Goal: Contribute content: Contribute content

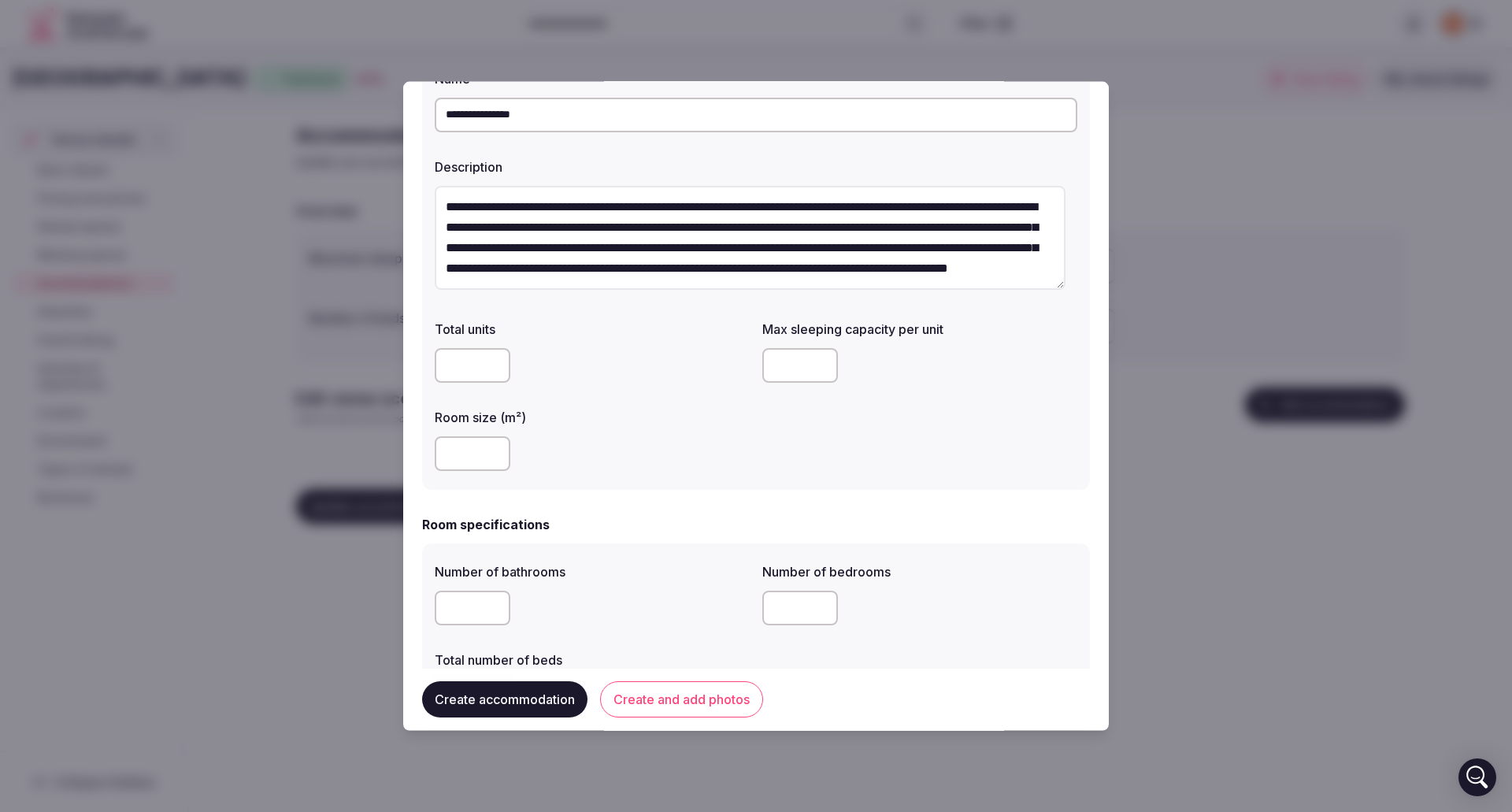
scroll to position [21, 0]
type input "*"
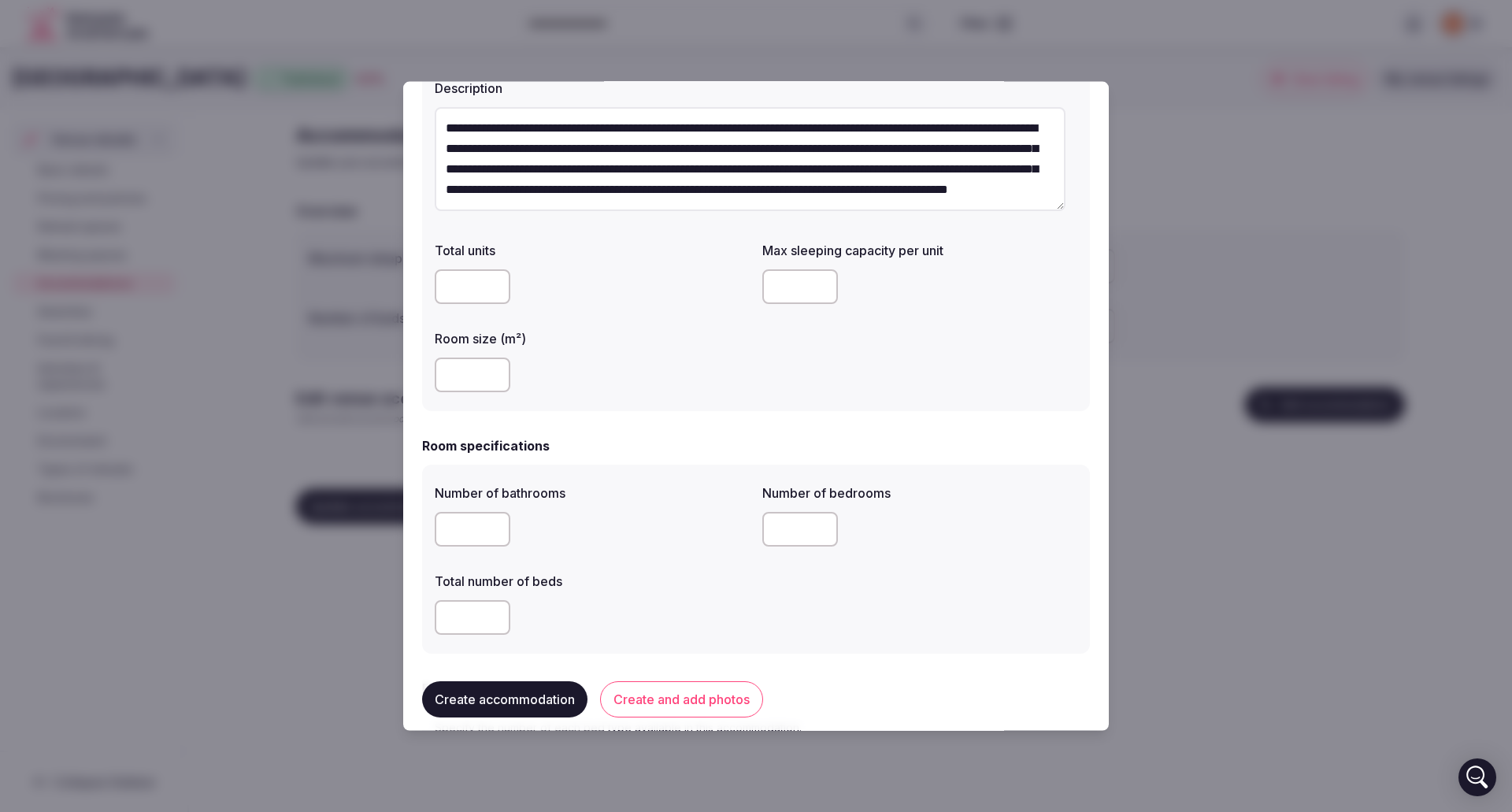
type input "**"
click at [478, 530] on input "number" at bounding box center [473, 529] width 76 height 35
type input "*"
click at [783, 530] on input "number" at bounding box center [800, 529] width 76 height 35
type input "*"
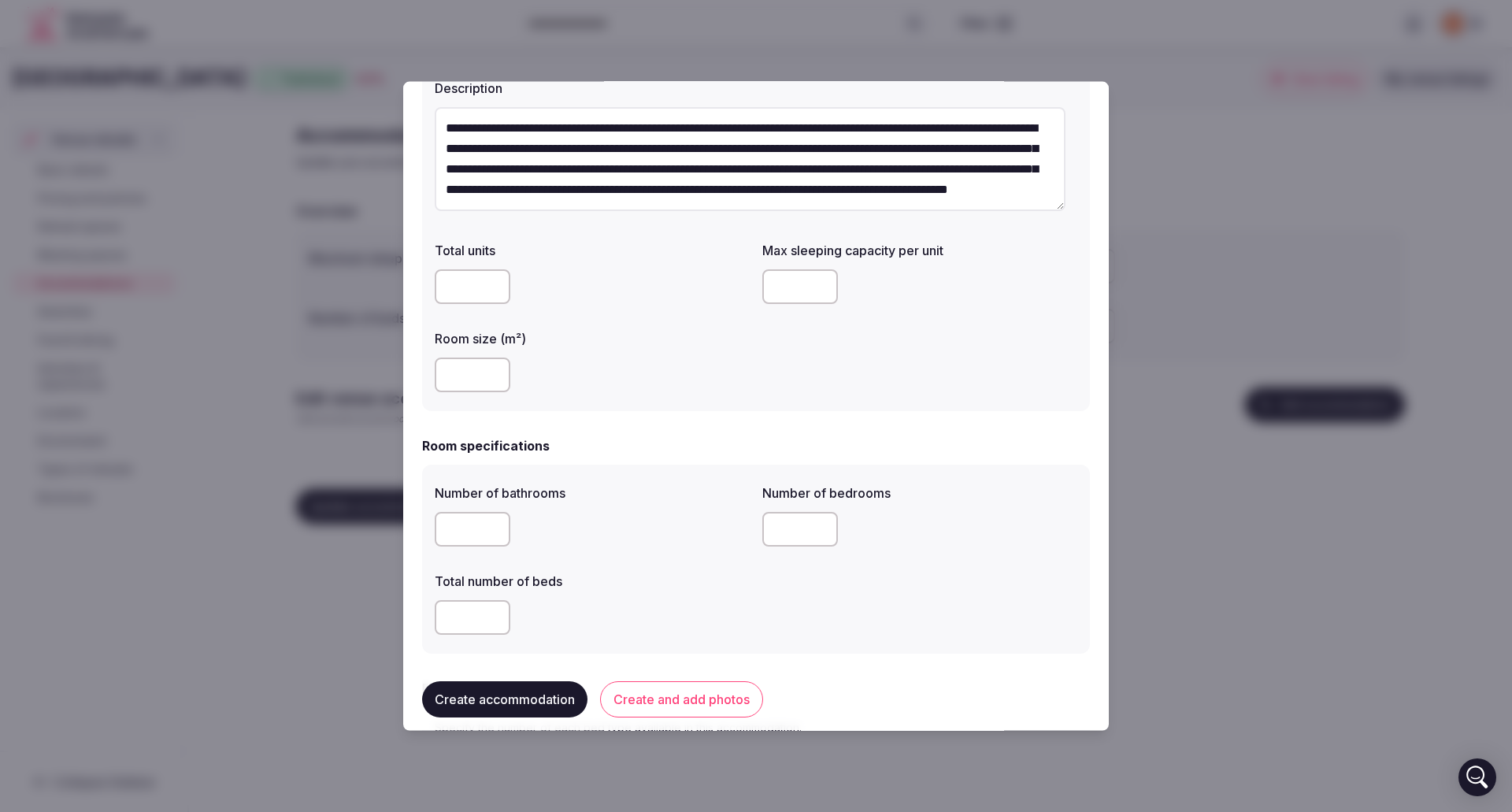
type input "*"
click at [473, 612] on input "number" at bounding box center [473, 617] width 76 height 35
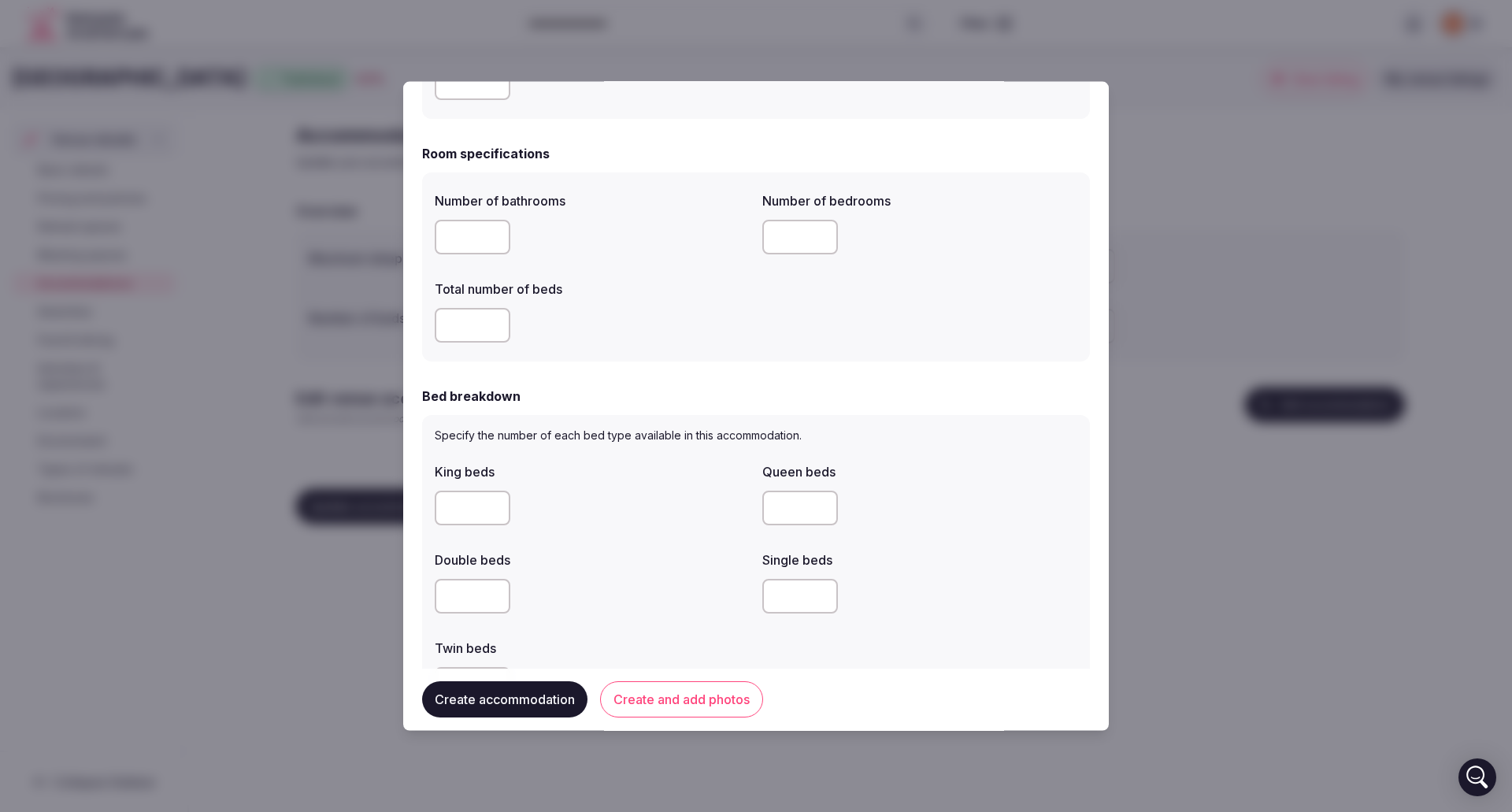
scroll to position [473, 0]
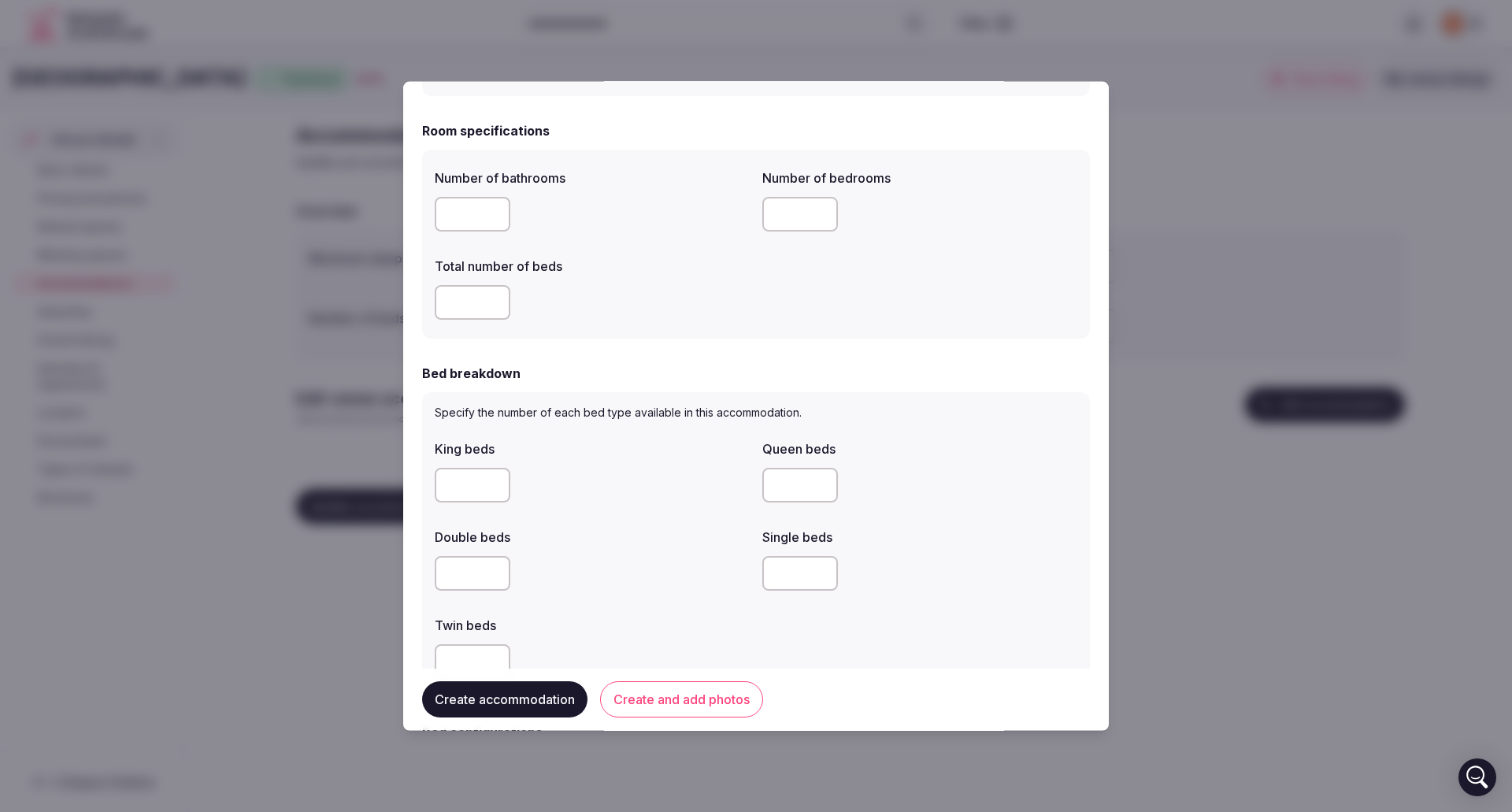
type input "*"
click at [798, 481] on input "number" at bounding box center [800, 484] width 76 height 35
type input "*"
click at [782, 571] on input "number" at bounding box center [800, 572] width 76 height 35
type input "*"
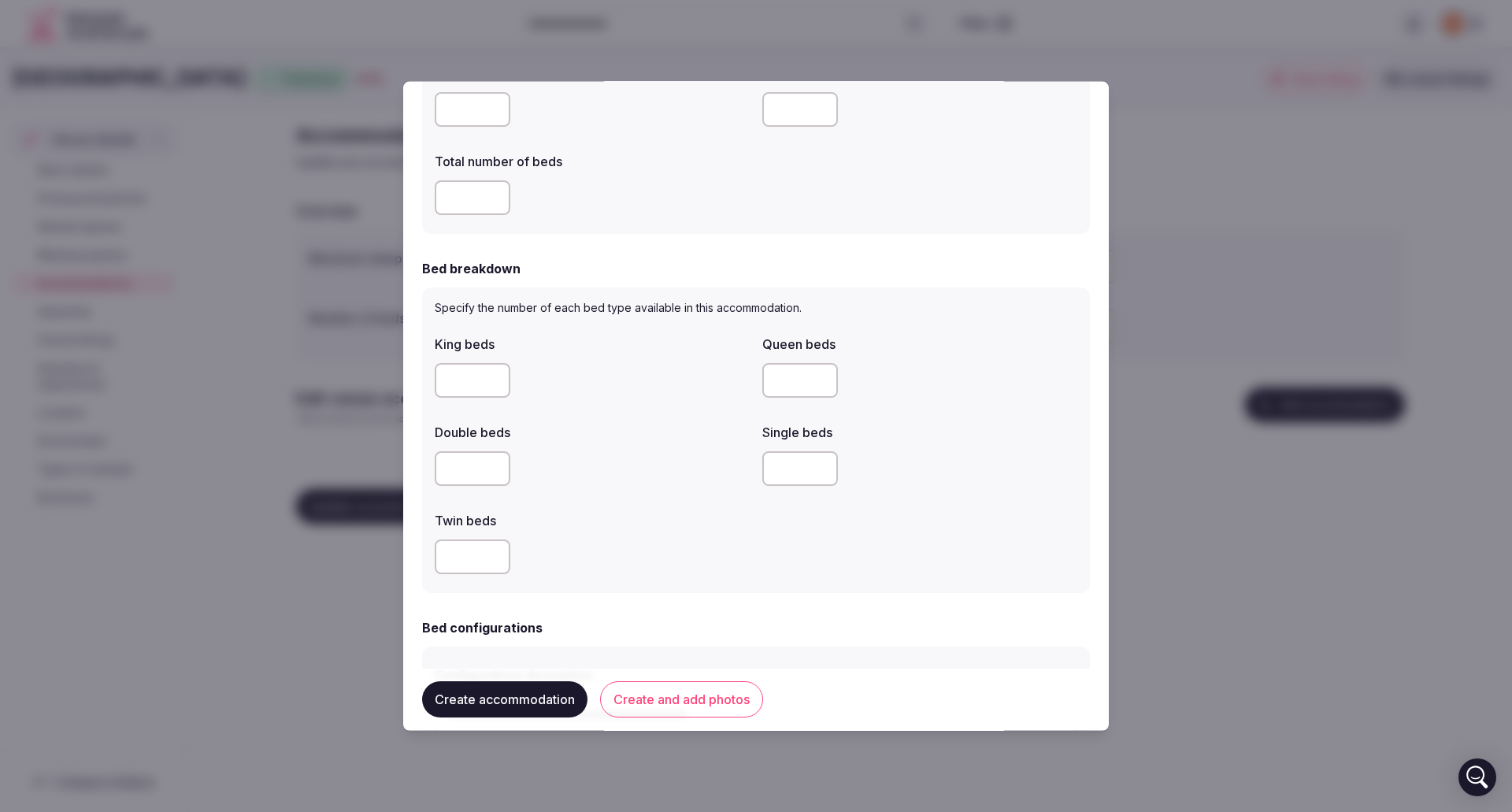
scroll to position [787, 0]
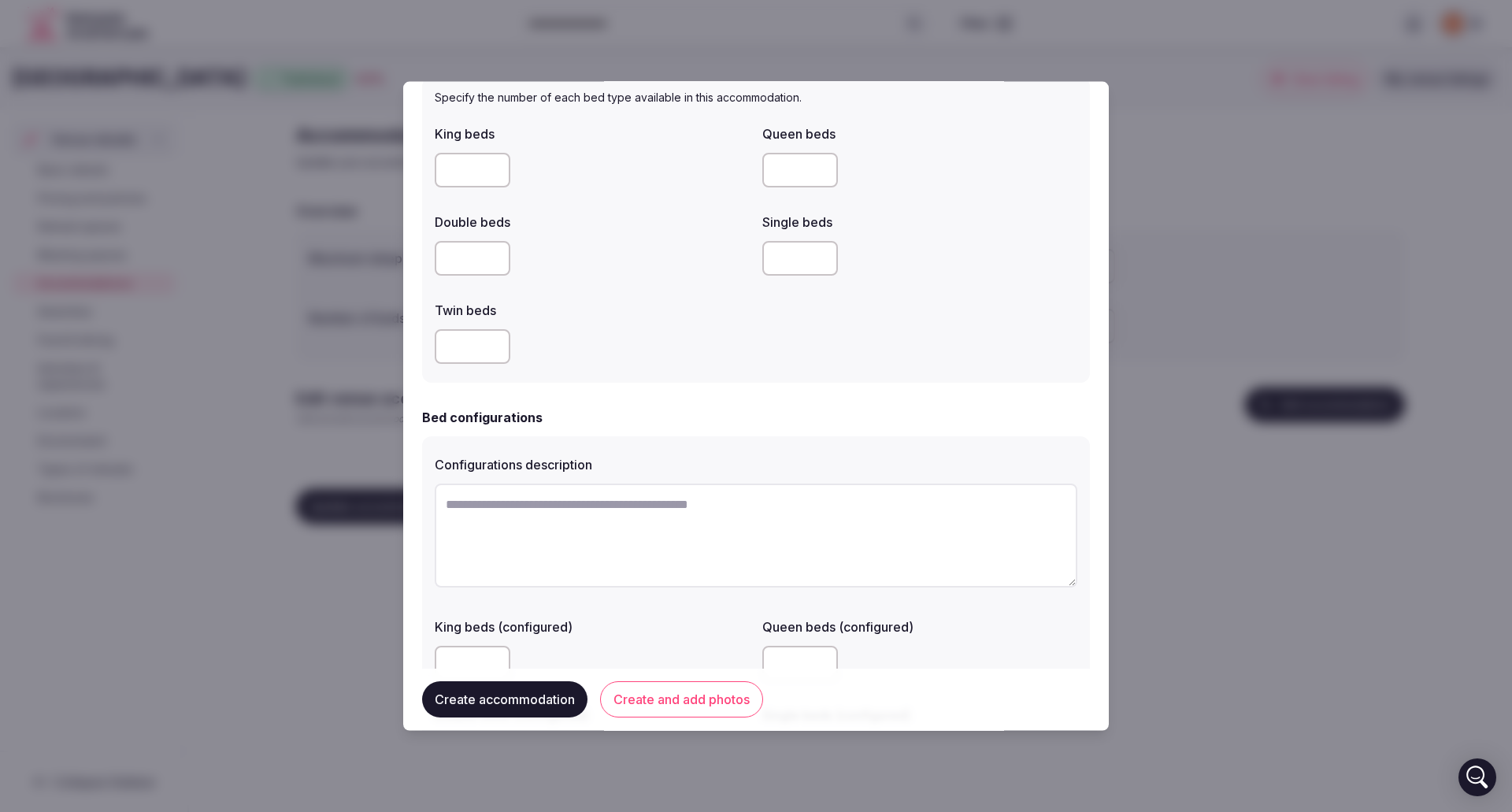
click at [462, 346] on input "number" at bounding box center [473, 346] width 76 height 35
type input "**"
click at [456, 508] on textarea at bounding box center [756, 534] width 642 height 104
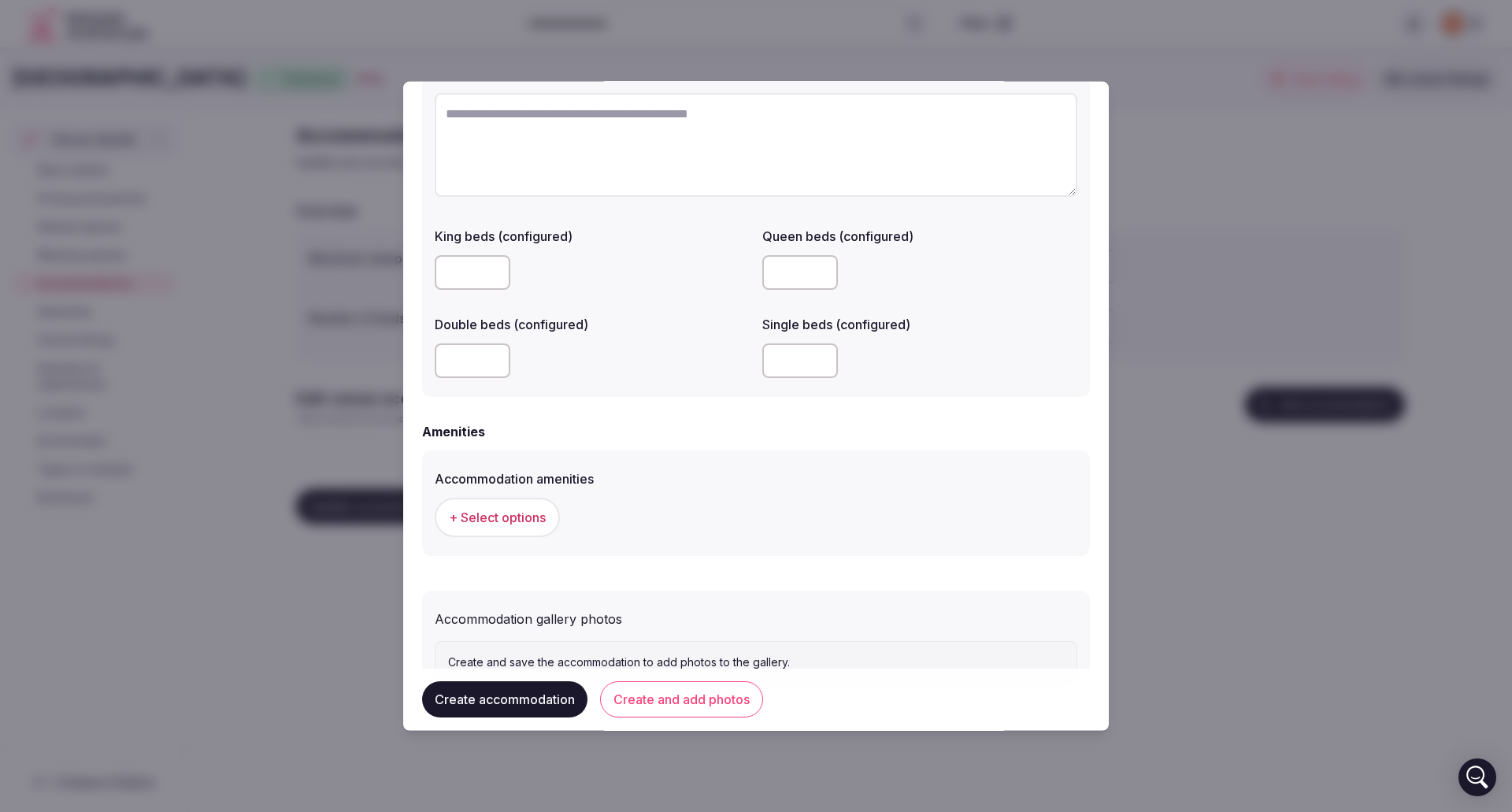
scroll to position [1181, 0]
click at [519, 515] on span "+ Select options" at bounding box center [497, 513] width 97 height 17
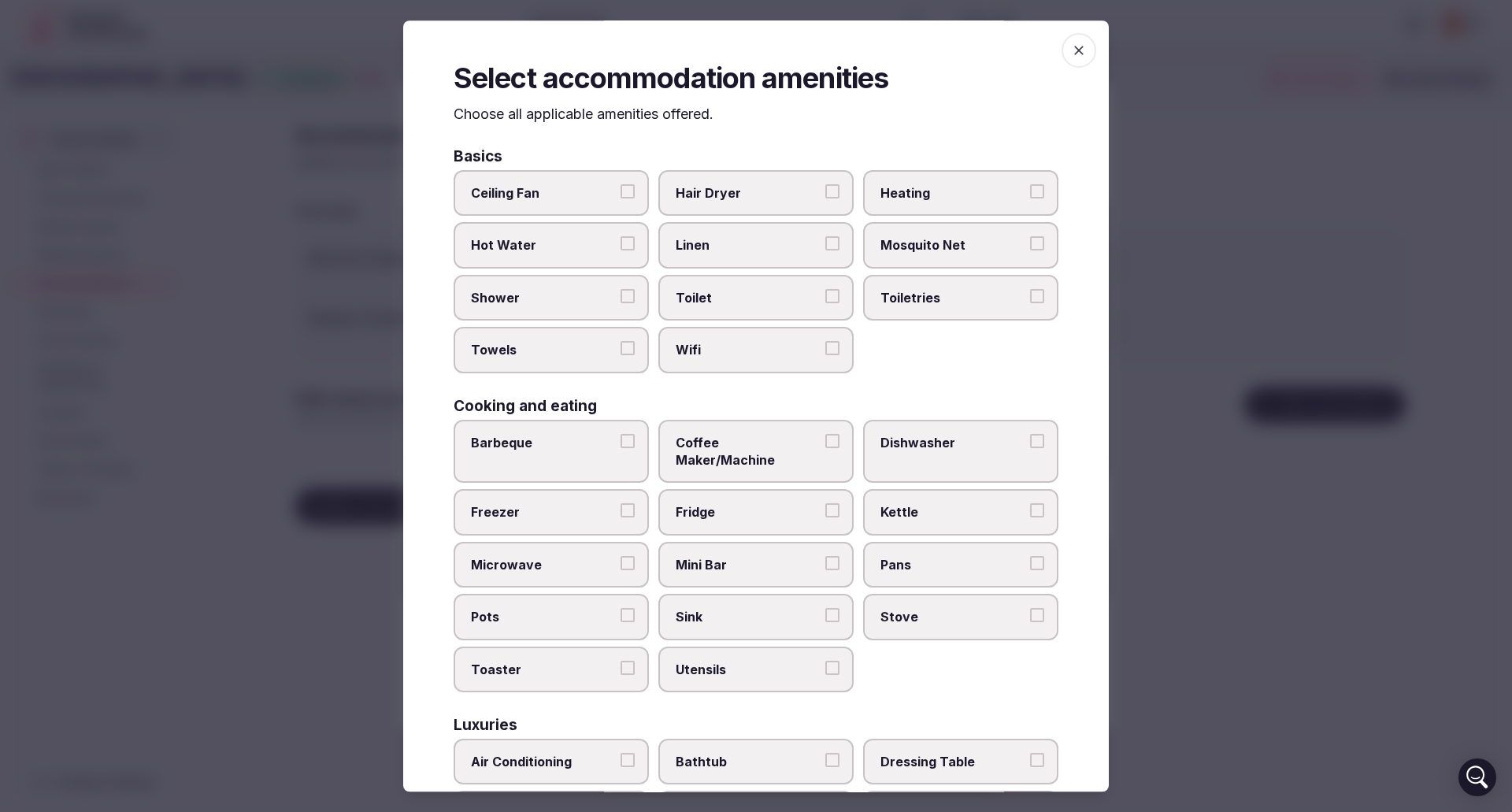
click at [622, 187] on button "Ceiling Fan" at bounding box center [628, 191] width 14 height 14
click at [825, 193] on button "Hair Dryer" at bounding box center [832, 191] width 14 height 14
click at [1030, 190] on button "Heating" at bounding box center [1037, 191] width 14 height 14
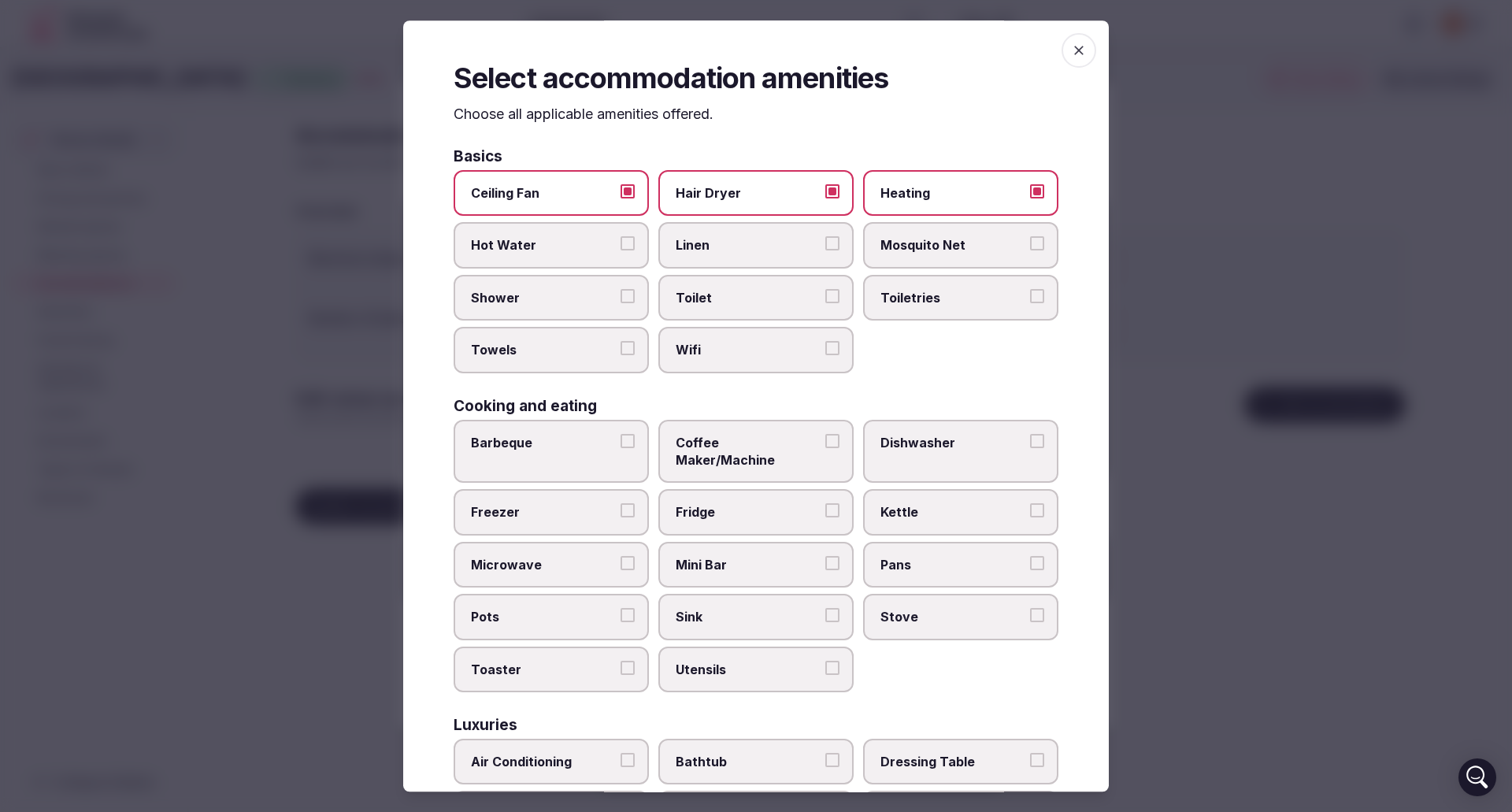
click at [623, 246] on button "Hot Water" at bounding box center [628, 244] width 14 height 14
click at [830, 246] on button "Linen" at bounding box center [832, 244] width 14 height 14
click at [1030, 245] on button "Mosquito Net" at bounding box center [1037, 244] width 14 height 14
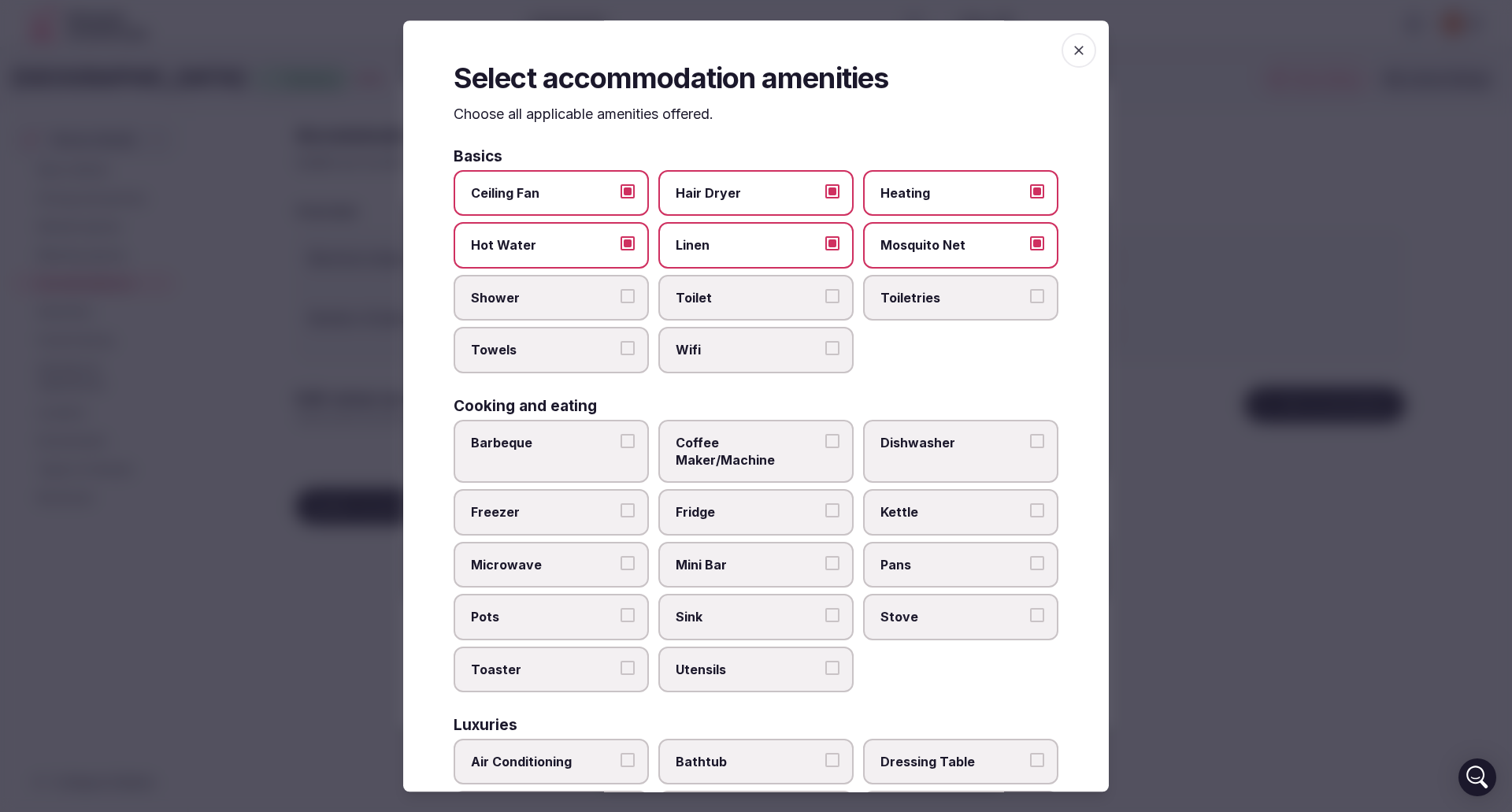
click at [625, 296] on button "Shower" at bounding box center [628, 296] width 14 height 14
click at [826, 301] on button "Toilet" at bounding box center [832, 296] width 14 height 14
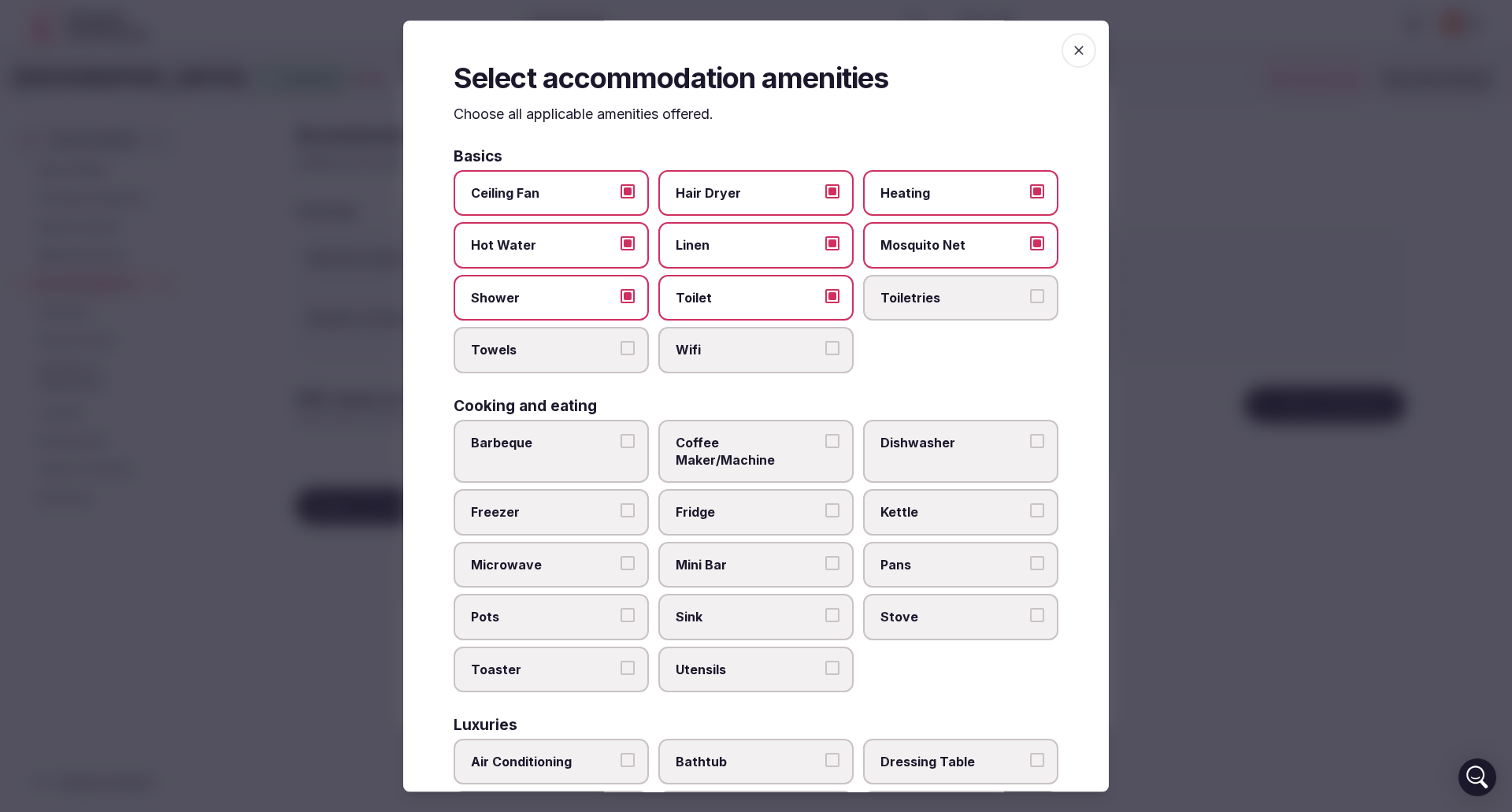
click at [1030, 298] on button "Toiletries" at bounding box center [1037, 296] width 14 height 14
click at [623, 353] on button "Towels" at bounding box center [628, 348] width 14 height 14
click at [828, 349] on button "Wifi" at bounding box center [832, 348] width 14 height 14
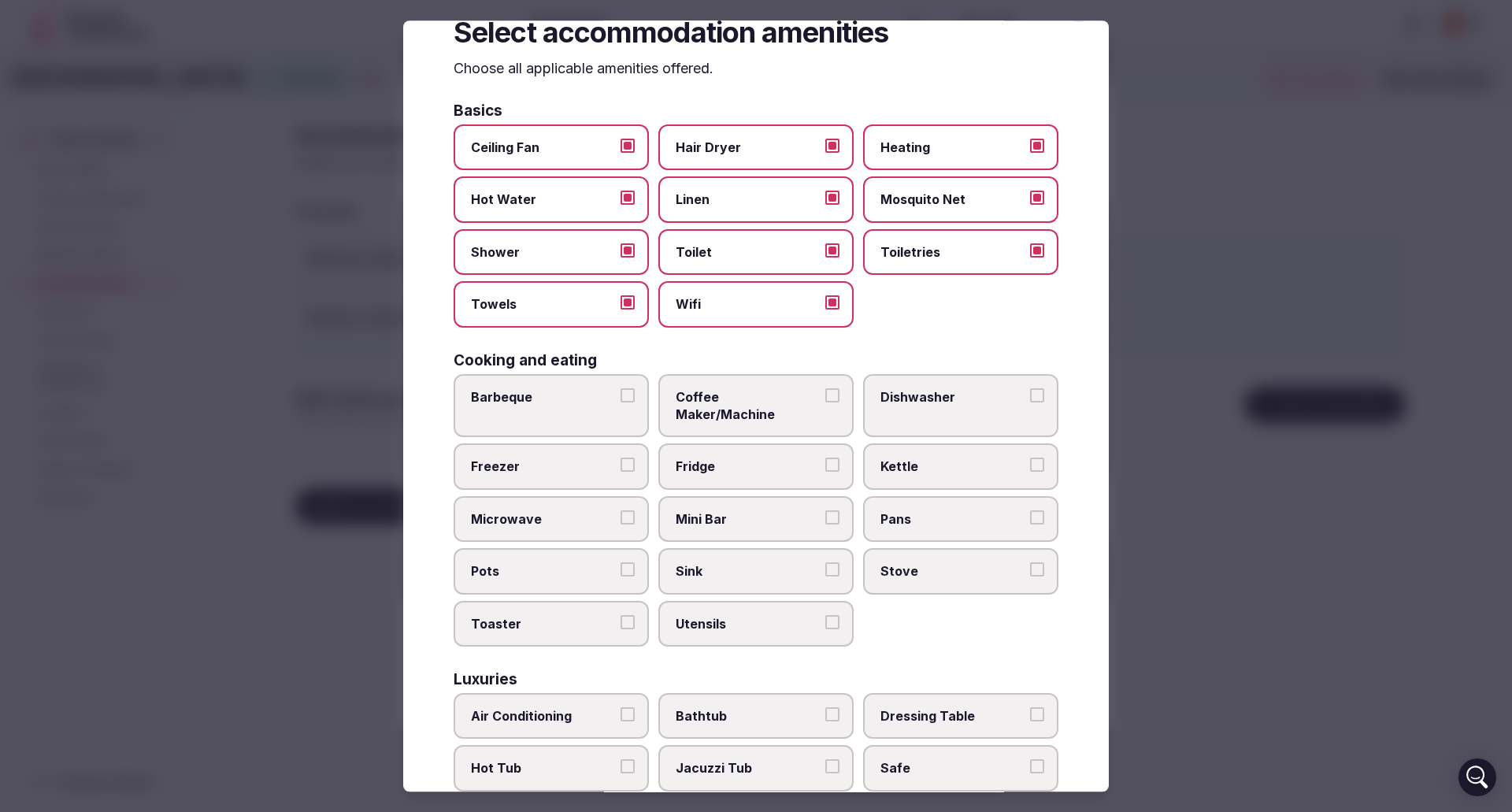
scroll to position [79, 0]
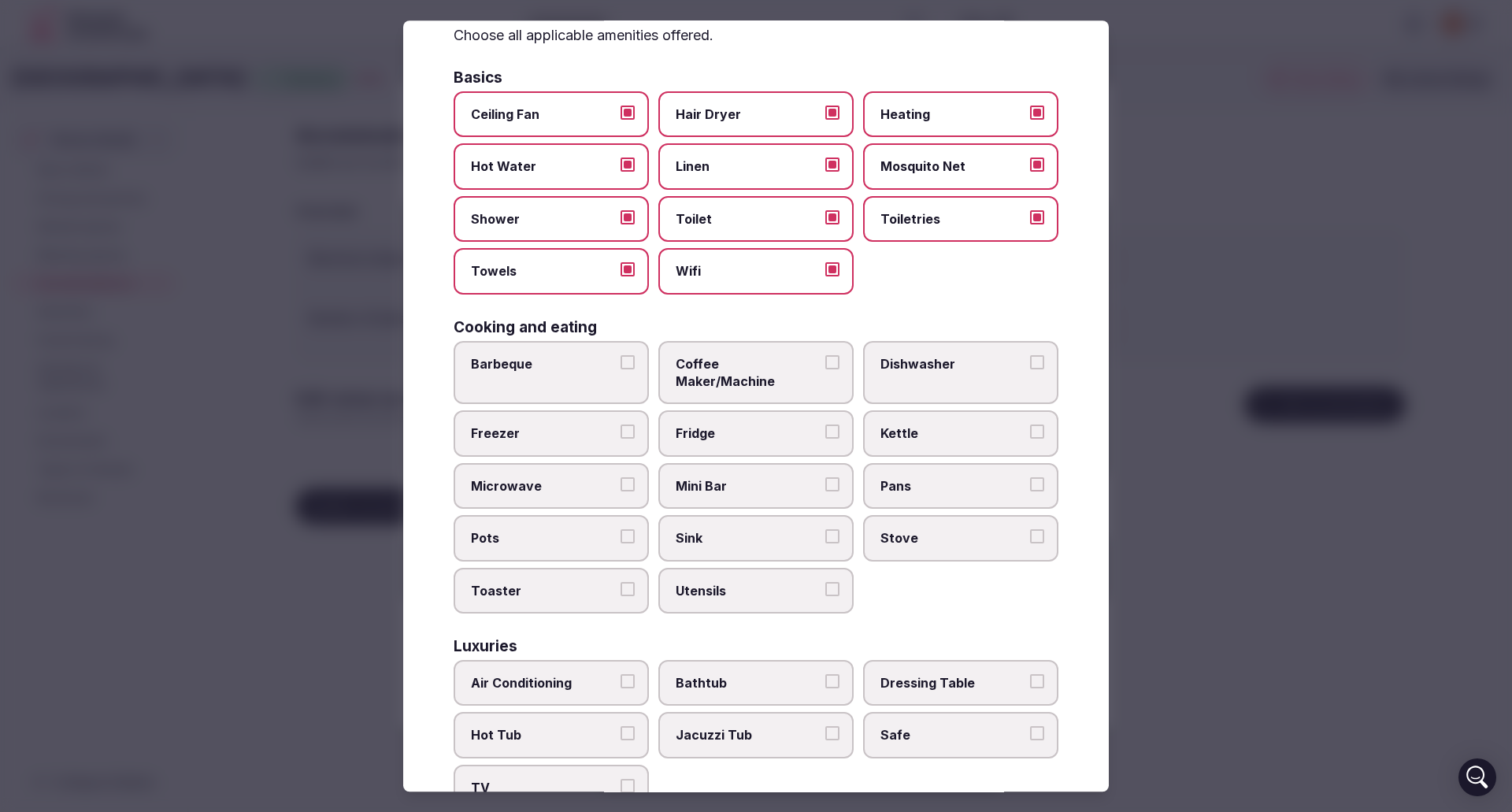
click at [828, 478] on button "Mini Bar" at bounding box center [832, 484] width 14 height 14
click at [1030, 425] on button "Kettle" at bounding box center [1037, 432] width 14 height 14
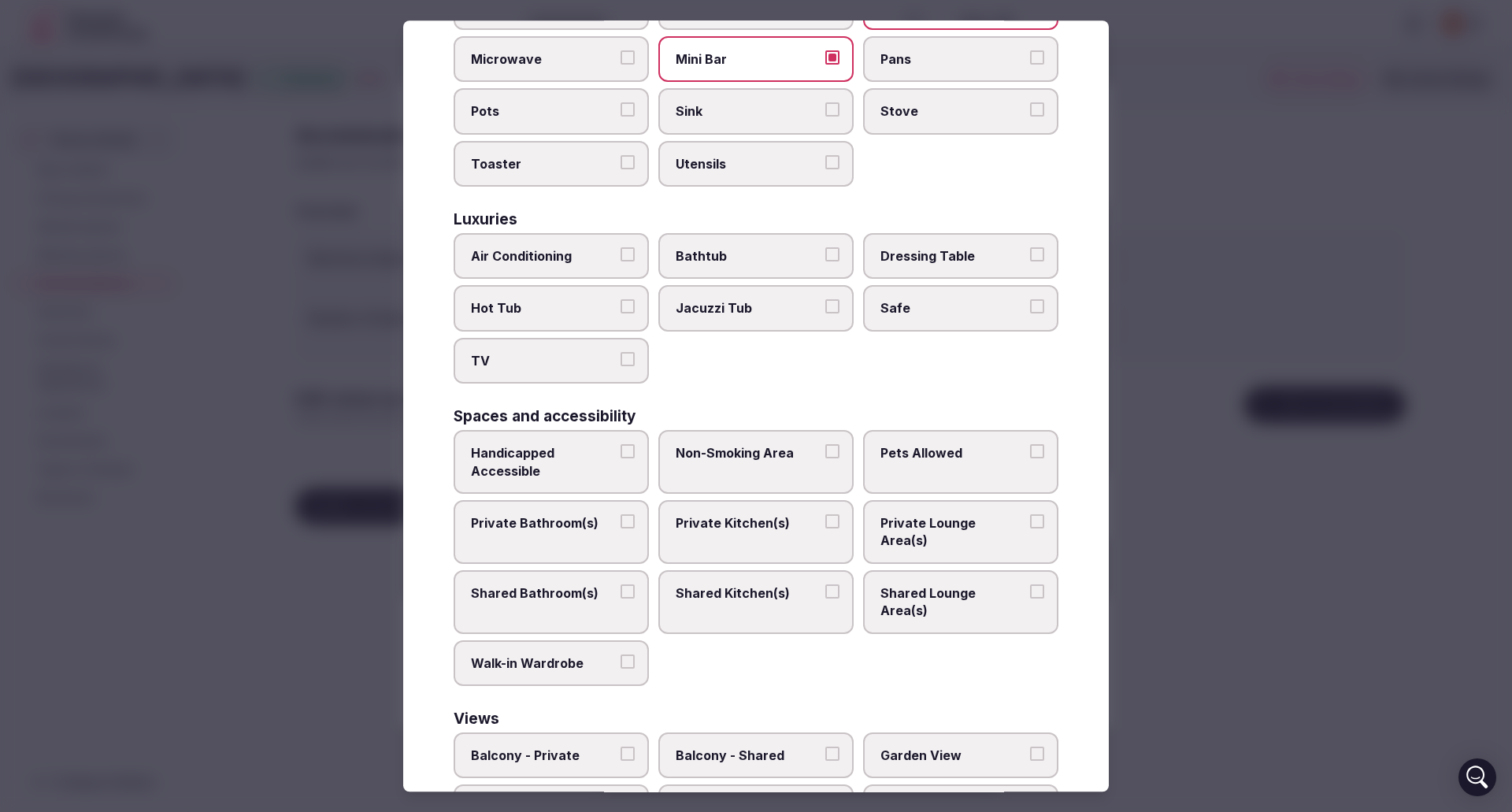
scroll to position [551, 0]
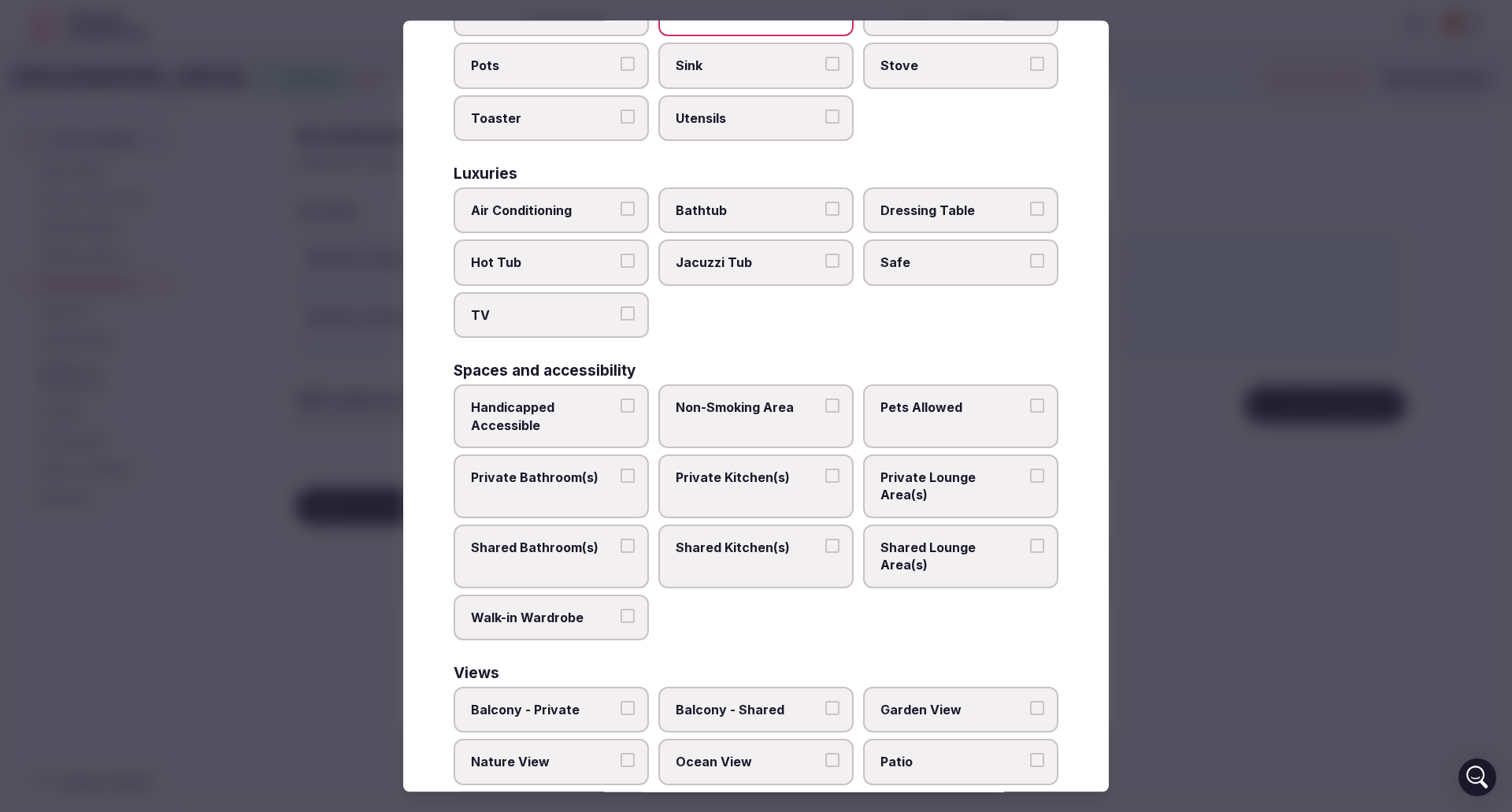
click at [825, 399] on button "Non-Smoking Area" at bounding box center [832, 405] width 14 height 14
click at [1030, 399] on button "Pets Allowed" at bounding box center [1037, 405] width 14 height 14
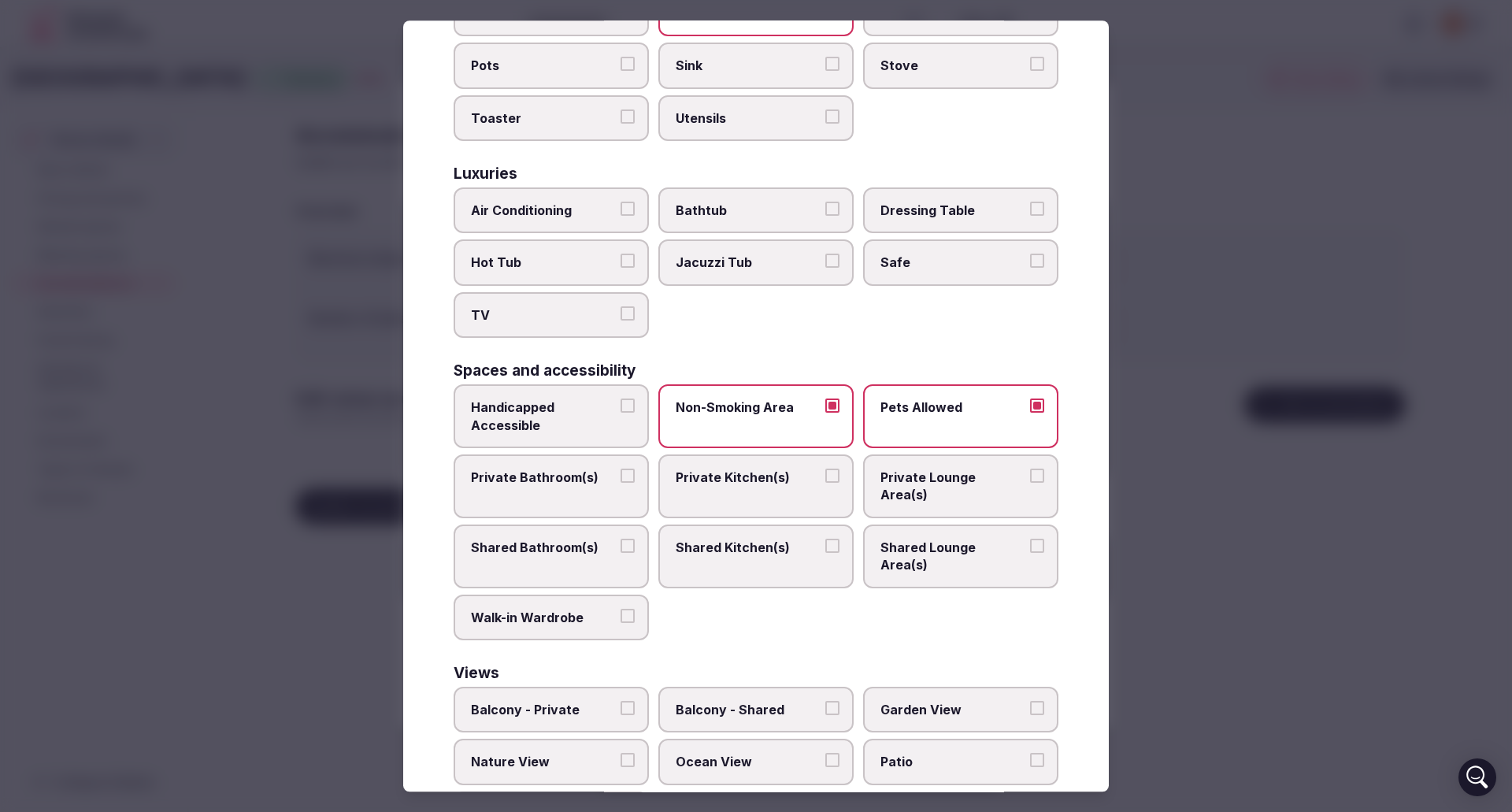
click at [627, 469] on button "Private Bathroom(s)" at bounding box center [628, 475] width 14 height 14
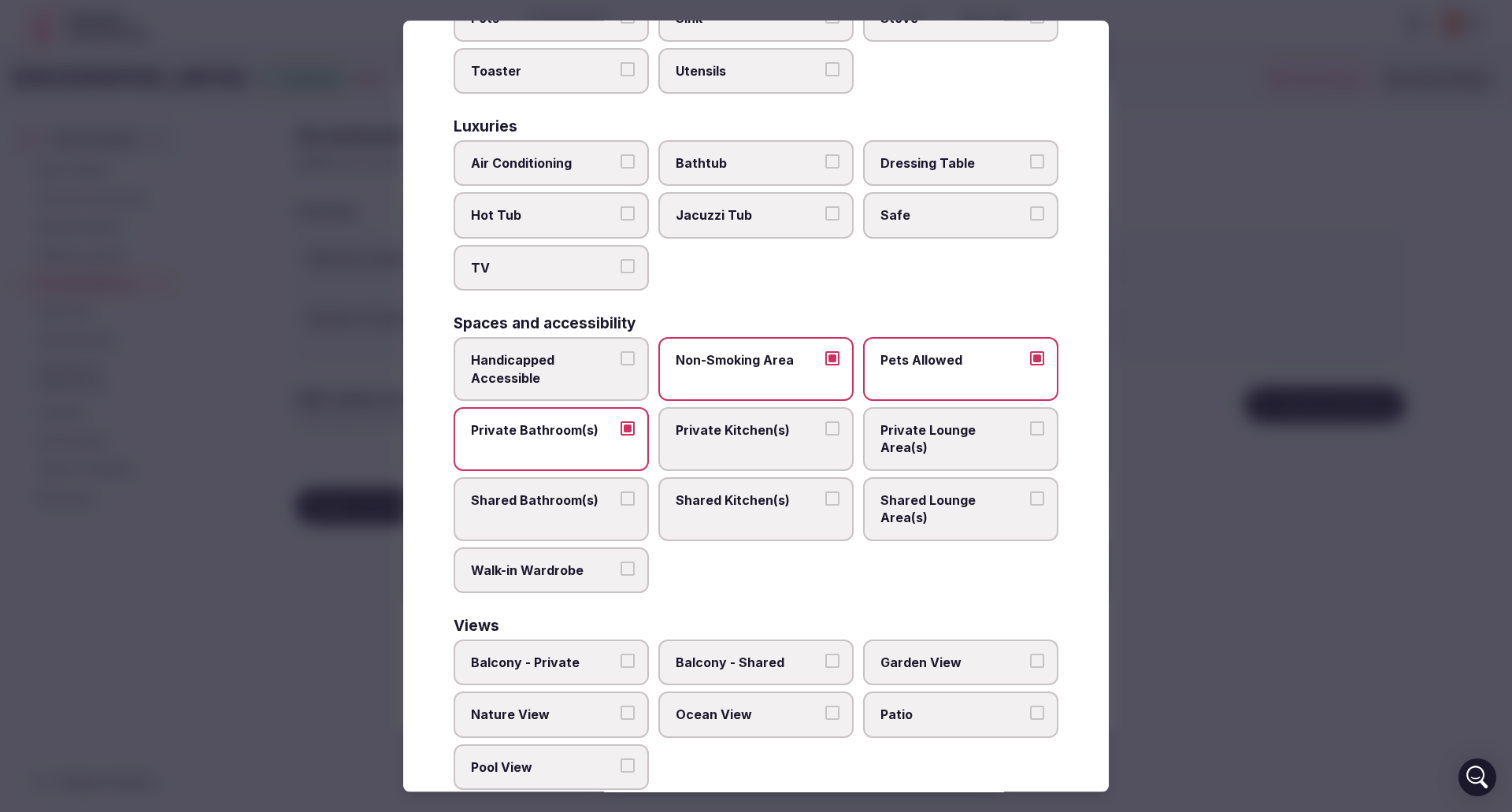
scroll to position [618, 0]
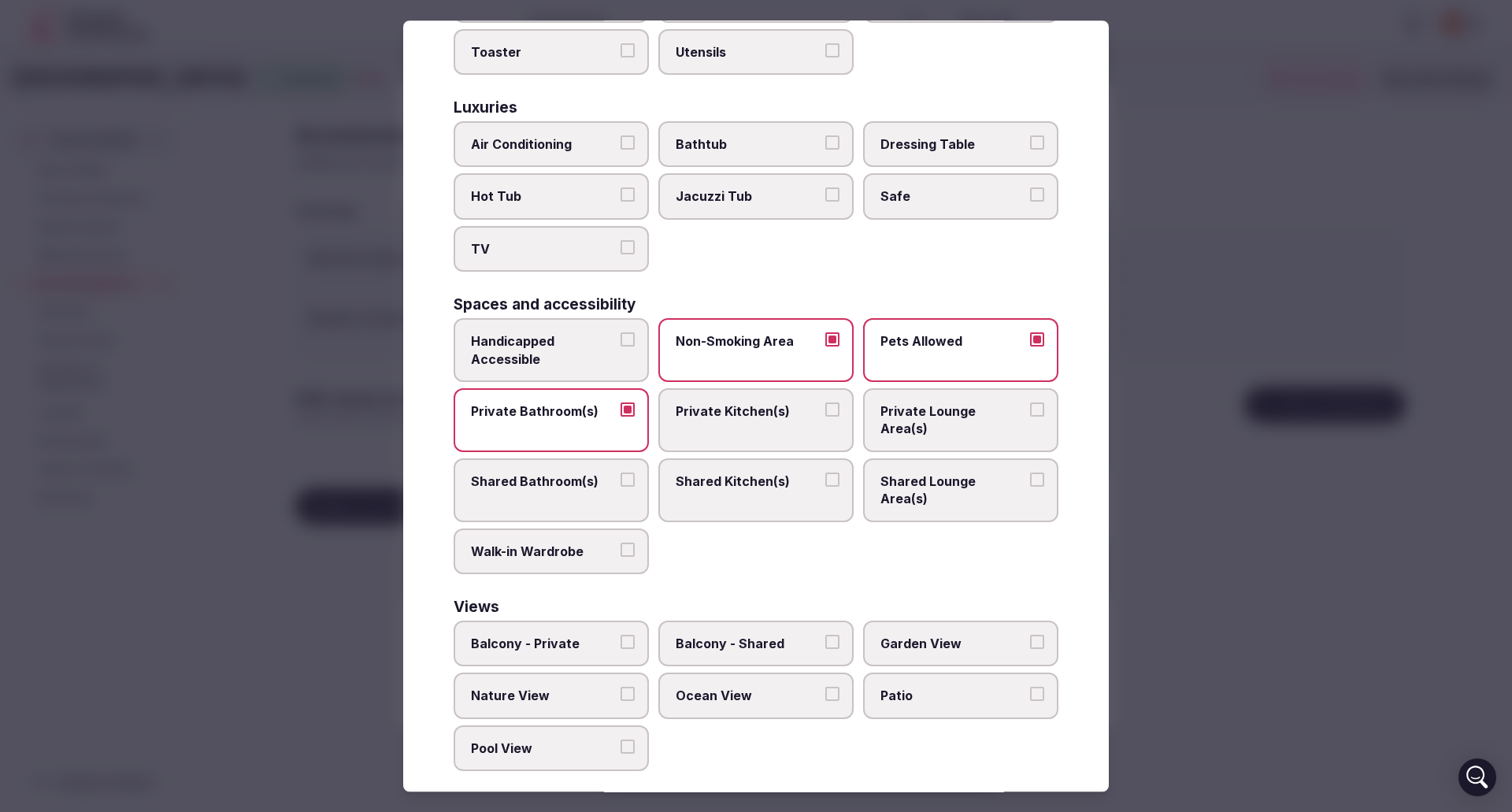
click at [623, 740] on button "Pool View" at bounding box center [628, 746] width 14 height 14
click at [1030, 635] on button "Garden View" at bounding box center [1037, 642] width 14 height 14
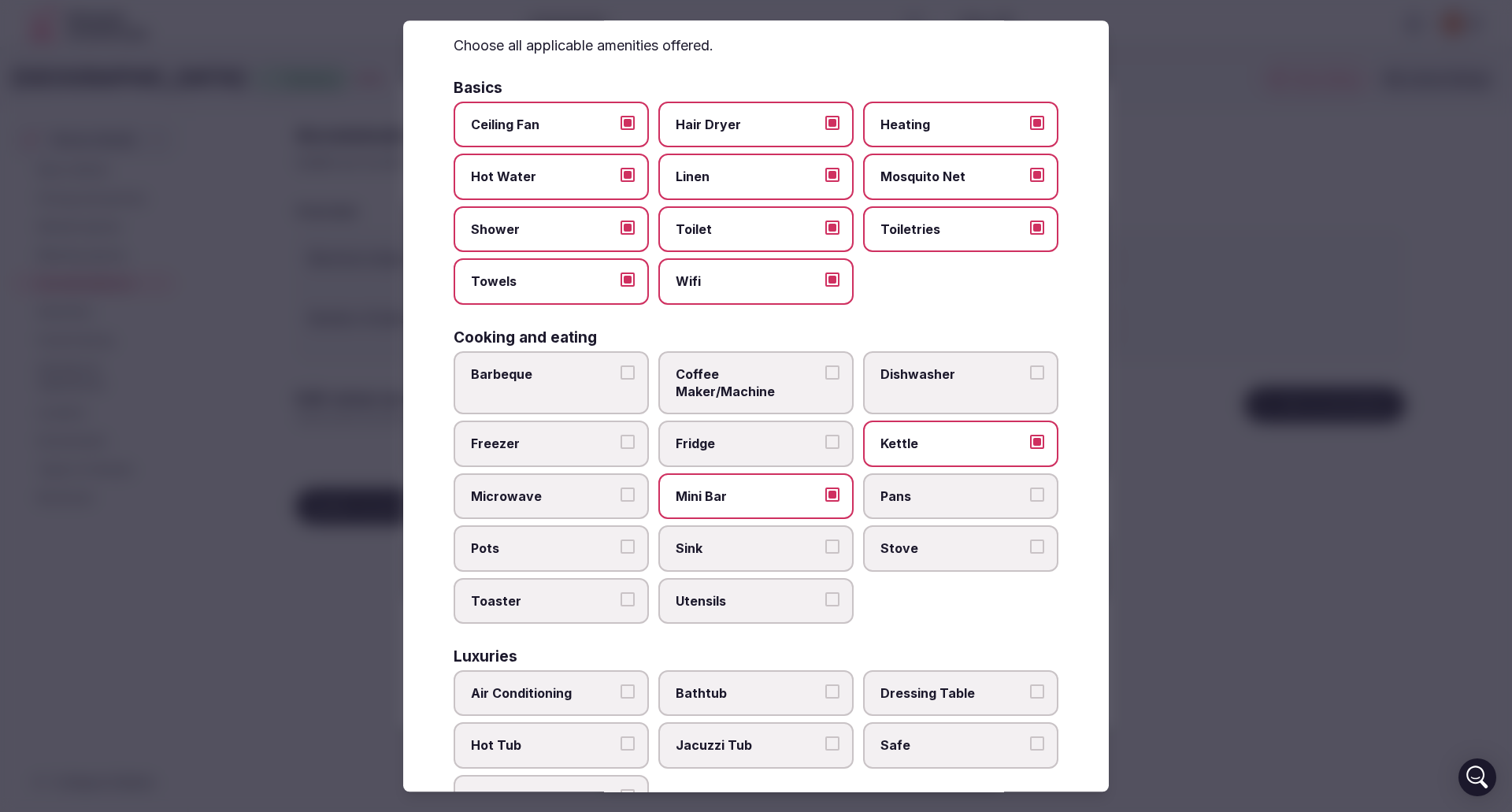
scroll to position [0, 0]
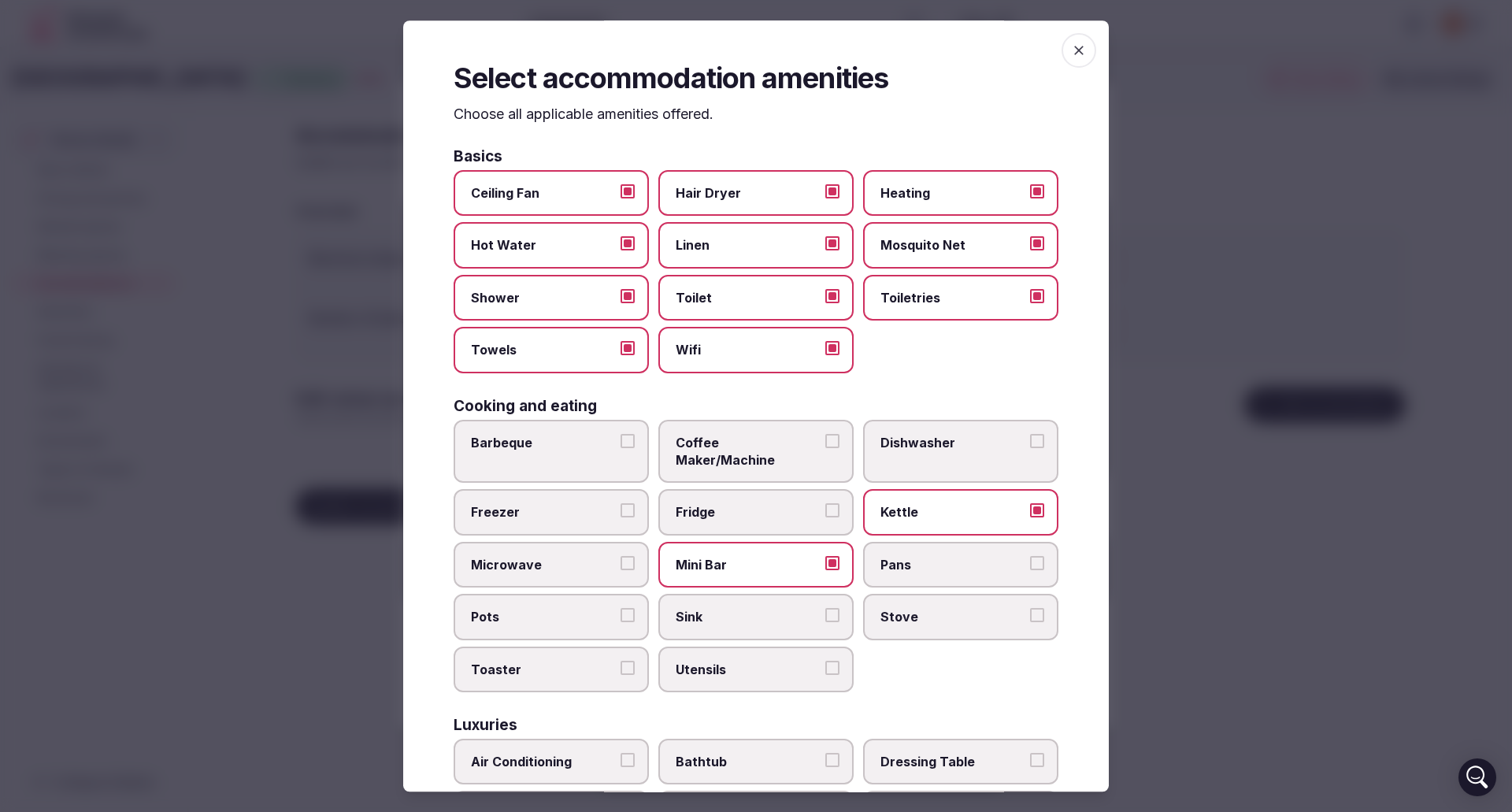
click at [1071, 53] on icon "button" at bounding box center [1079, 50] width 16 height 16
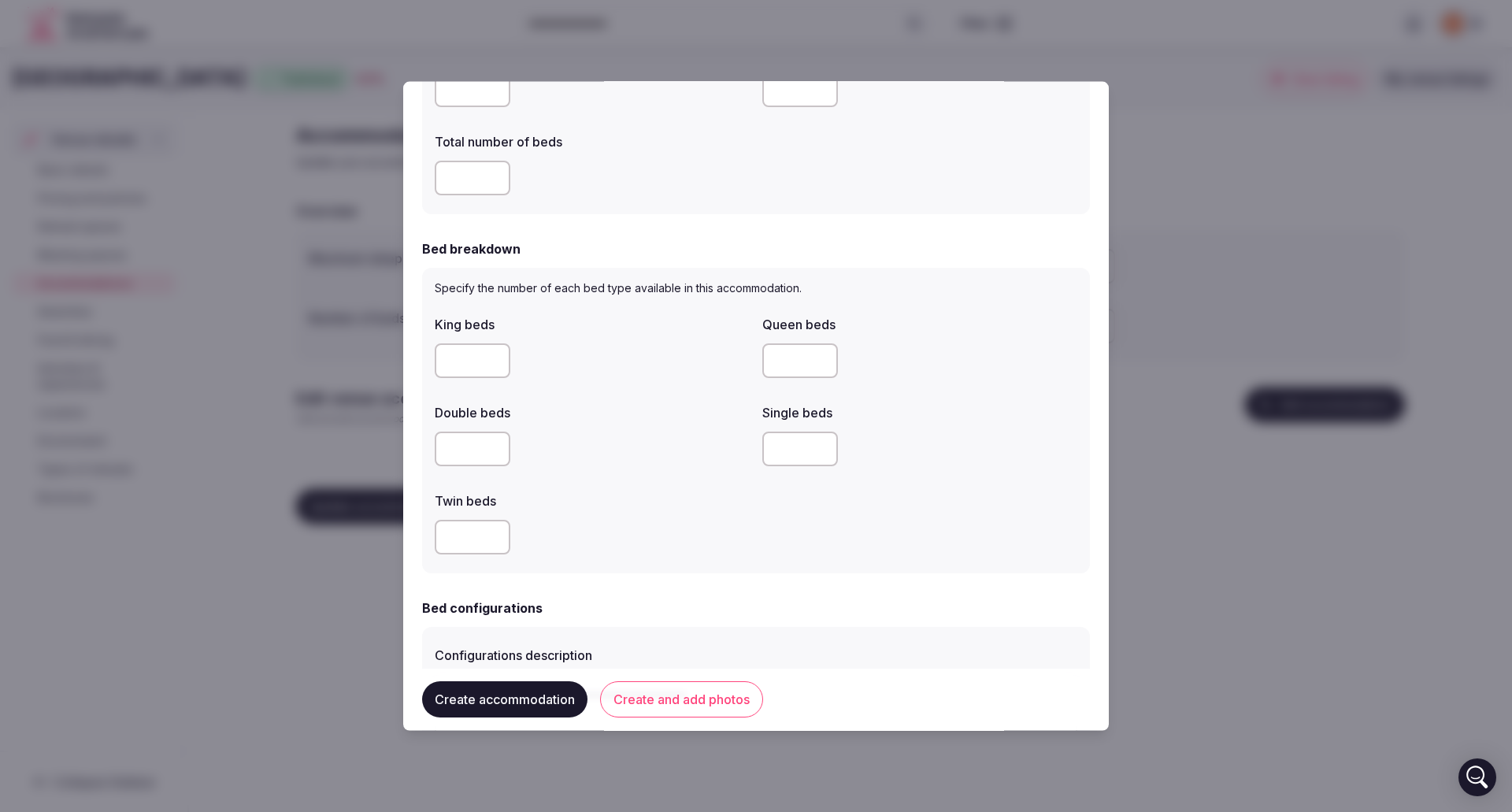
scroll to position [574, 0]
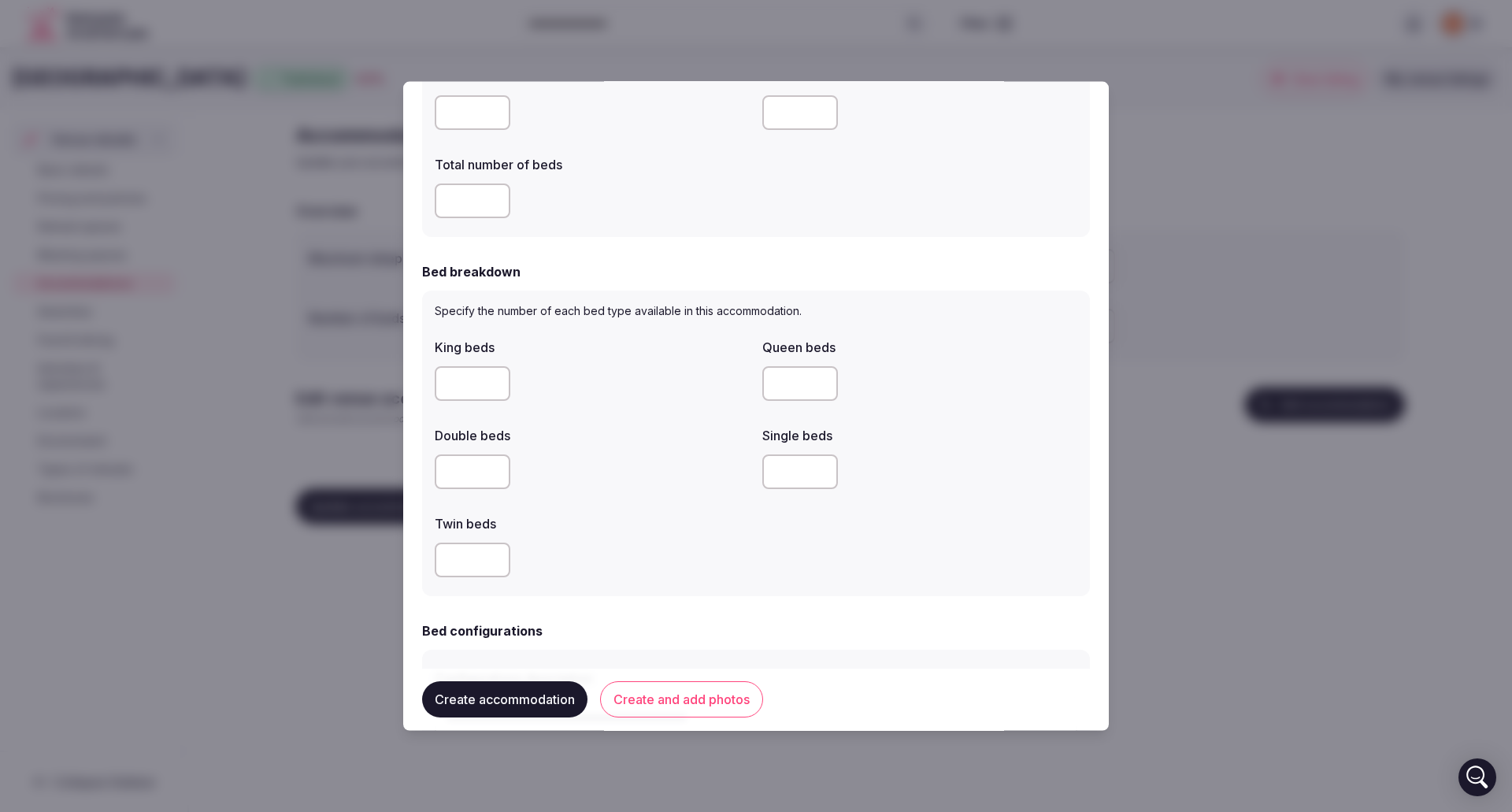
click at [713, 705] on button "Create and add photos" at bounding box center [682, 700] width 163 height 36
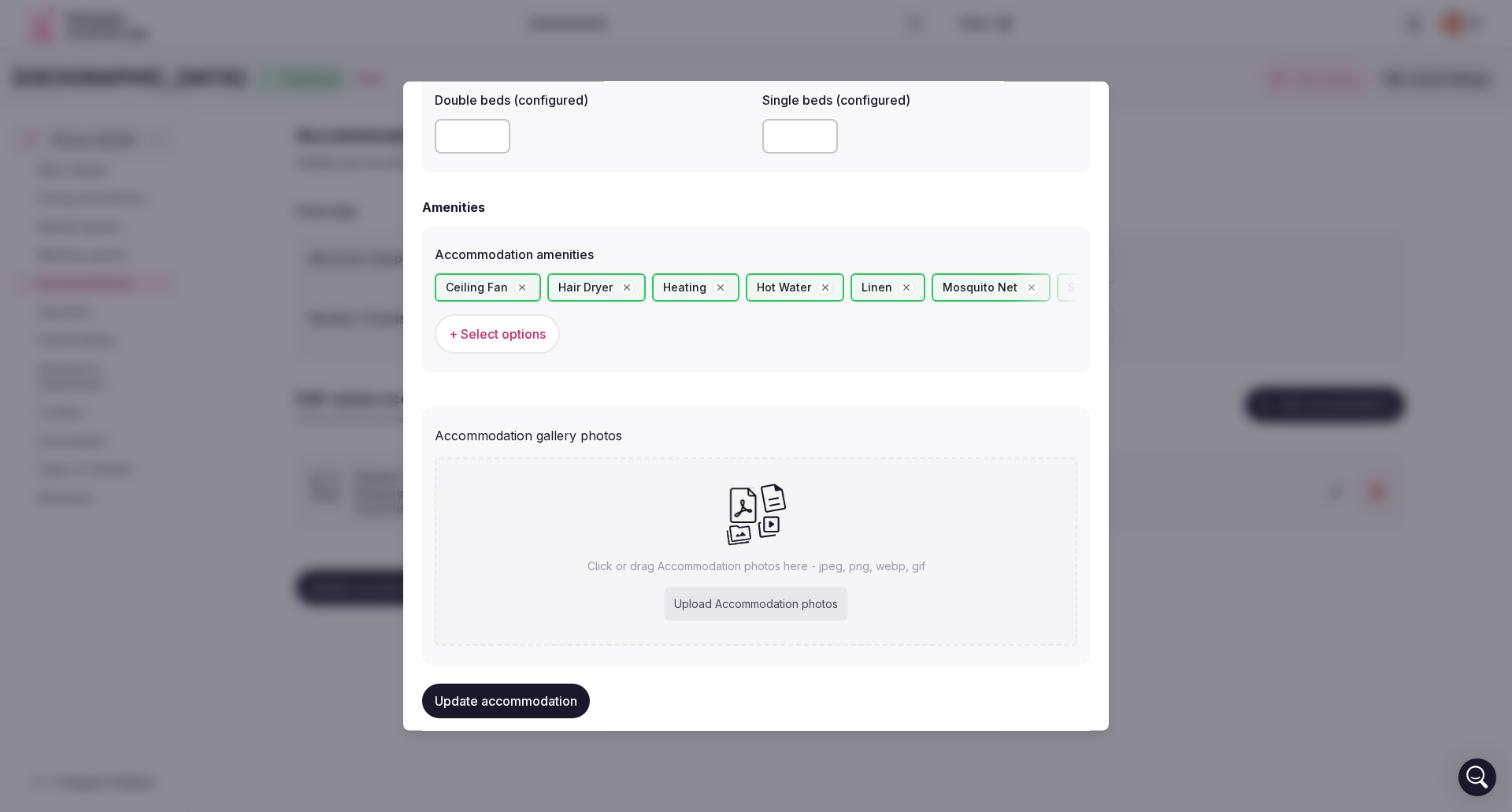
scroll to position [1427, 0]
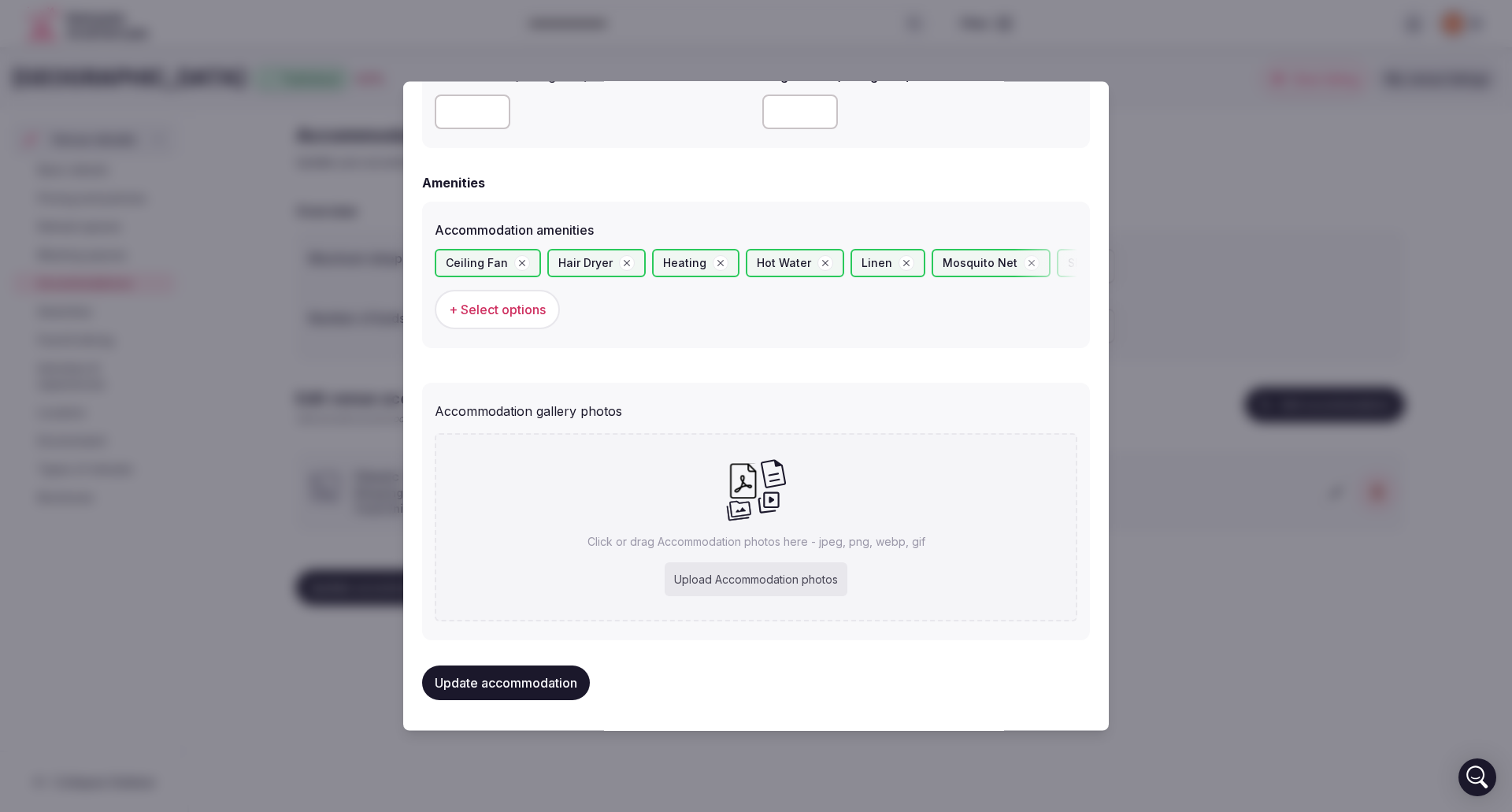
click at [741, 584] on div "Upload Accommodation photos" at bounding box center [756, 579] width 183 height 35
type input "**********"
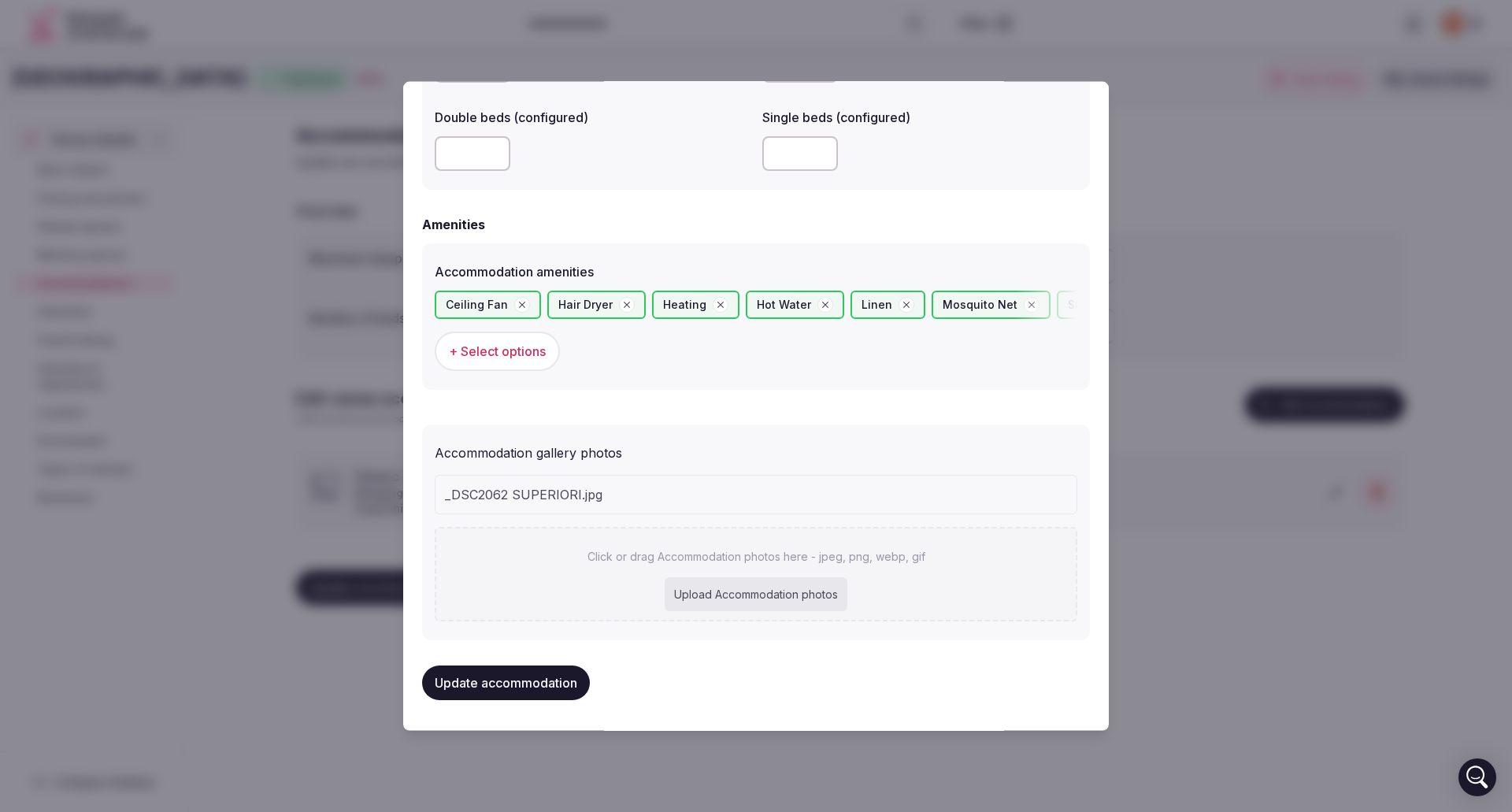
click at [766, 593] on div "_DSC2062 SUPERIORI.jpg Click or drag Accommodation photos here - jpeg, png, web…" at bounding box center [756, 548] width 642 height 147
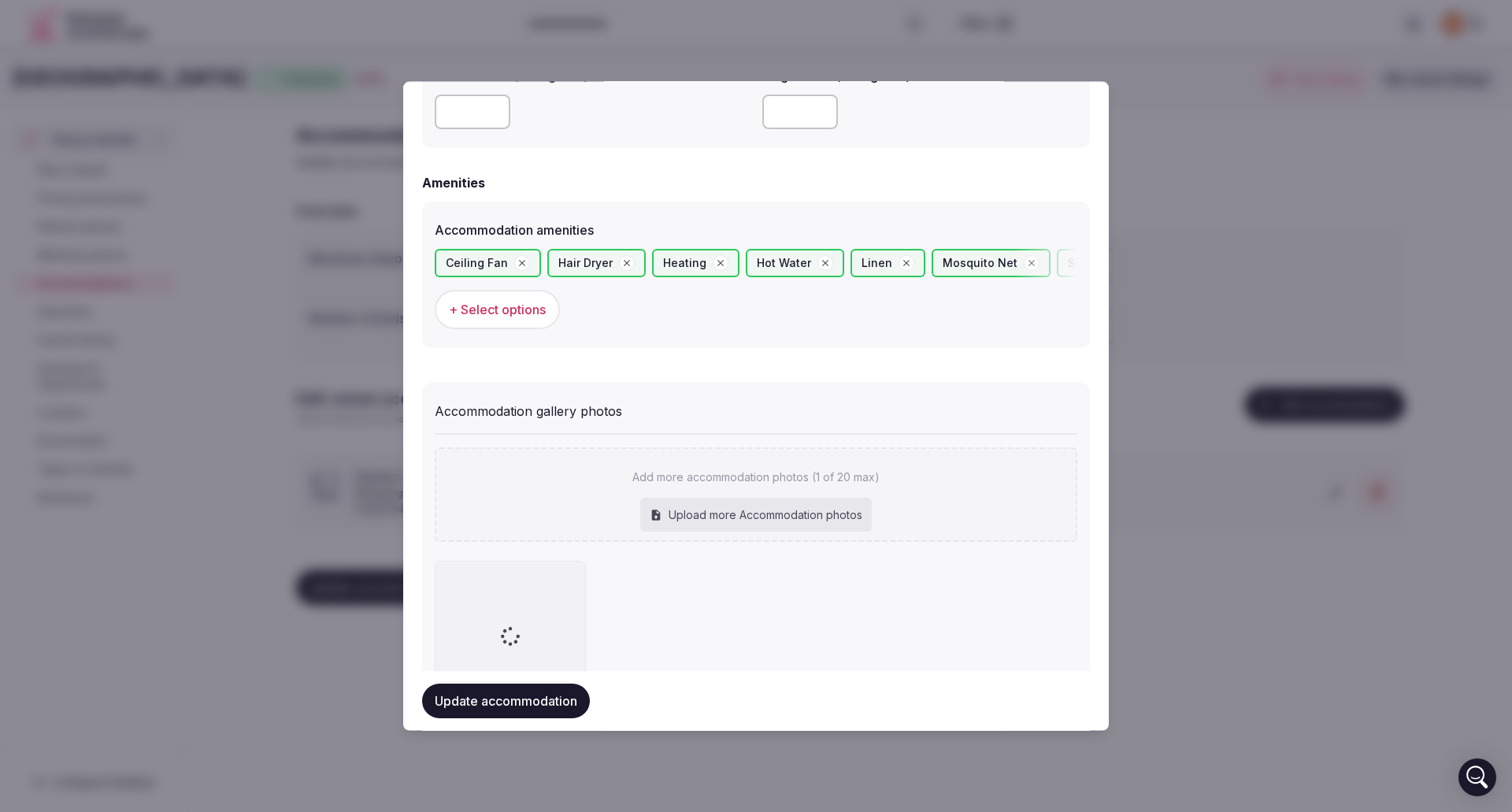
click at [760, 513] on div "Upload more Accommodation photos" at bounding box center [755, 514] width 231 height 35
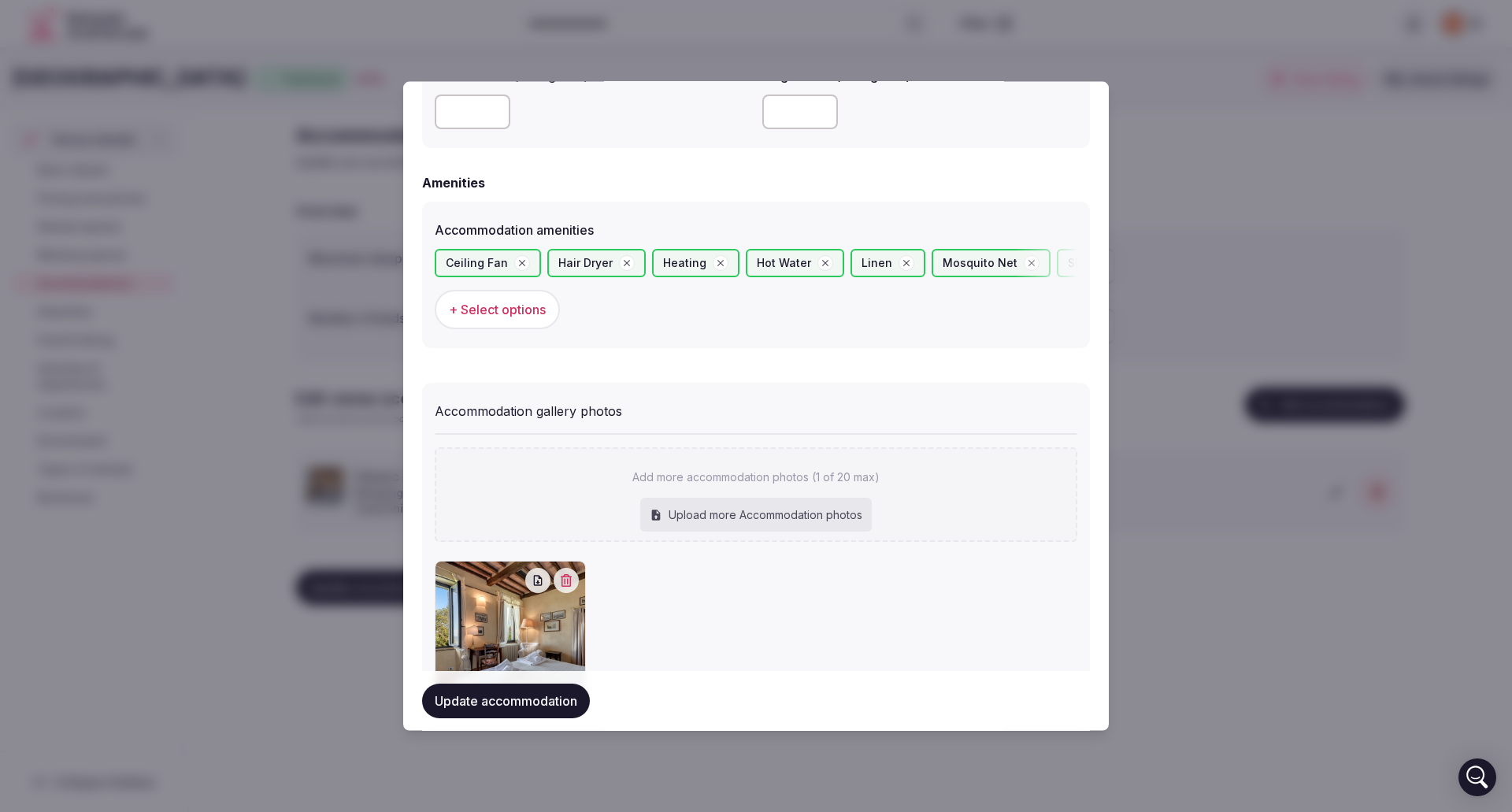
type input "**********"
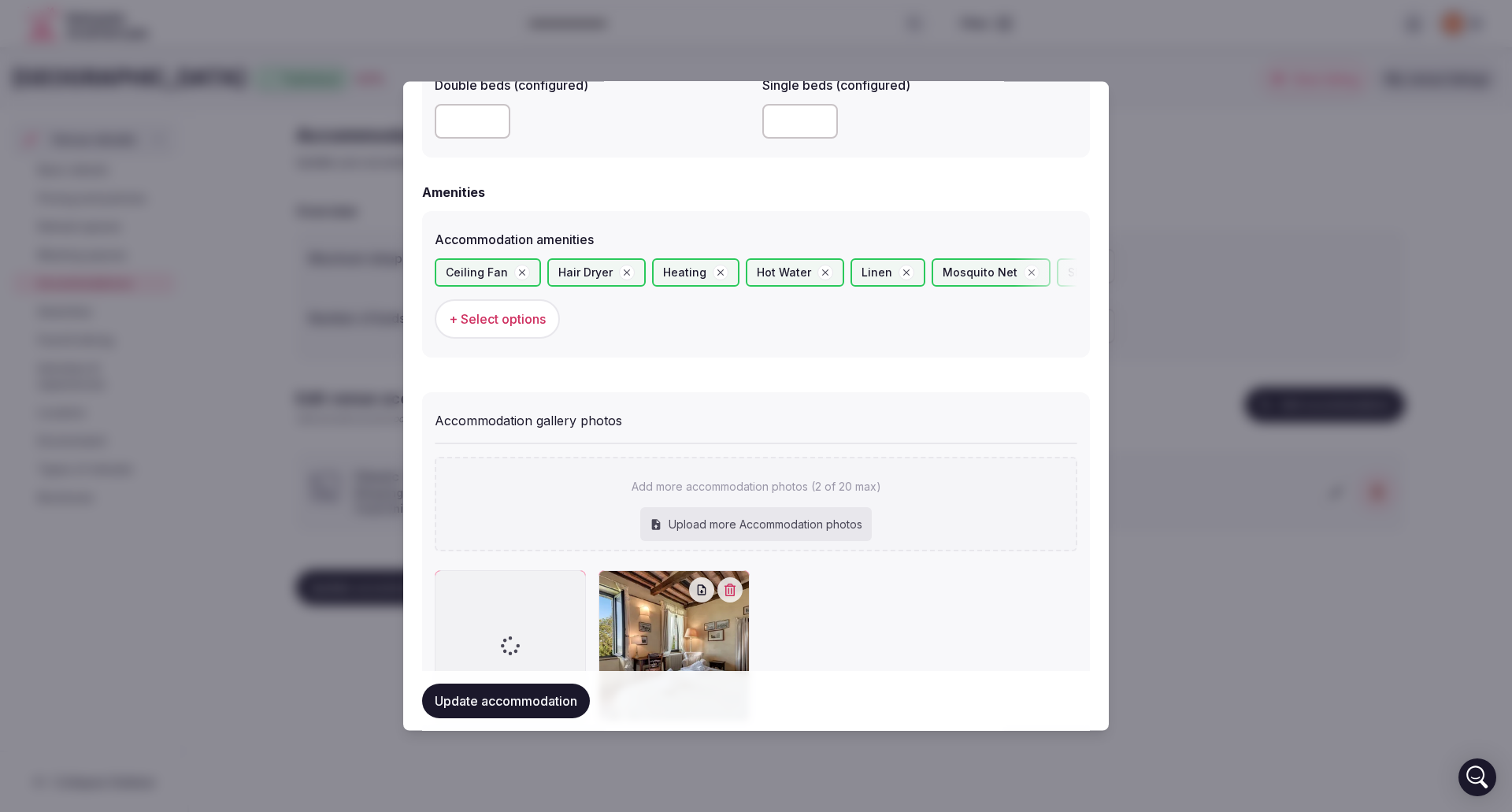
scroll to position [1515, 0]
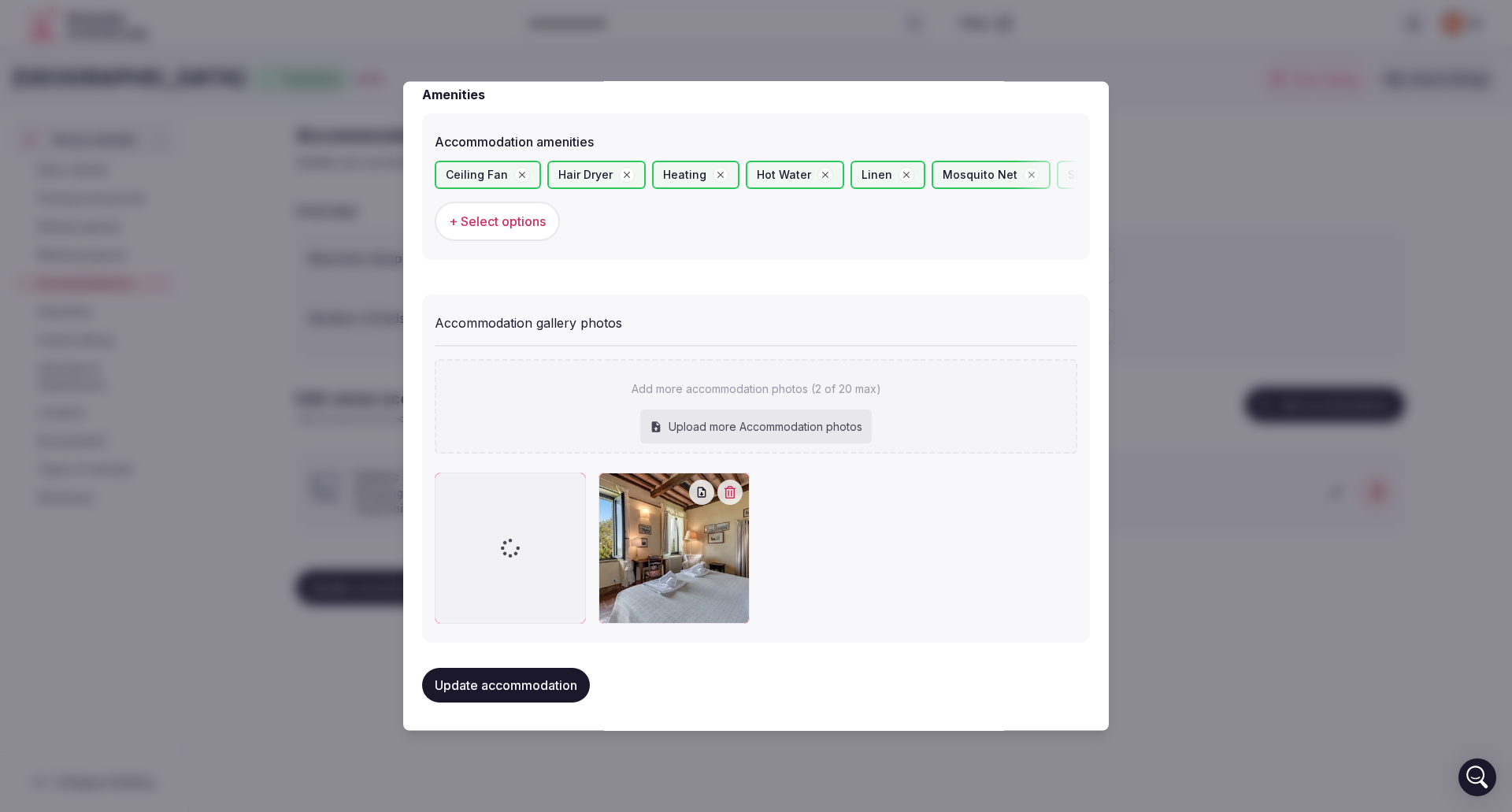
click at [802, 425] on div "Upload more Accommodation photos" at bounding box center [755, 426] width 231 height 35
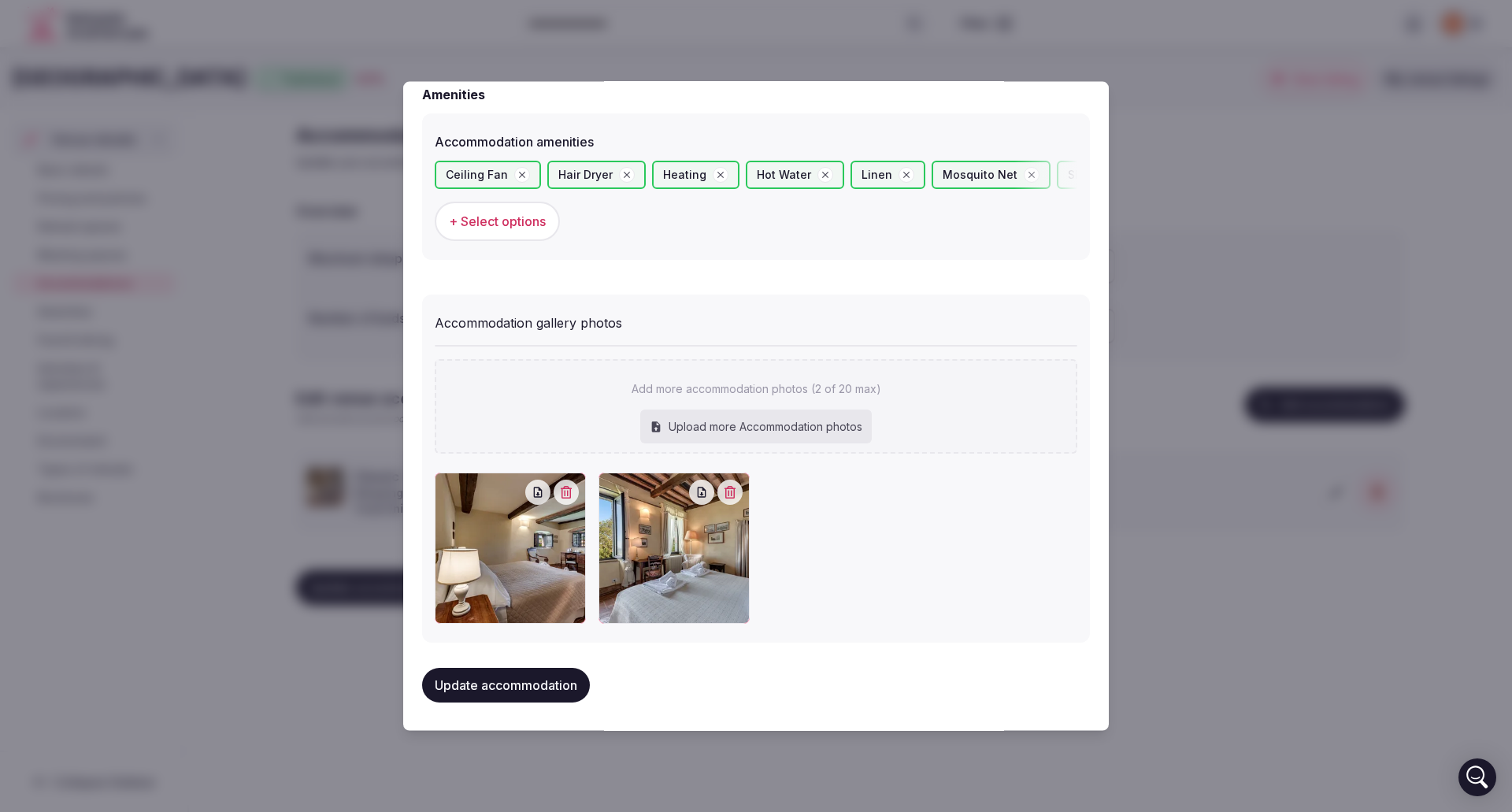
type input "**********"
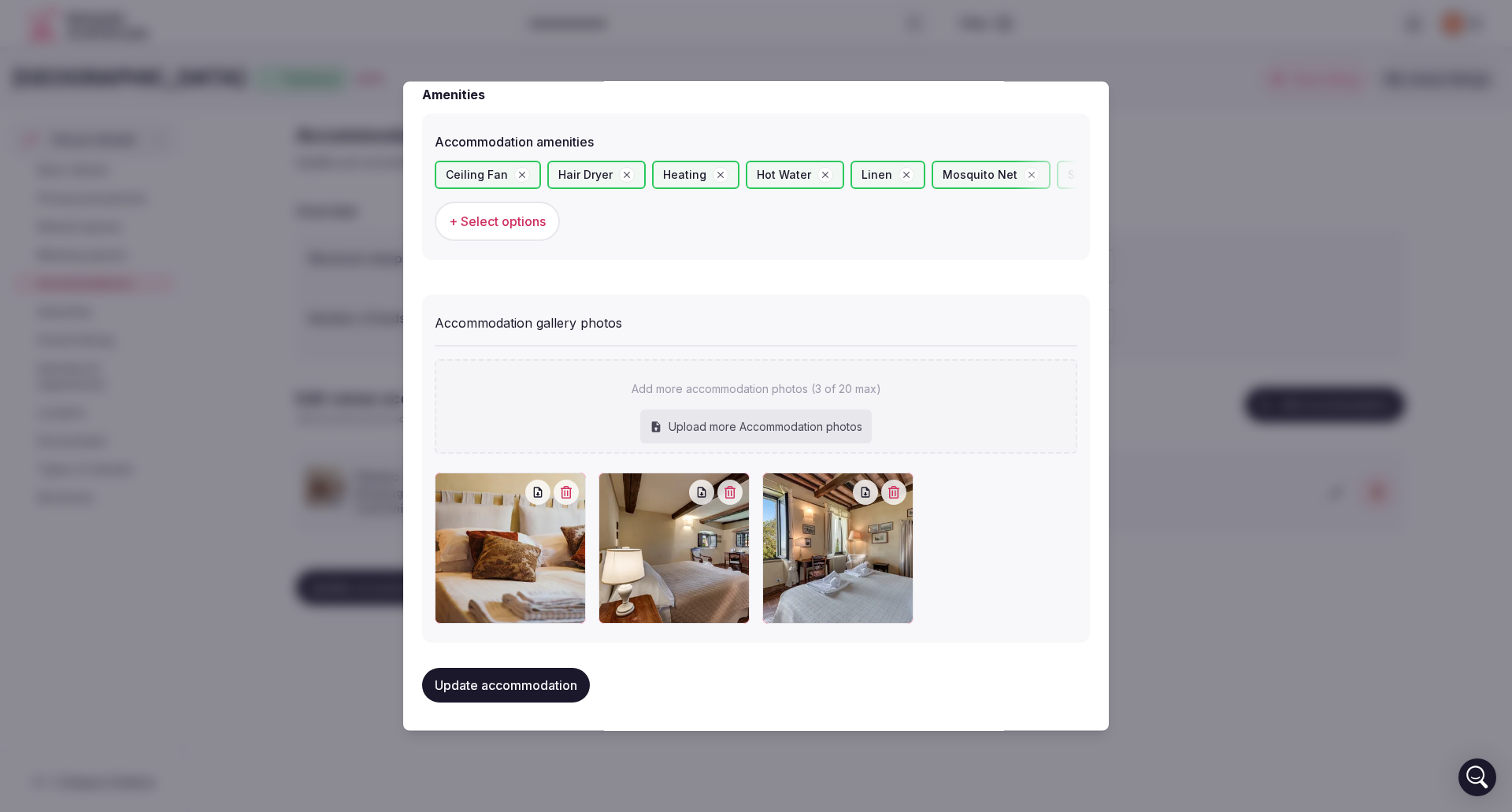
click at [531, 684] on button "Update accommodation" at bounding box center [506, 684] width 168 height 35
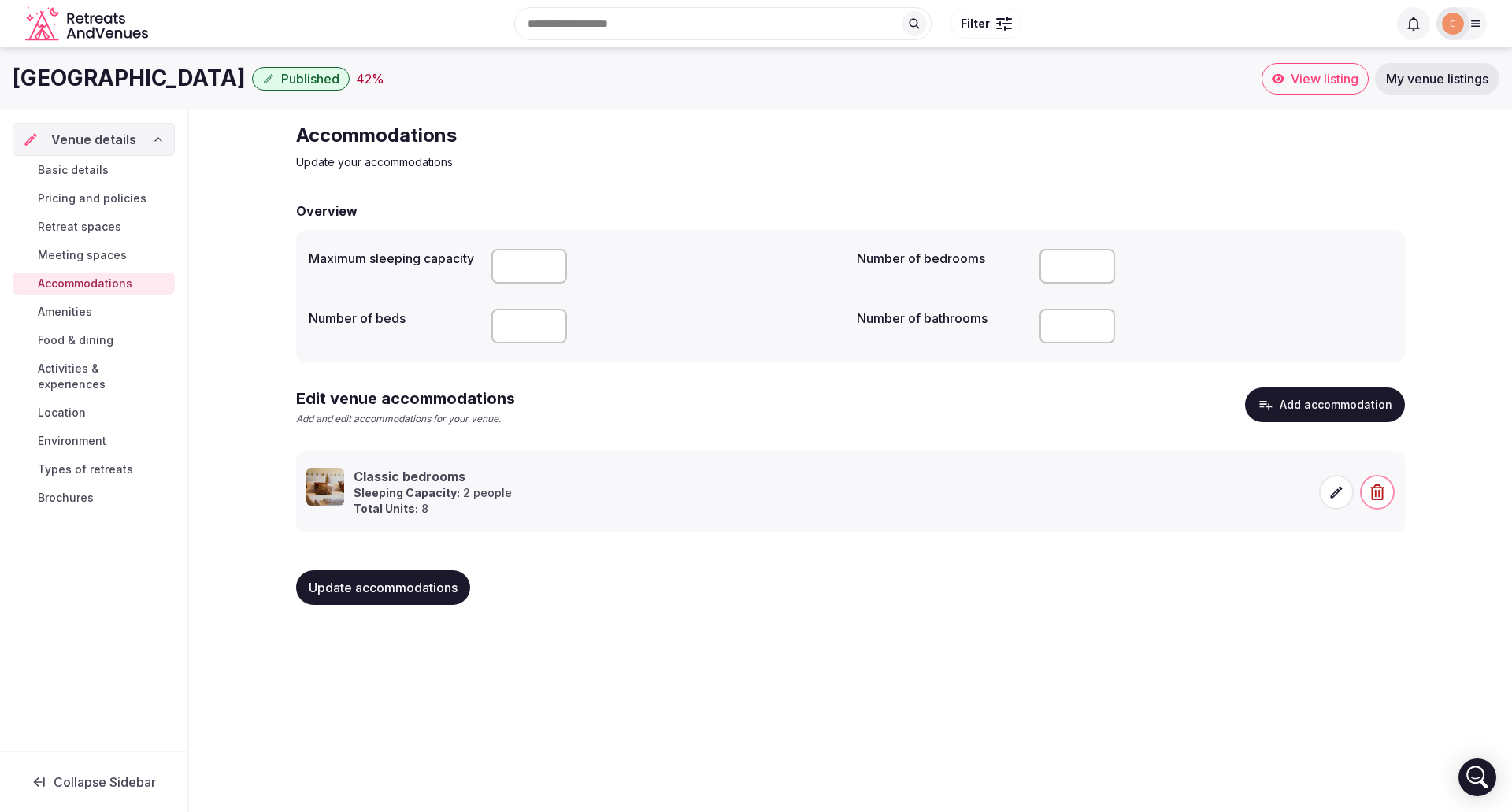
click at [1346, 405] on button "Add accommodation" at bounding box center [1325, 404] width 160 height 35
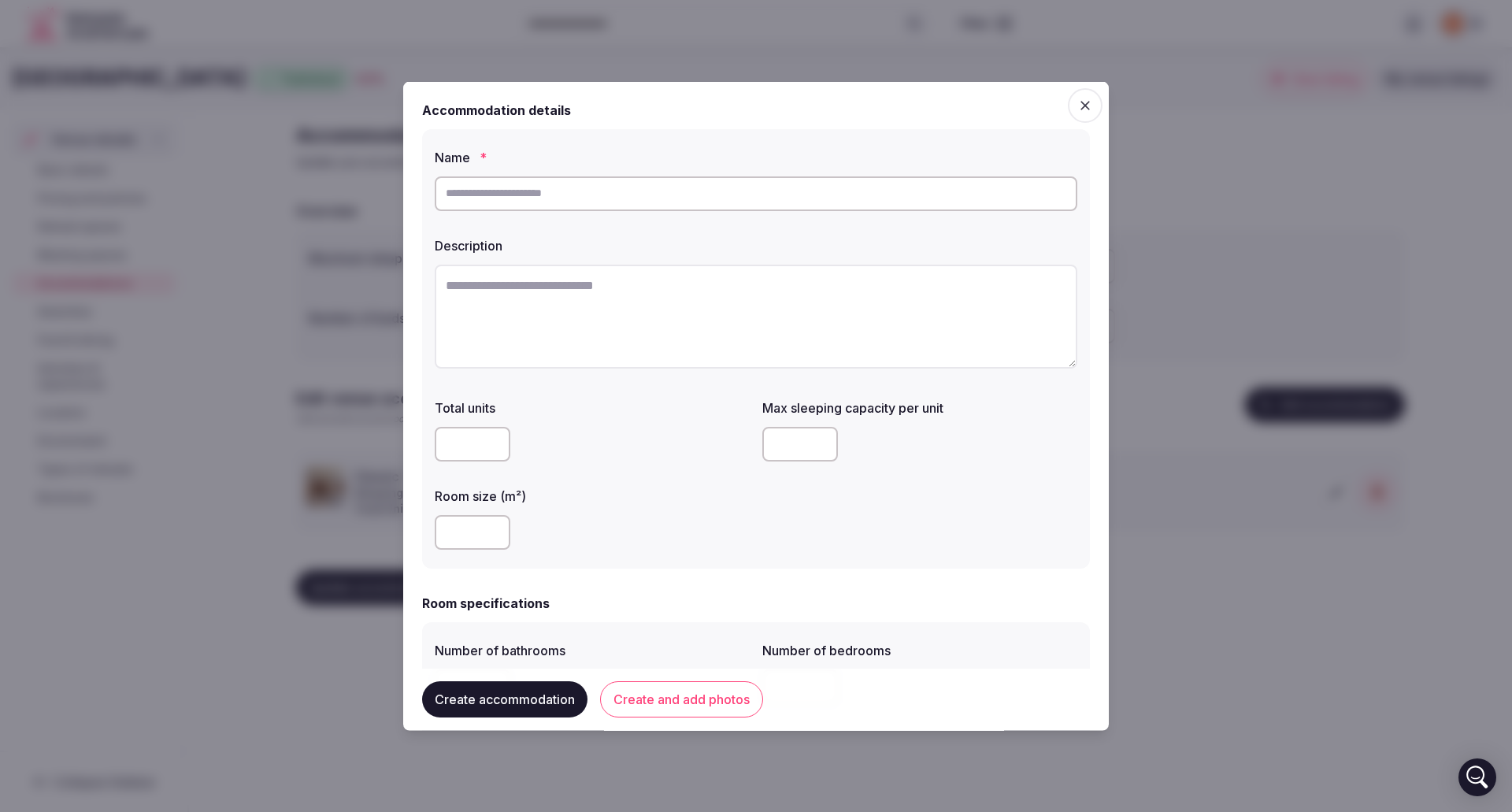
click at [479, 194] on input "text" at bounding box center [756, 193] width 642 height 35
type input "**********"
click at [493, 293] on textarea at bounding box center [756, 315] width 642 height 104
paste textarea "**********"
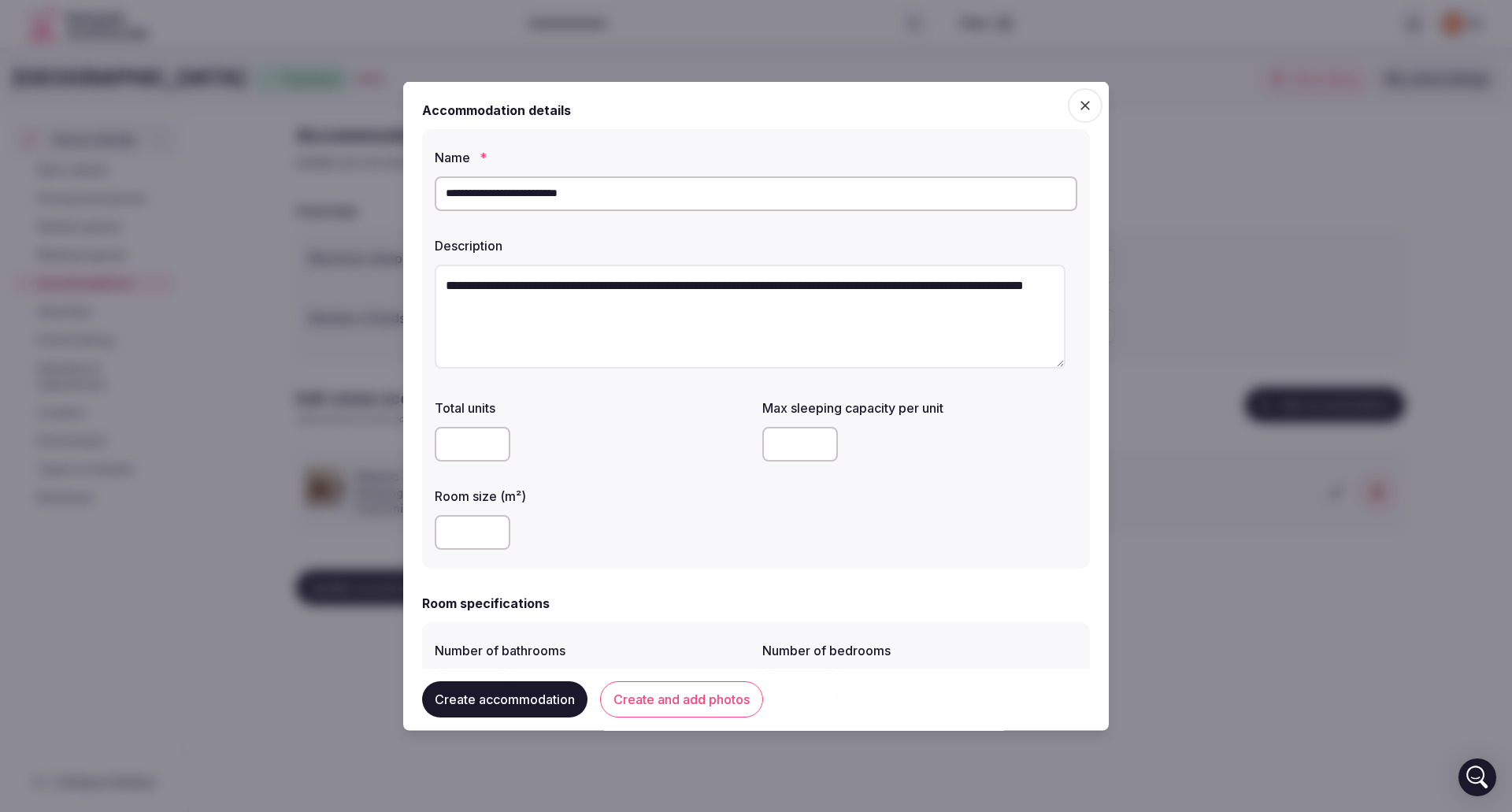
type textarea "**********"
click at [472, 444] on input "number" at bounding box center [473, 443] width 76 height 35
type input "*"
click at [796, 438] on input "number" at bounding box center [800, 443] width 76 height 35
type input "*"
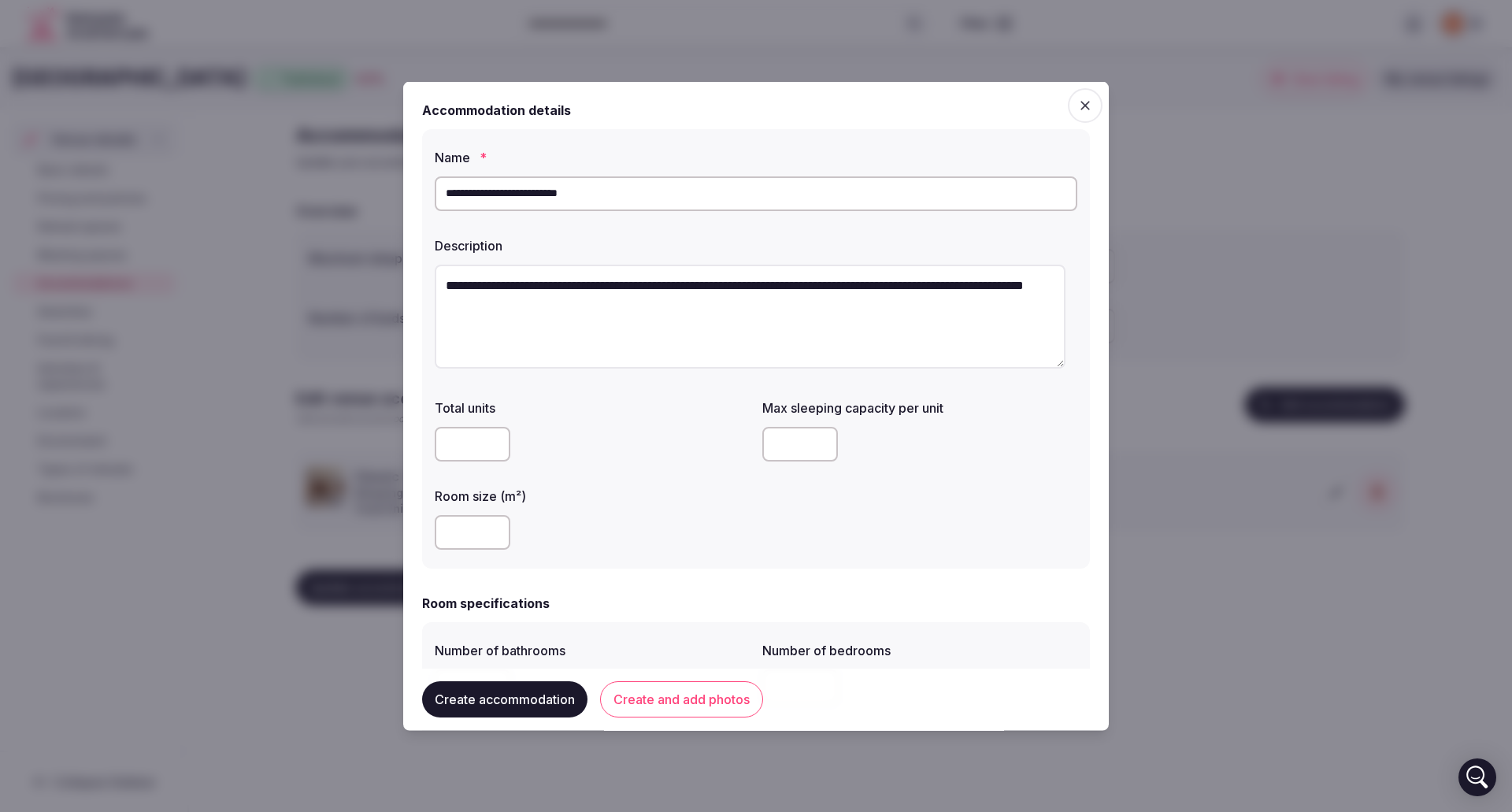
click at [474, 528] on input "number" at bounding box center [473, 531] width 76 height 35
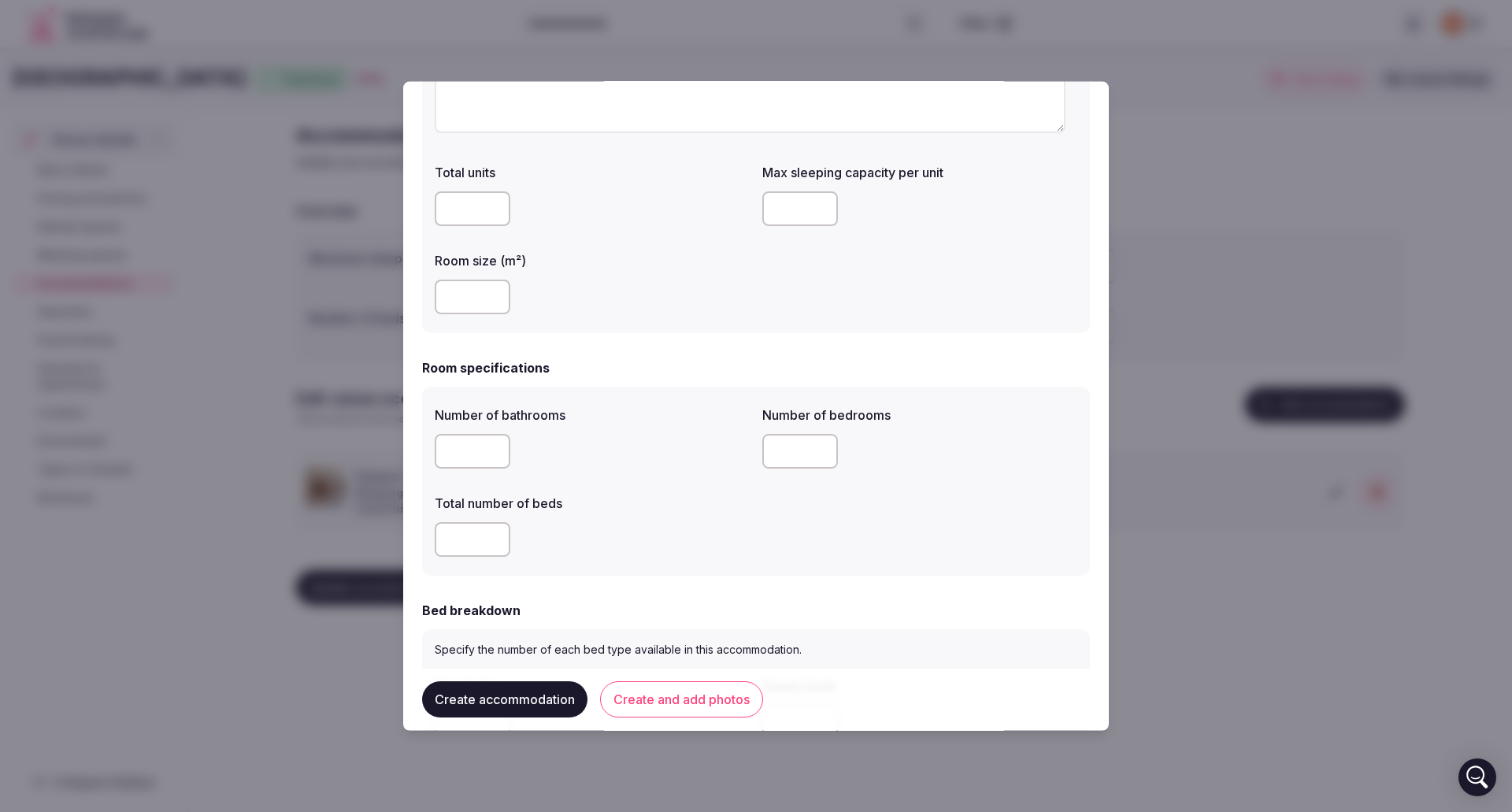
scroll to position [236, 0]
type input "**"
click at [476, 451] on input "number" at bounding box center [473, 450] width 76 height 35
type input "*"
click at [797, 443] on input "number" at bounding box center [800, 450] width 76 height 35
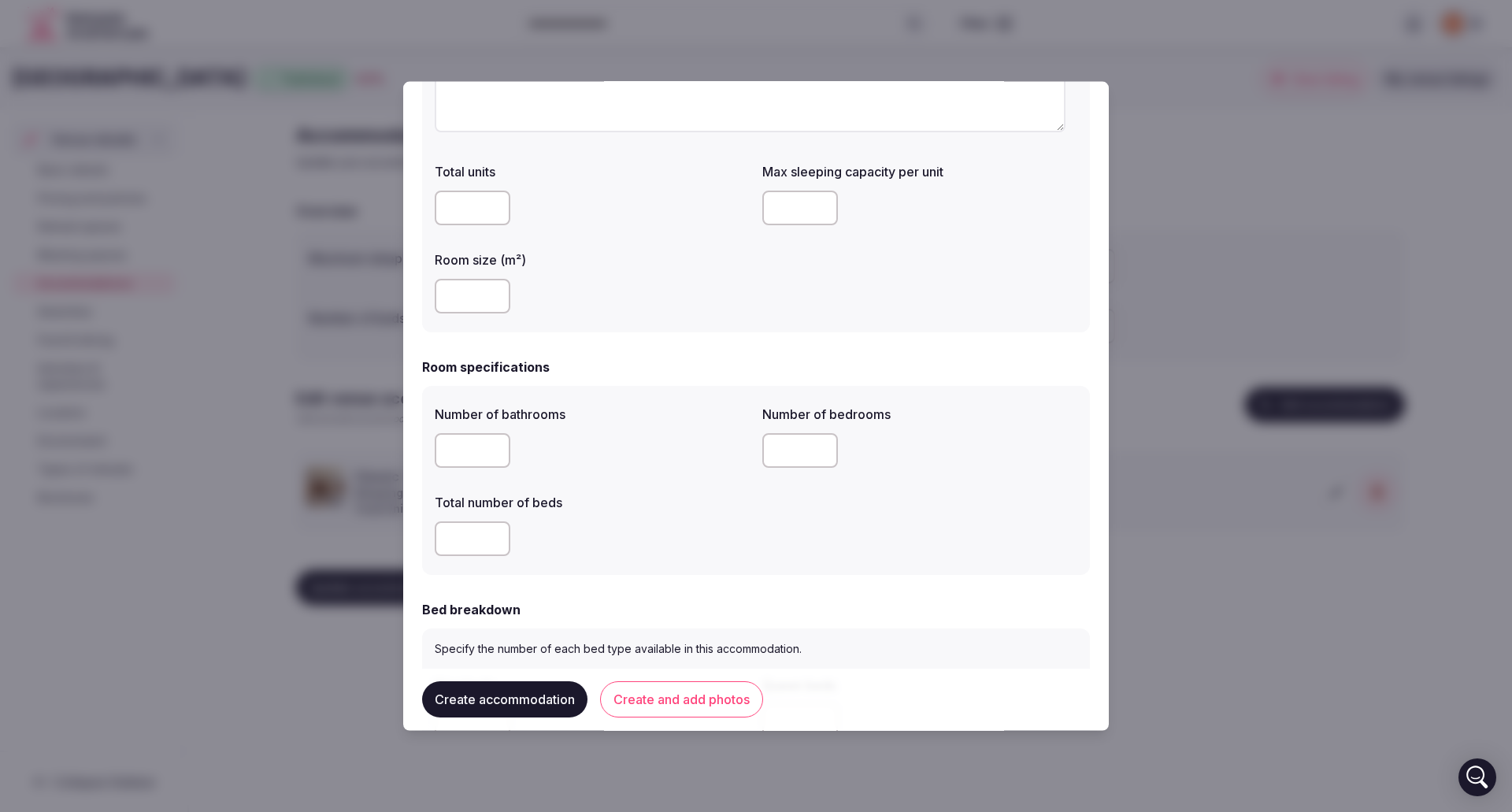
type input "*"
click at [472, 531] on input "number" at bounding box center [473, 538] width 76 height 35
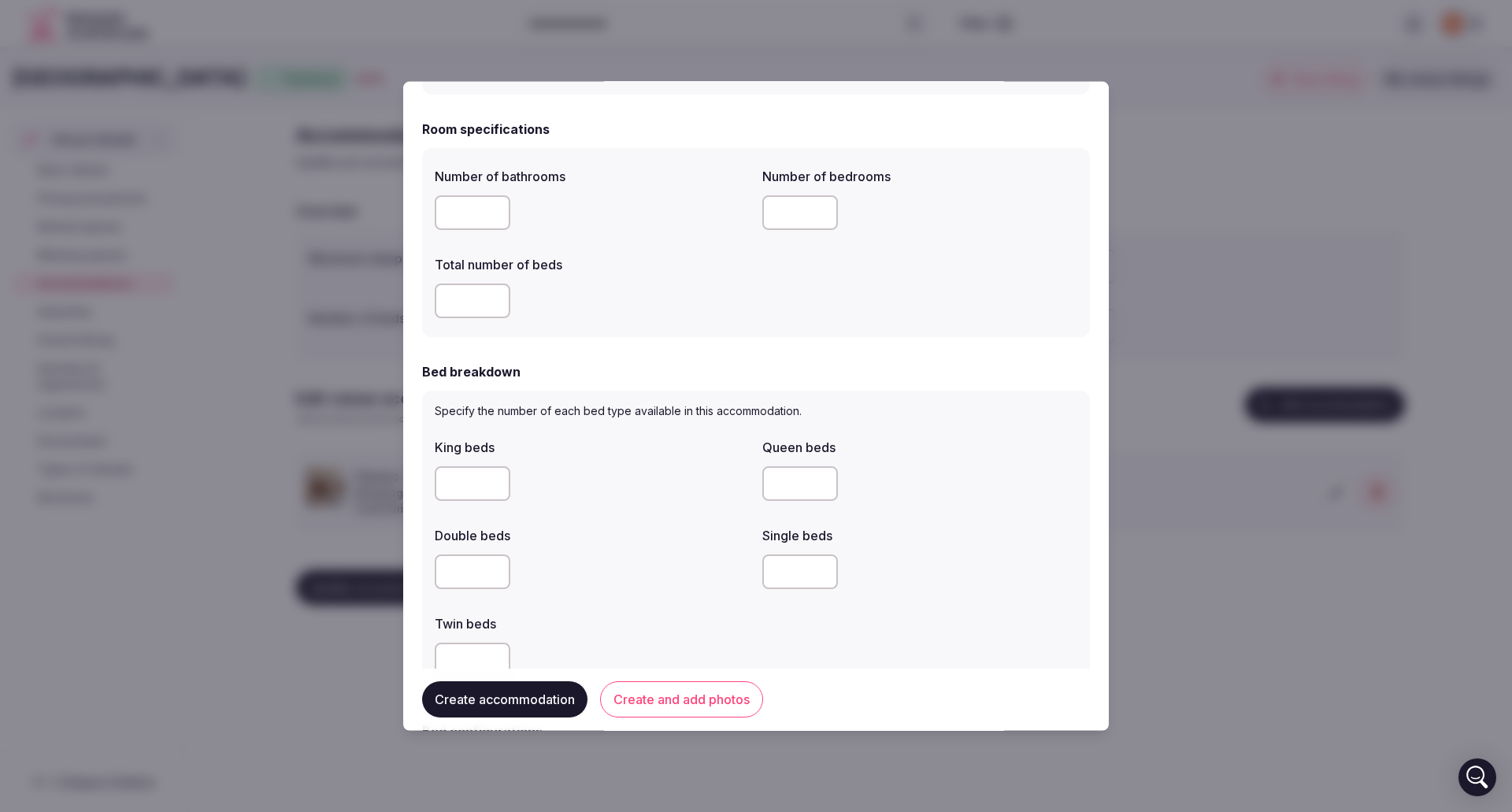
scroll to position [551, 0]
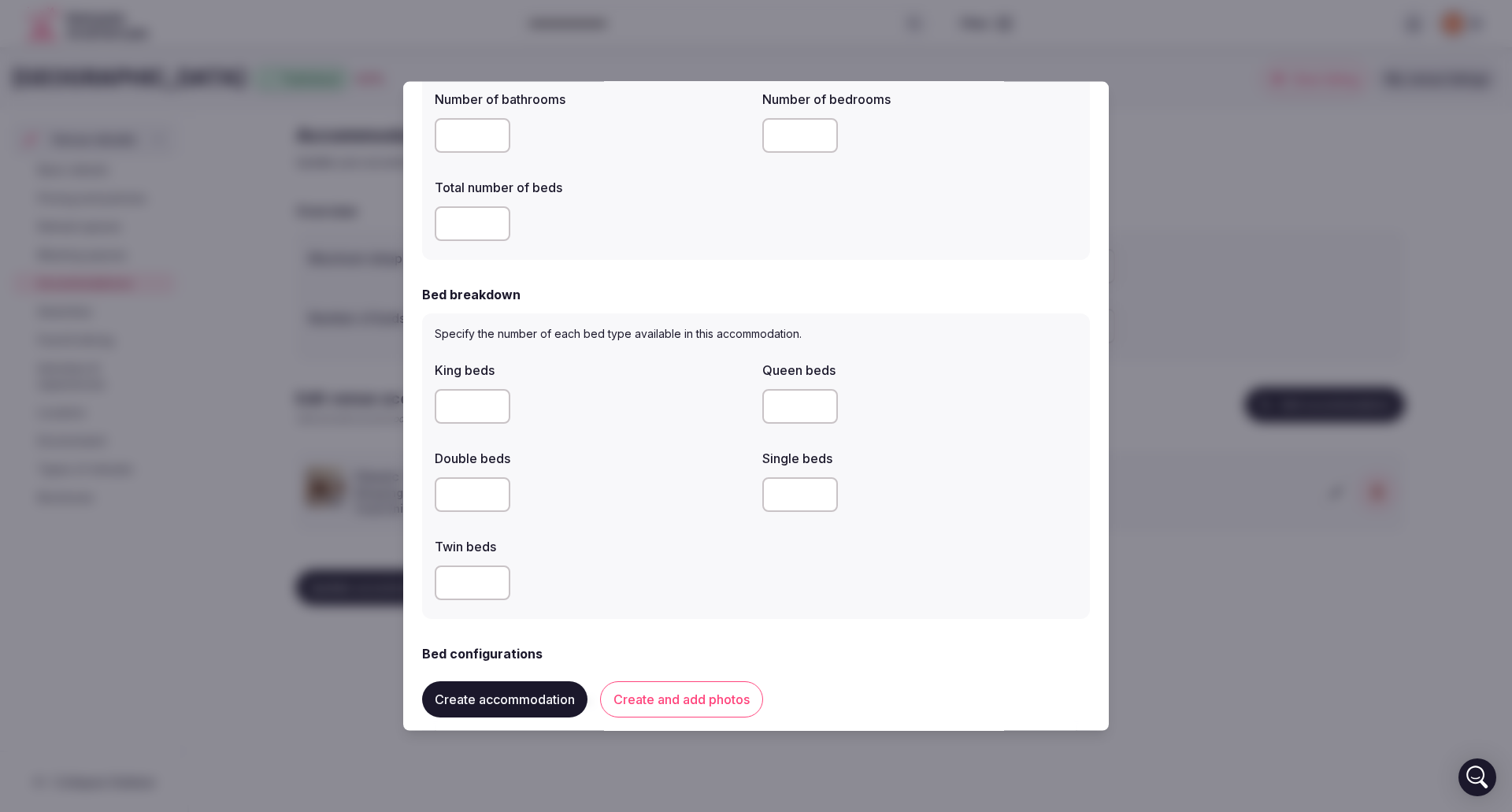
type input "*"
click at [460, 489] on input "number" at bounding box center [473, 494] width 76 height 35
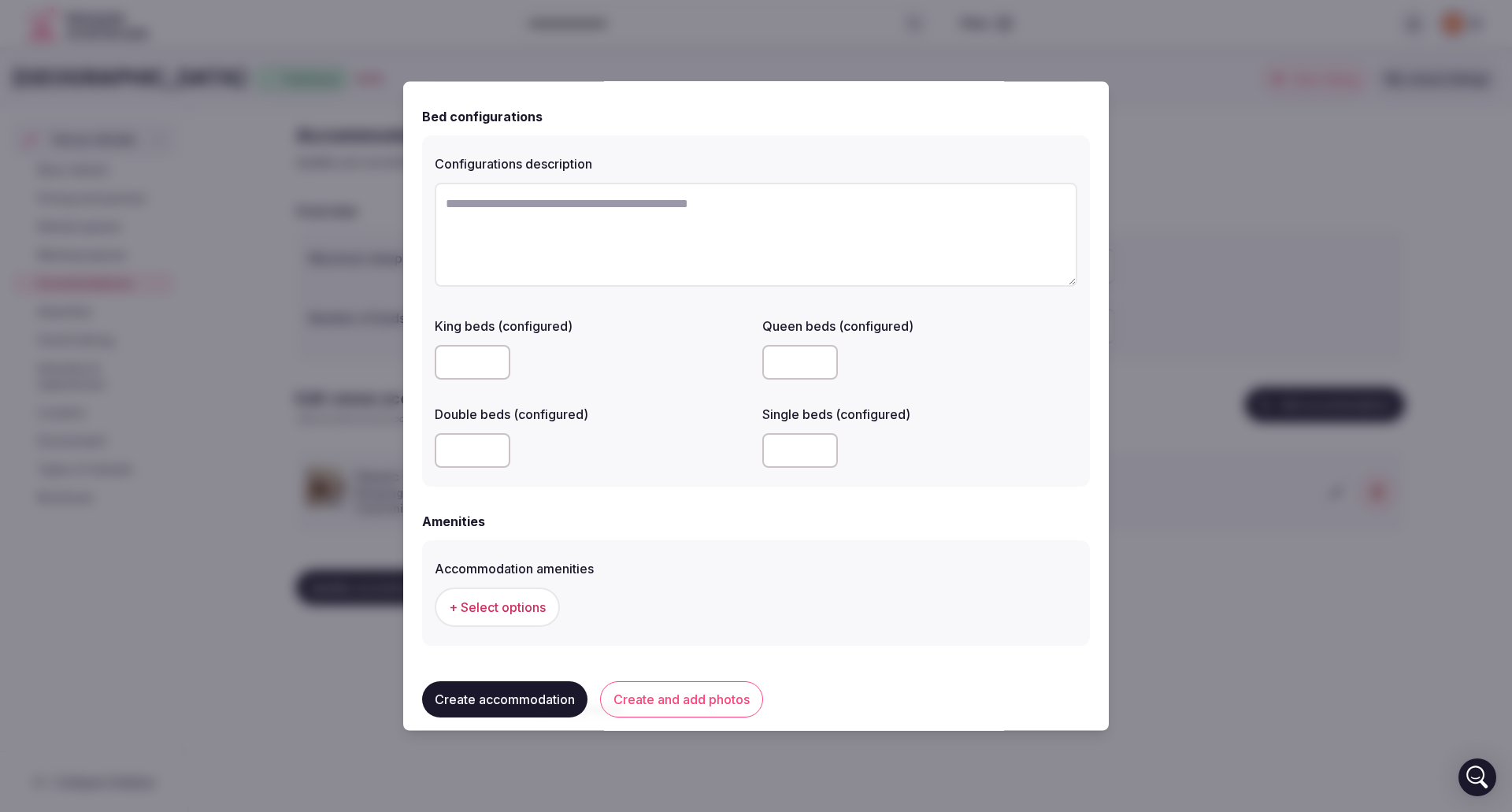
scroll to position [1103, 0]
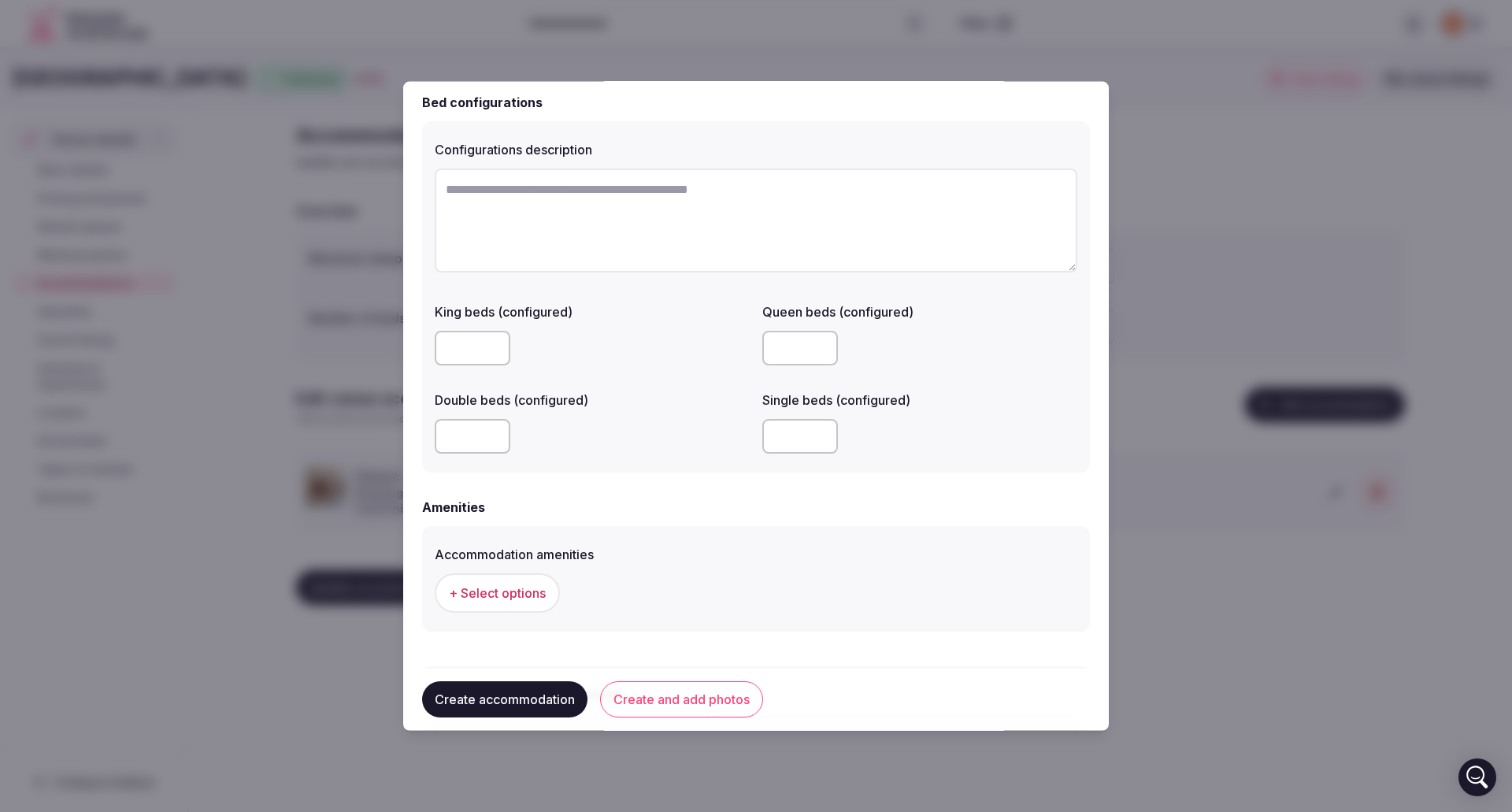
type input "*"
click at [443, 189] on textarea at bounding box center [756, 220] width 642 height 104
click at [546, 184] on textarea "**********" at bounding box center [750, 220] width 631 height 104
click at [668, 191] on textarea "**********" at bounding box center [750, 220] width 631 height 104
type textarea "**********"
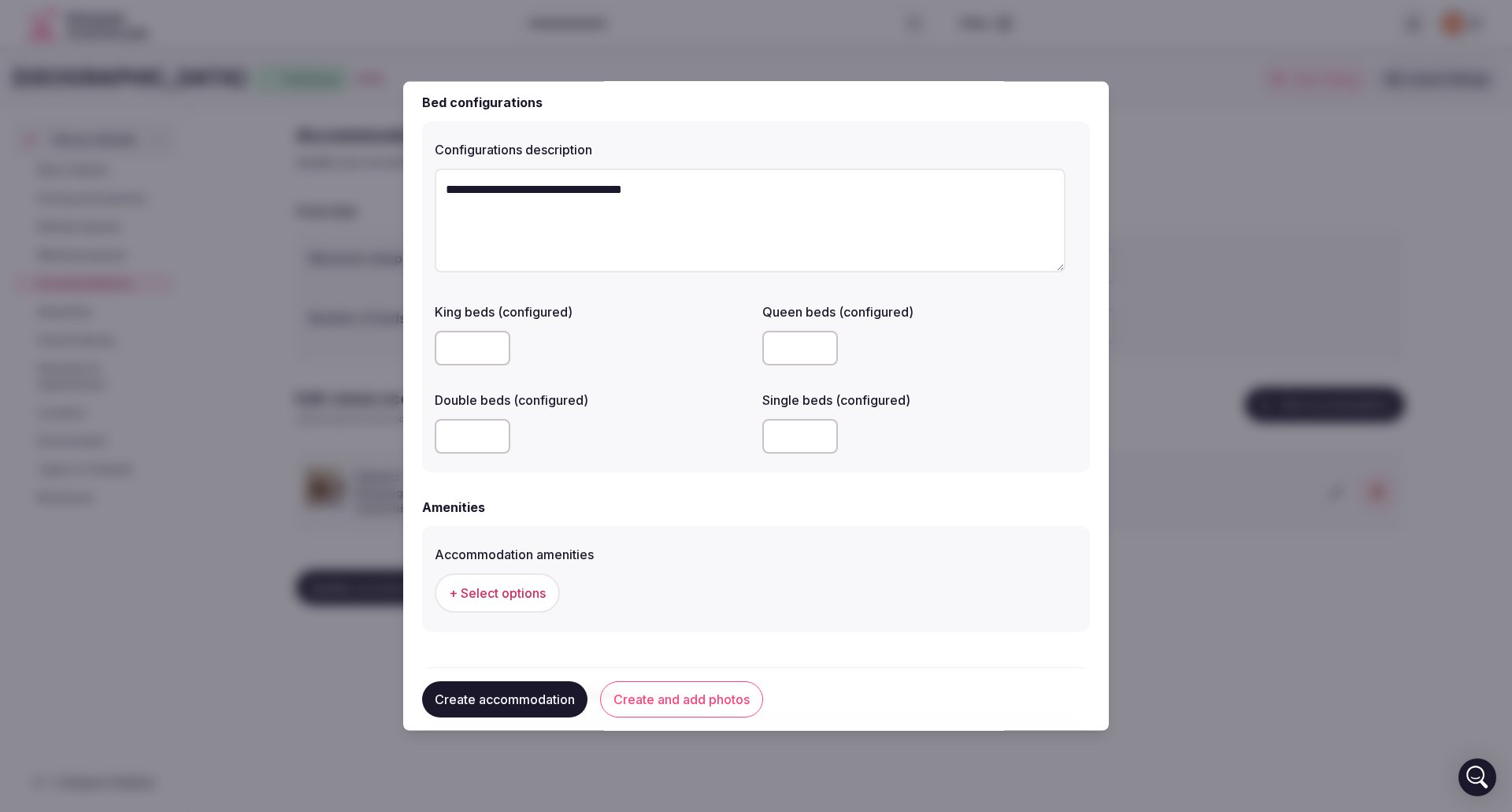
click at [478, 436] on input "number" at bounding box center [473, 436] width 76 height 35
click at [519, 590] on span "+ Select options" at bounding box center [497, 592] width 97 height 17
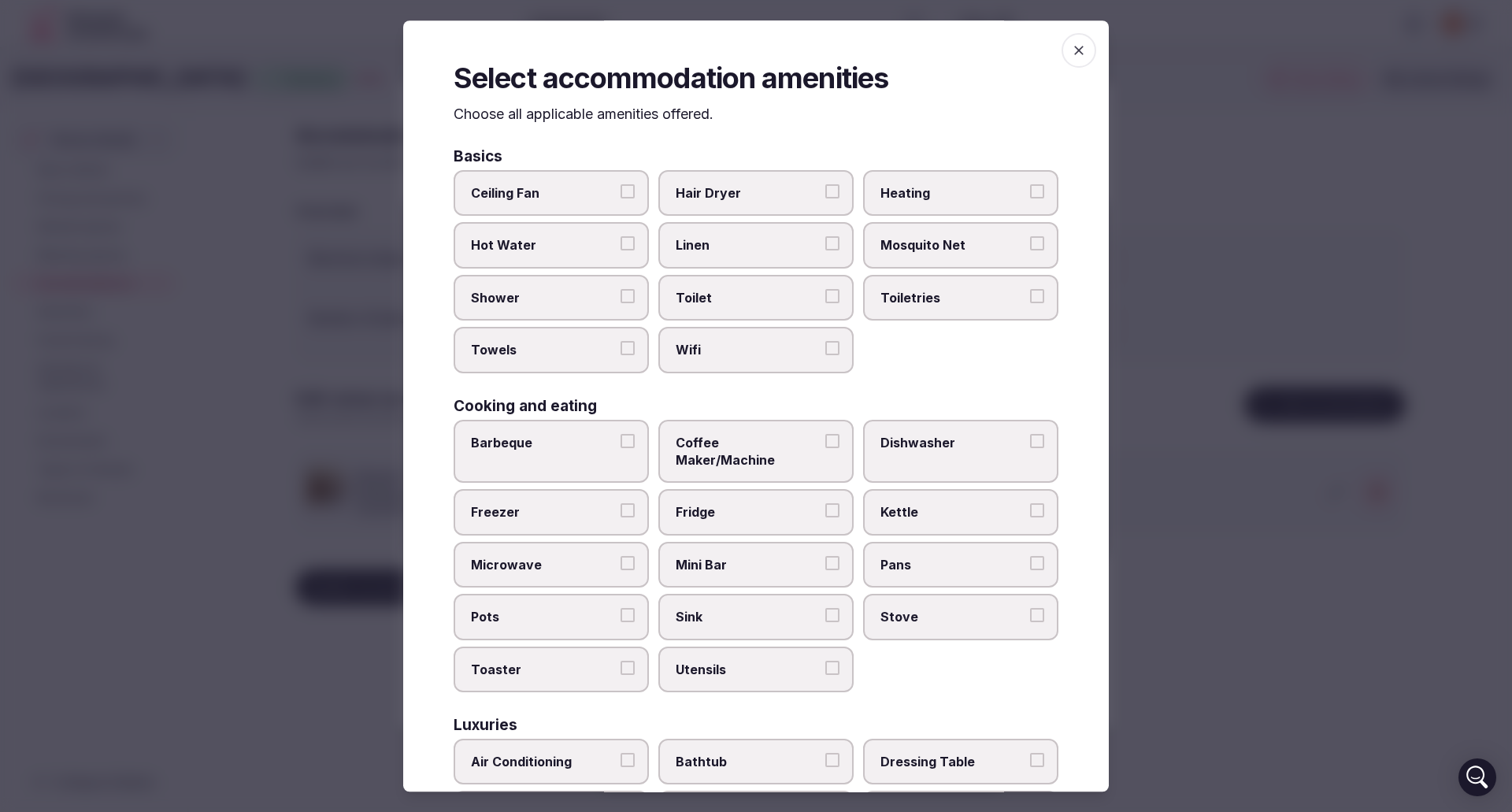
click at [825, 190] on button "Hair Dryer" at bounding box center [832, 191] width 14 height 14
click at [621, 190] on button "Ceiling Fan" at bounding box center [628, 191] width 14 height 14
click at [1030, 192] on button "Heating" at bounding box center [1037, 191] width 14 height 14
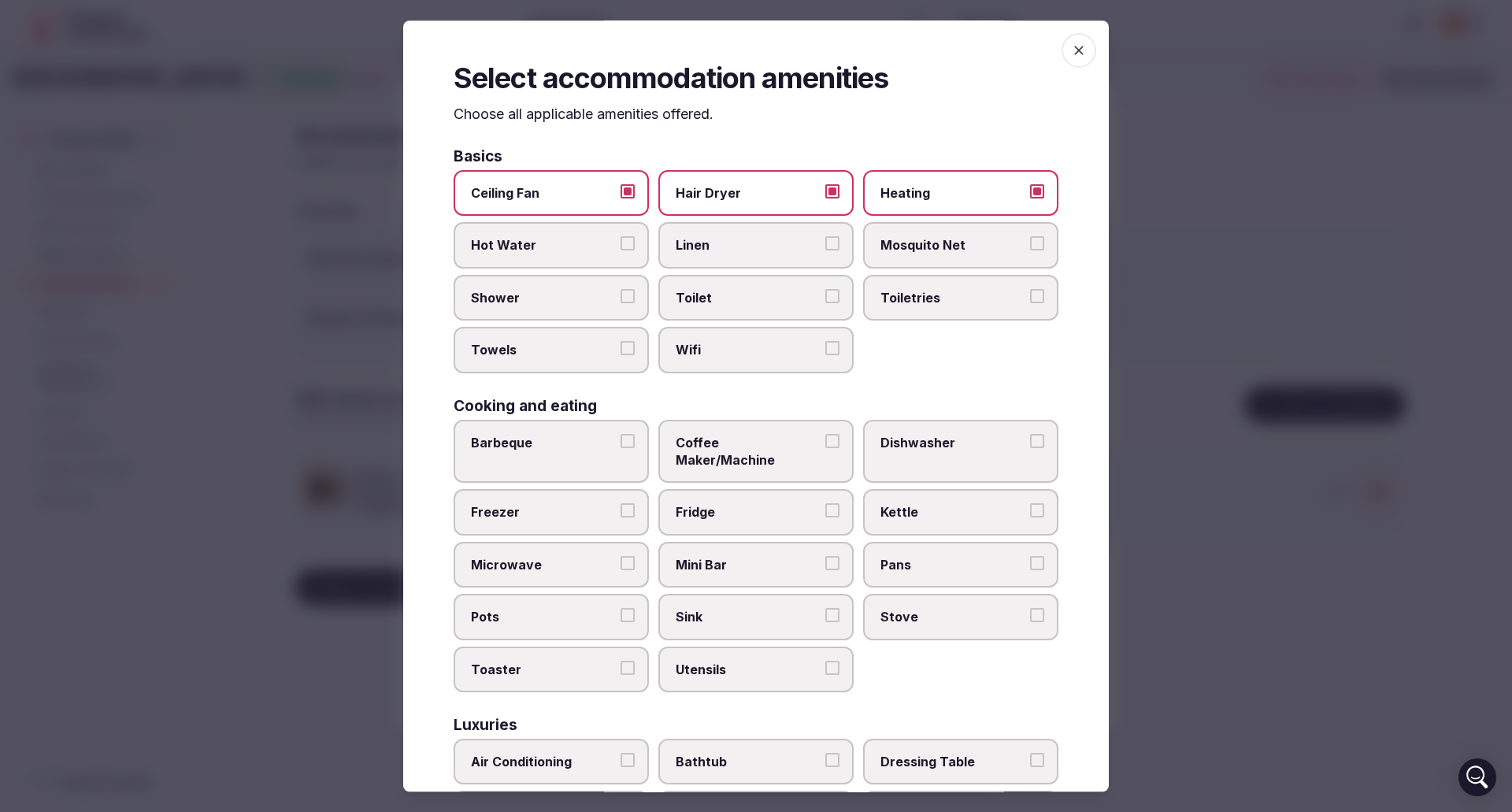
click at [616, 244] on label "Hot Water" at bounding box center [551, 245] width 195 height 45
click at [621, 244] on button "Hot Water" at bounding box center [628, 244] width 14 height 14
click at [825, 241] on button "Linen" at bounding box center [832, 244] width 14 height 14
click at [1030, 243] on button "Mosquito Net" at bounding box center [1037, 244] width 14 height 14
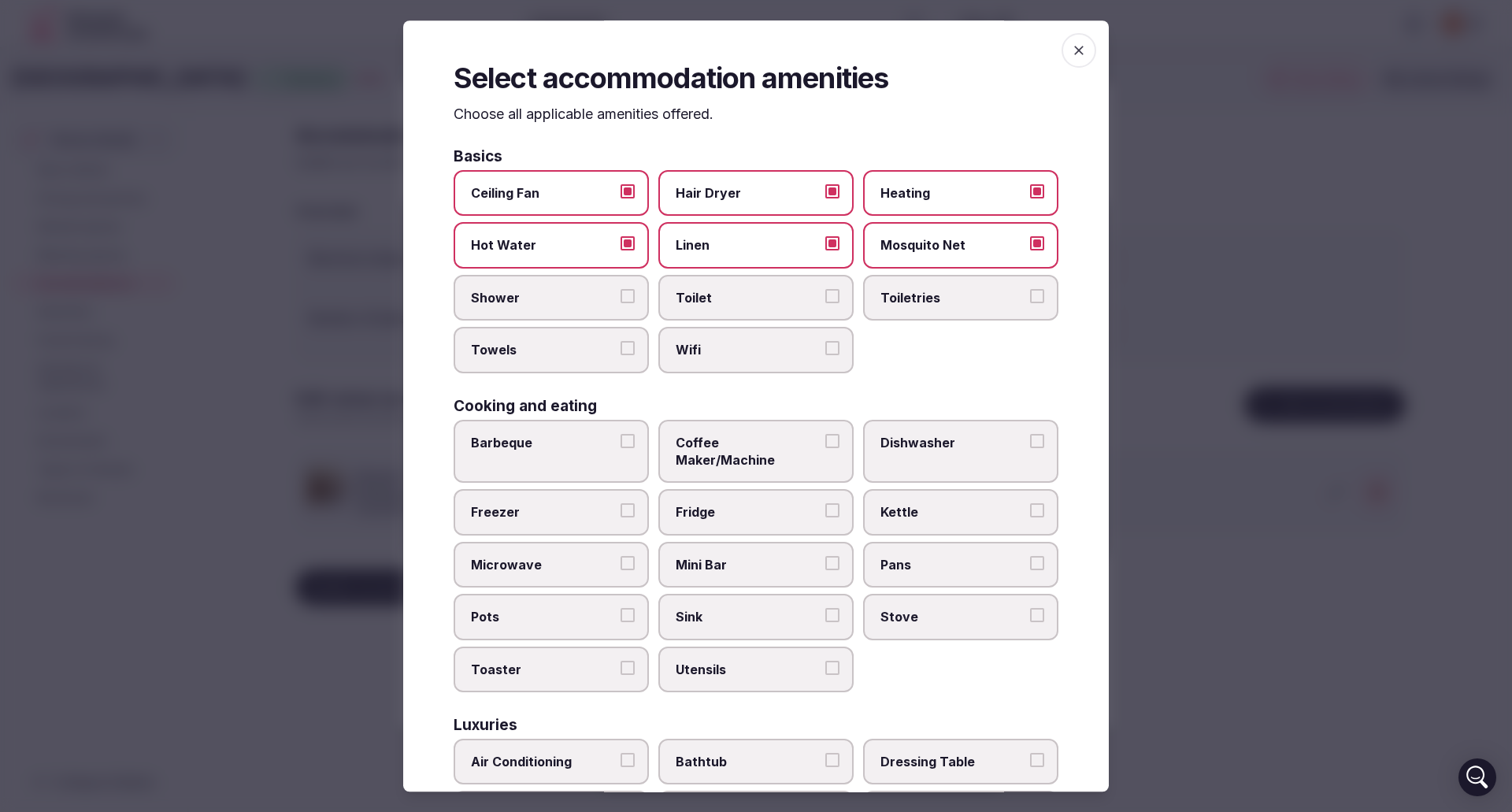
click at [626, 296] on button "Shower" at bounding box center [628, 296] width 14 height 14
click at [830, 292] on button "Toilet" at bounding box center [832, 296] width 14 height 14
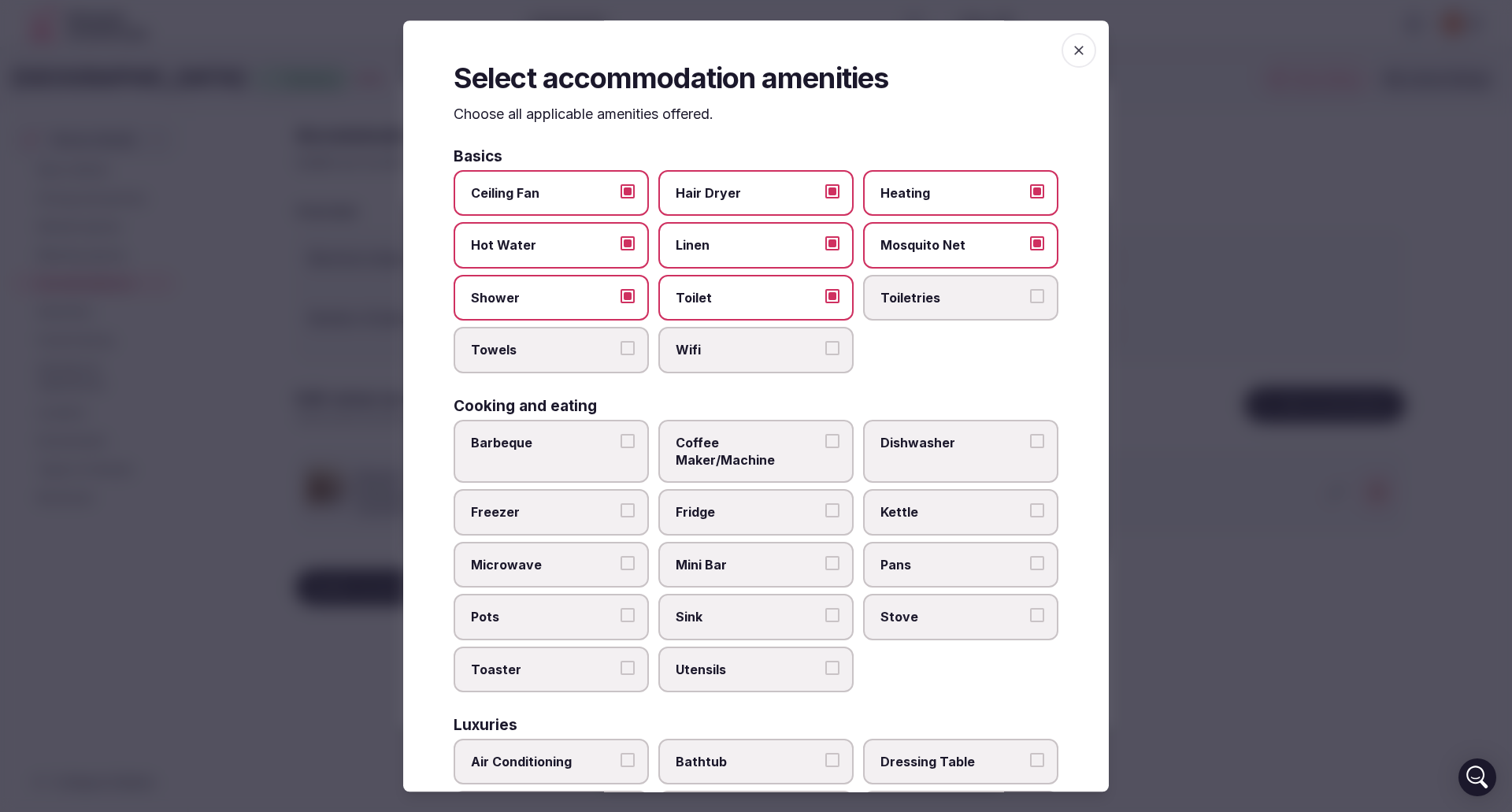
click at [1034, 296] on label "Toiletries" at bounding box center [960, 297] width 195 height 45
click at [1034, 296] on button "Toiletries" at bounding box center [1037, 296] width 14 height 14
click at [623, 352] on button "Towels" at bounding box center [628, 348] width 14 height 14
click at [825, 350] on button "Wifi" at bounding box center [832, 348] width 14 height 14
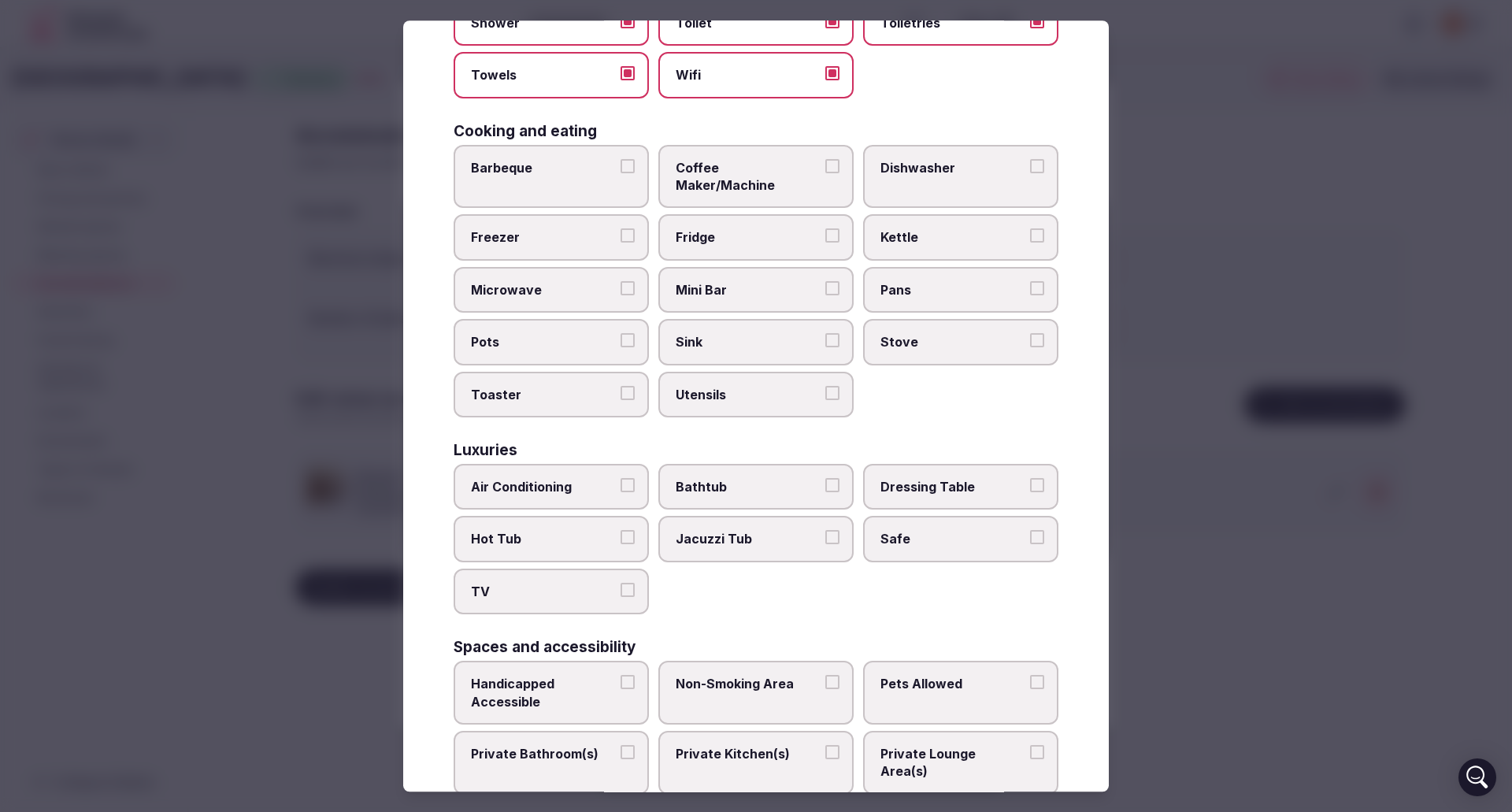
scroll to position [315, 0]
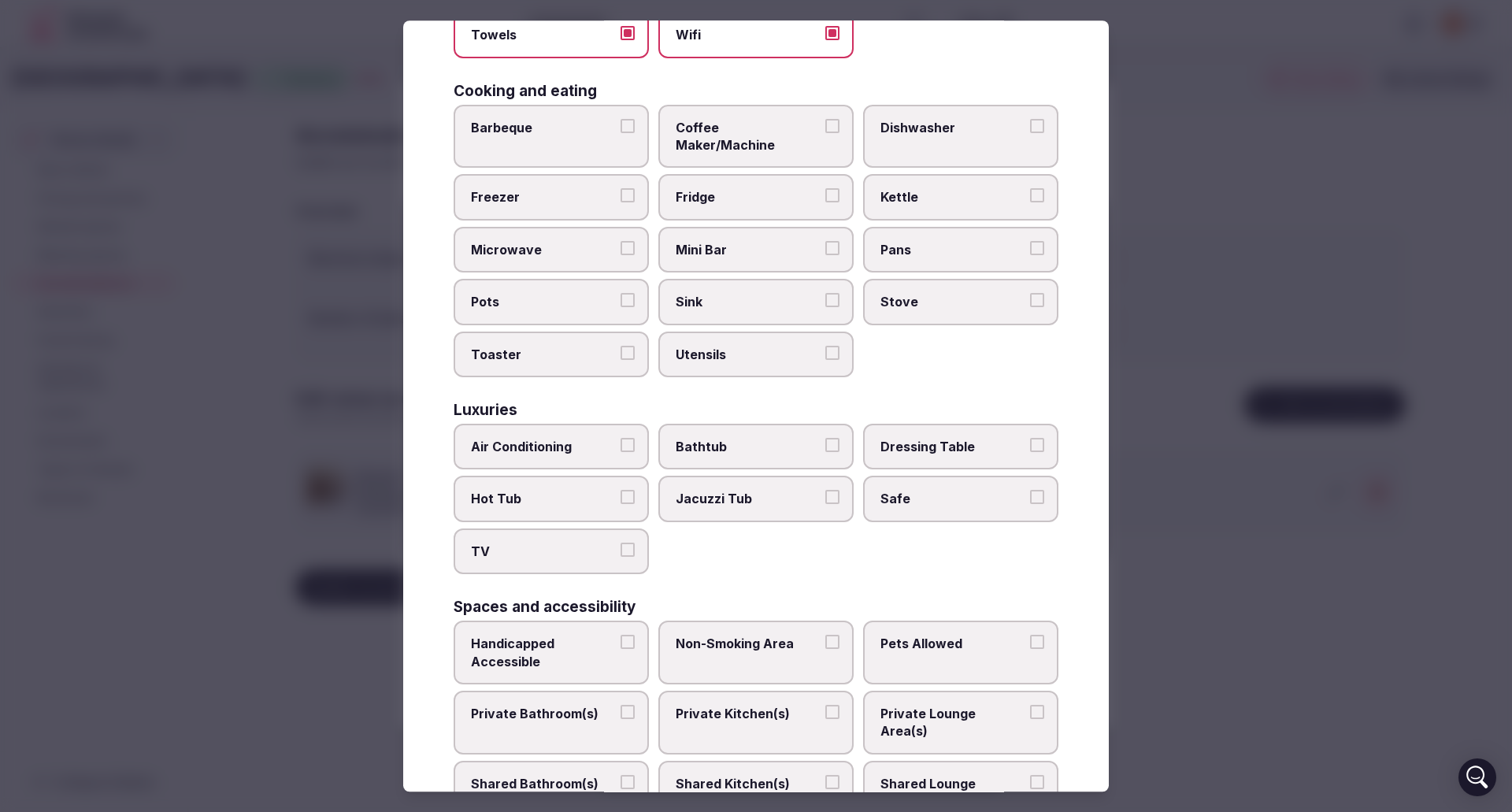
click at [1030, 189] on button "Kettle" at bounding box center [1037, 196] width 14 height 14
click at [833, 231] on label "Mini Bar" at bounding box center [755, 249] width 195 height 45
click at [833, 241] on button "Mini Bar" at bounding box center [832, 248] width 14 height 14
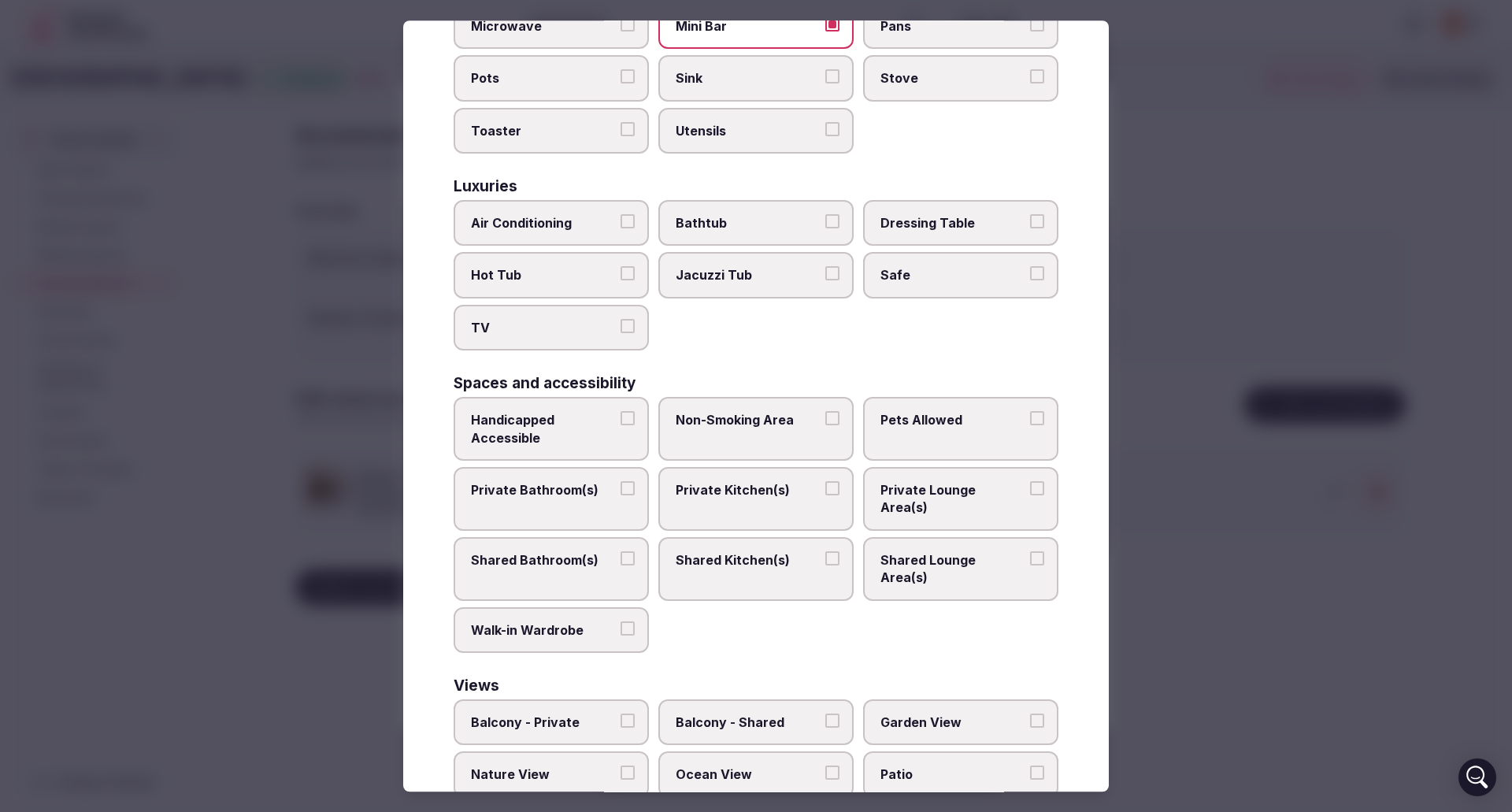
scroll to position [551, 0]
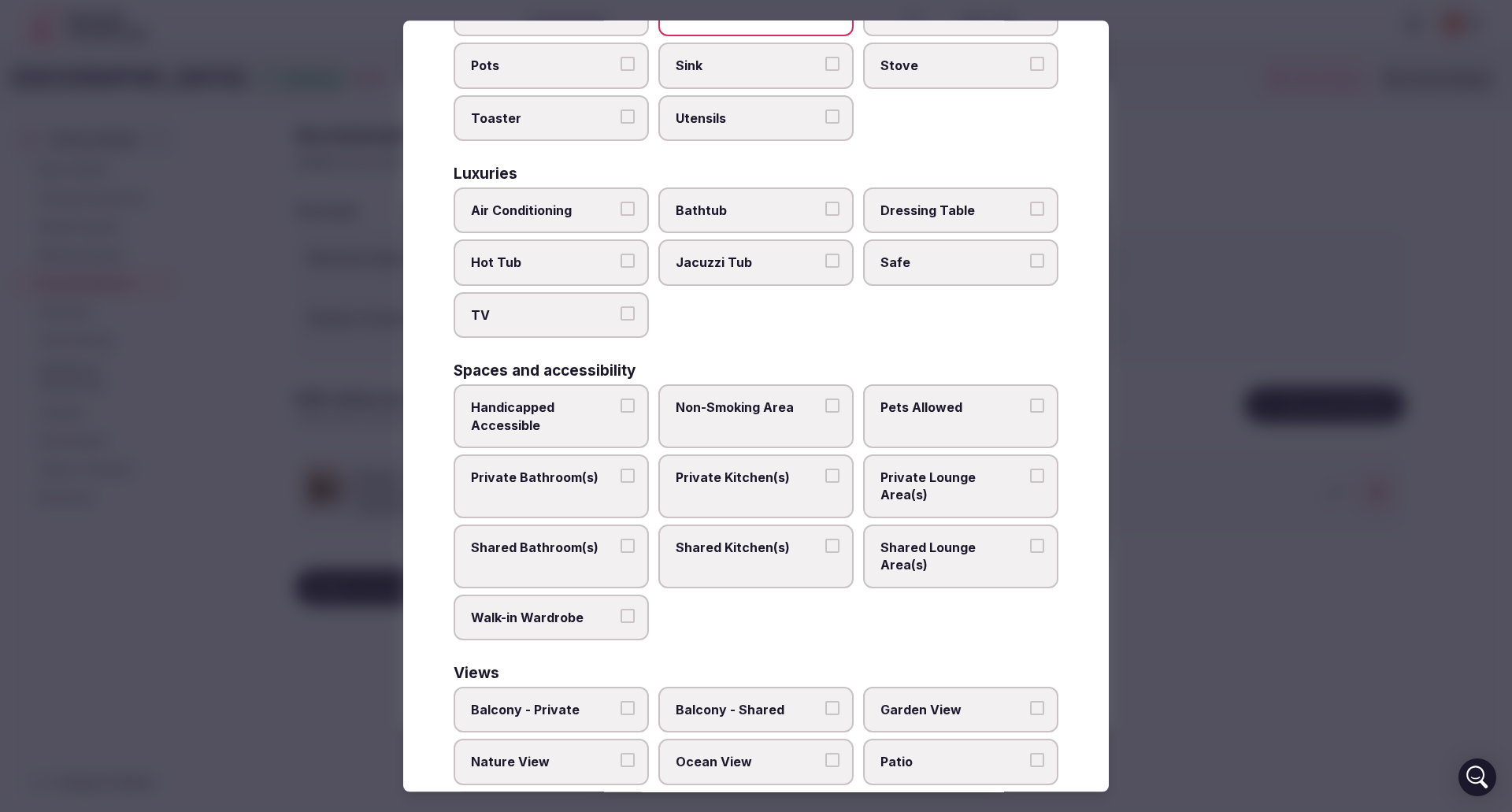
click at [826, 399] on button "Non-Smoking Area" at bounding box center [832, 405] width 14 height 14
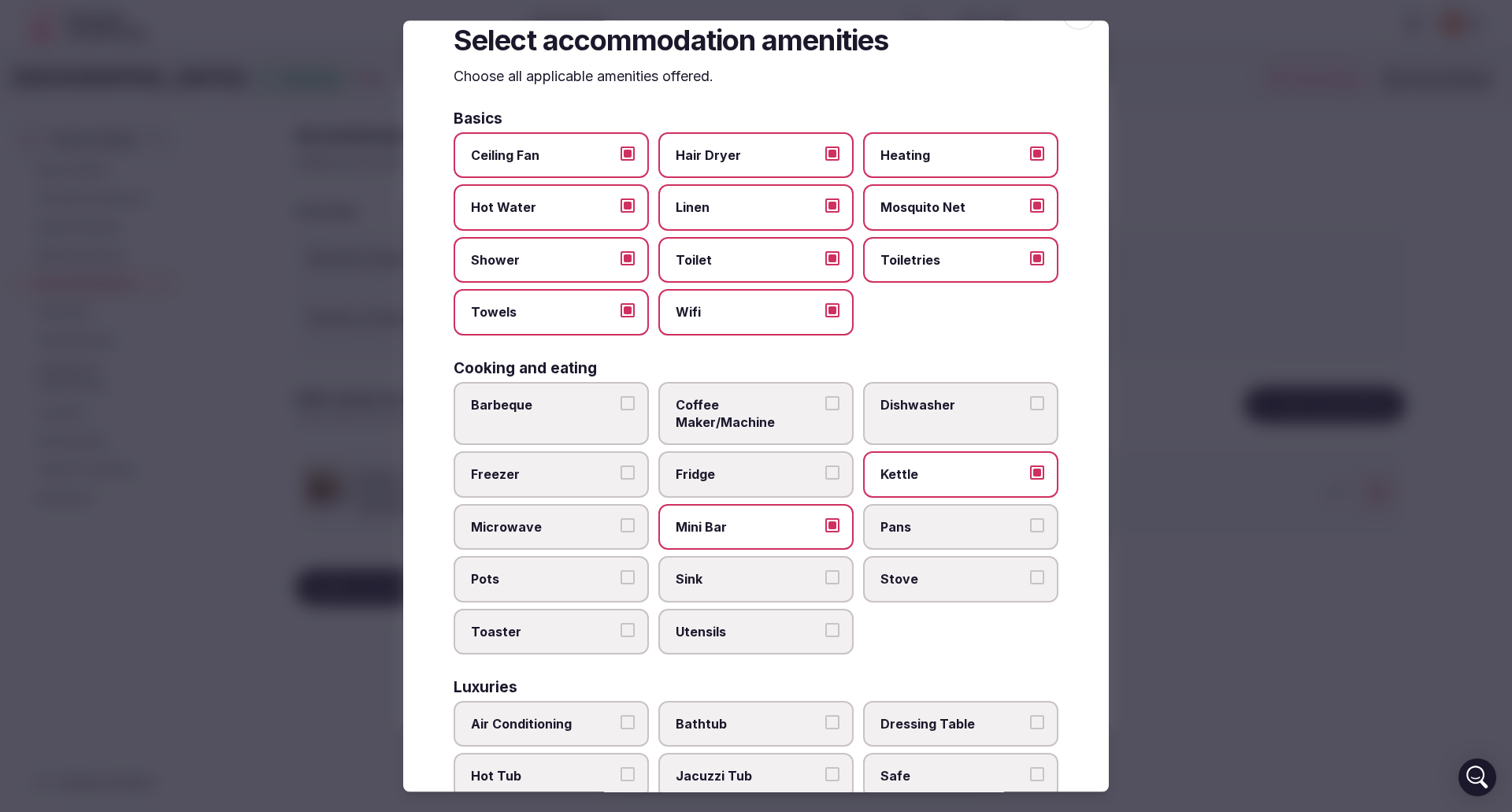
scroll to position [0, 0]
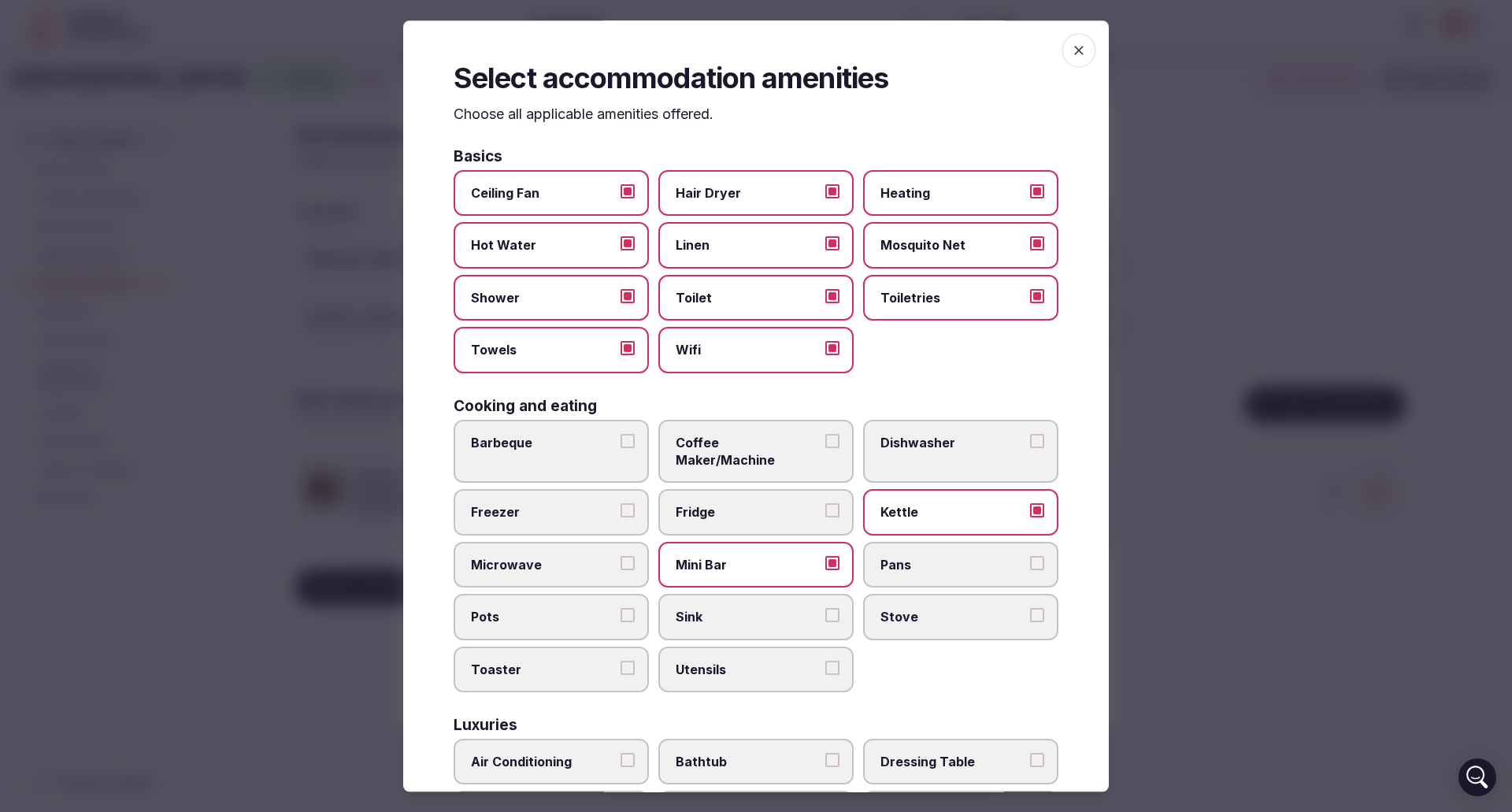
click at [1071, 45] on icon "button" at bounding box center [1079, 50] width 16 height 16
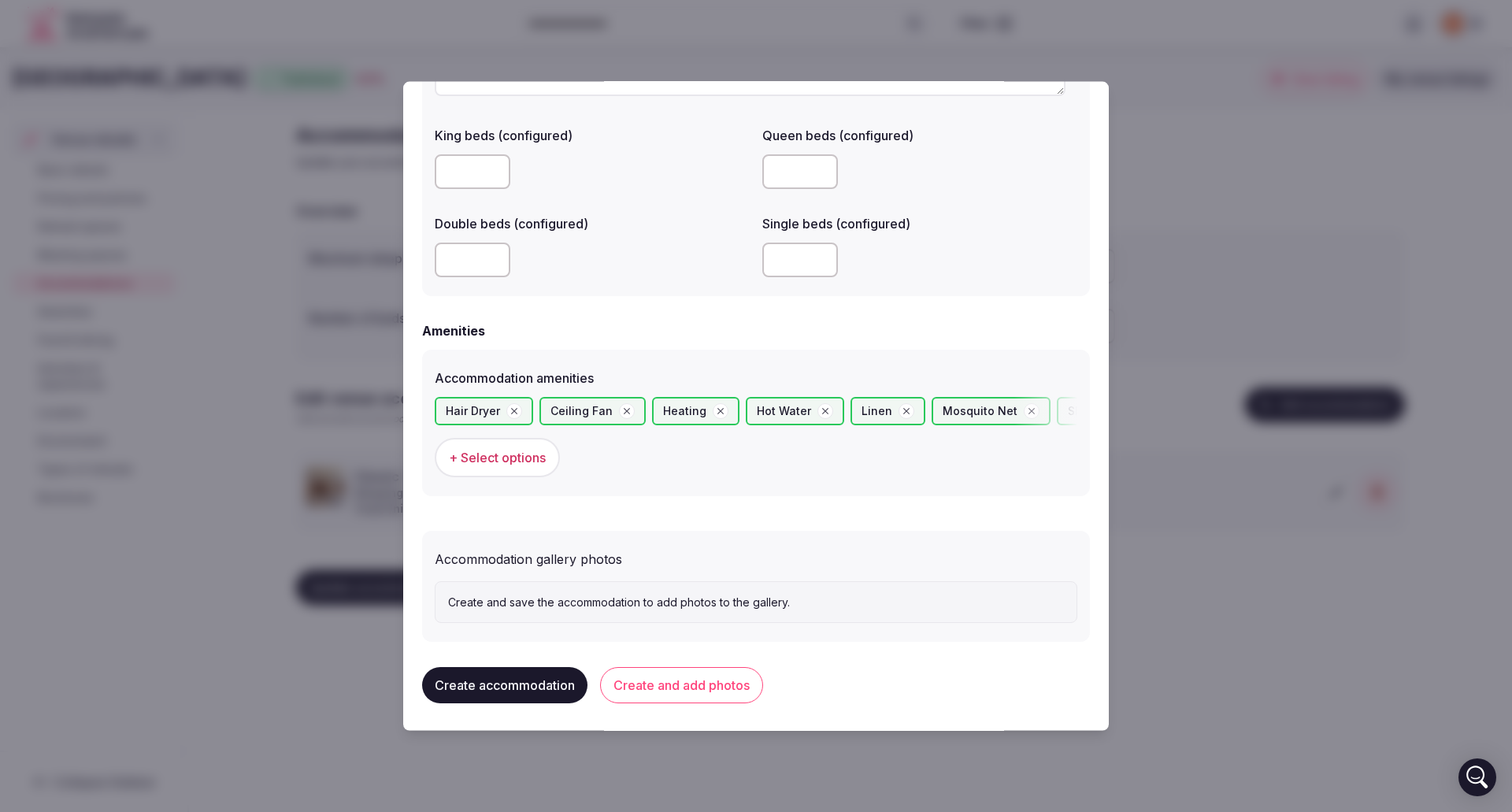
scroll to position [1283, 0]
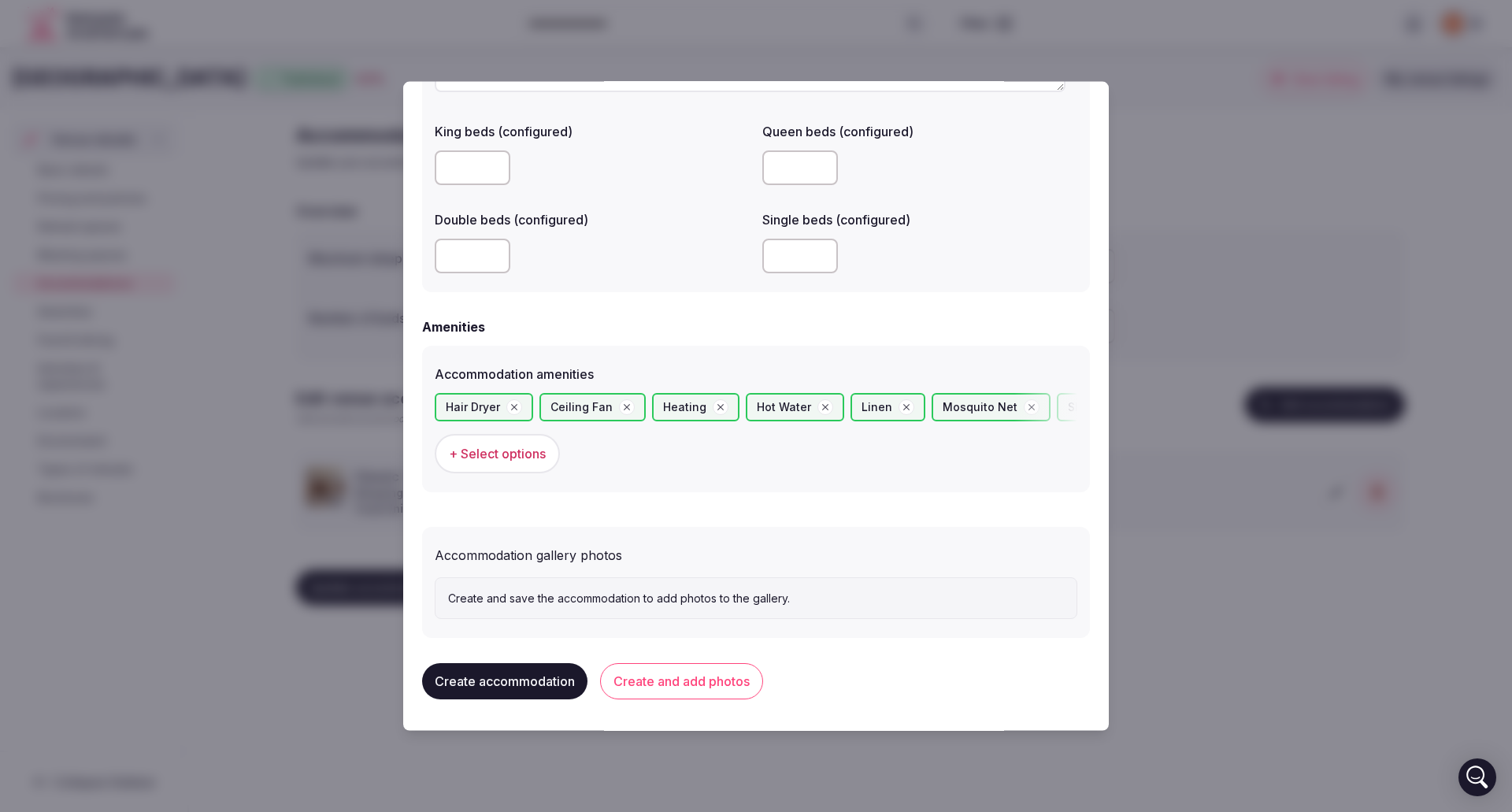
click at [730, 682] on button "Create and add photos" at bounding box center [682, 681] width 163 height 36
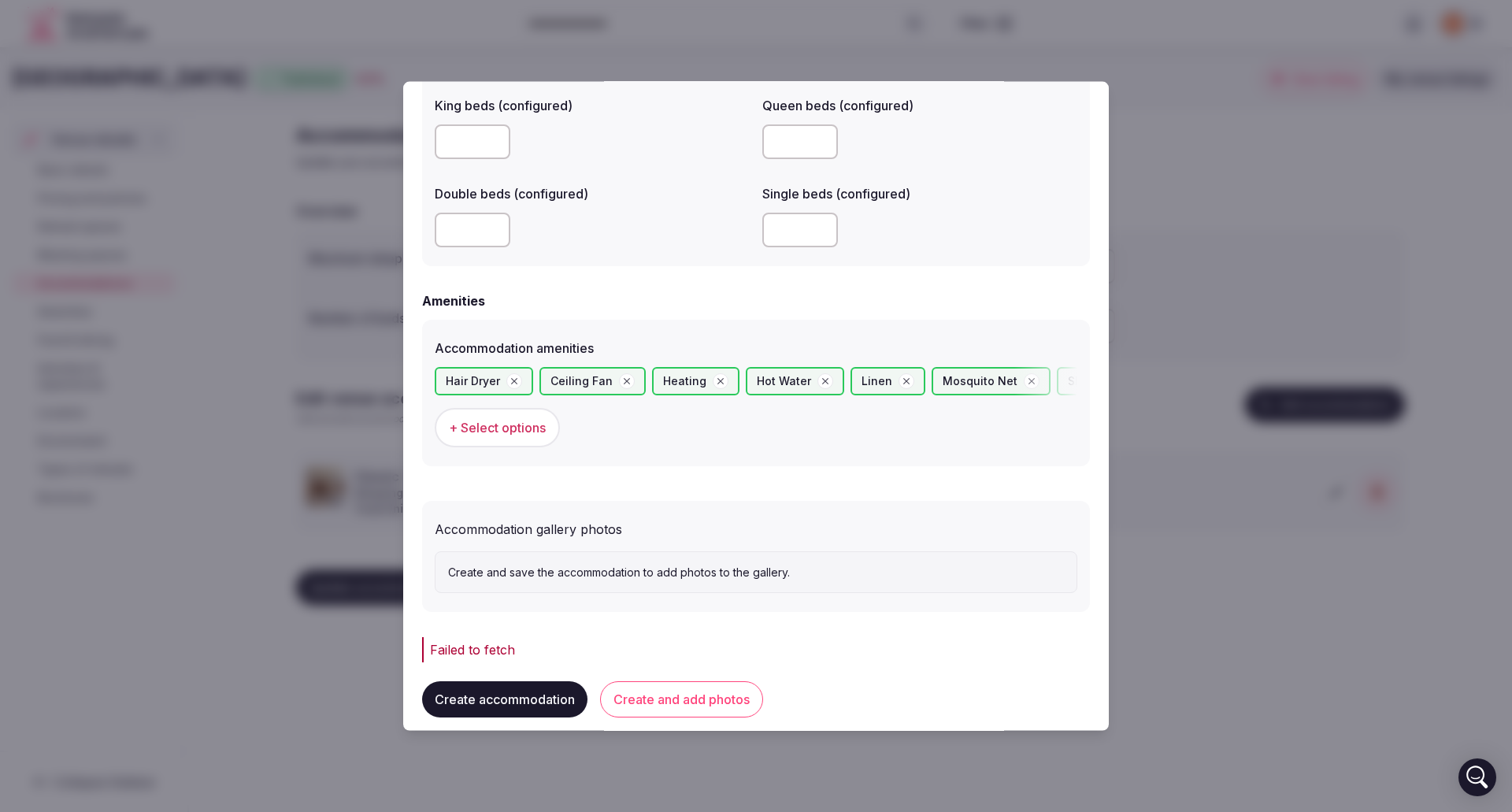
scroll to position [1333, 0]
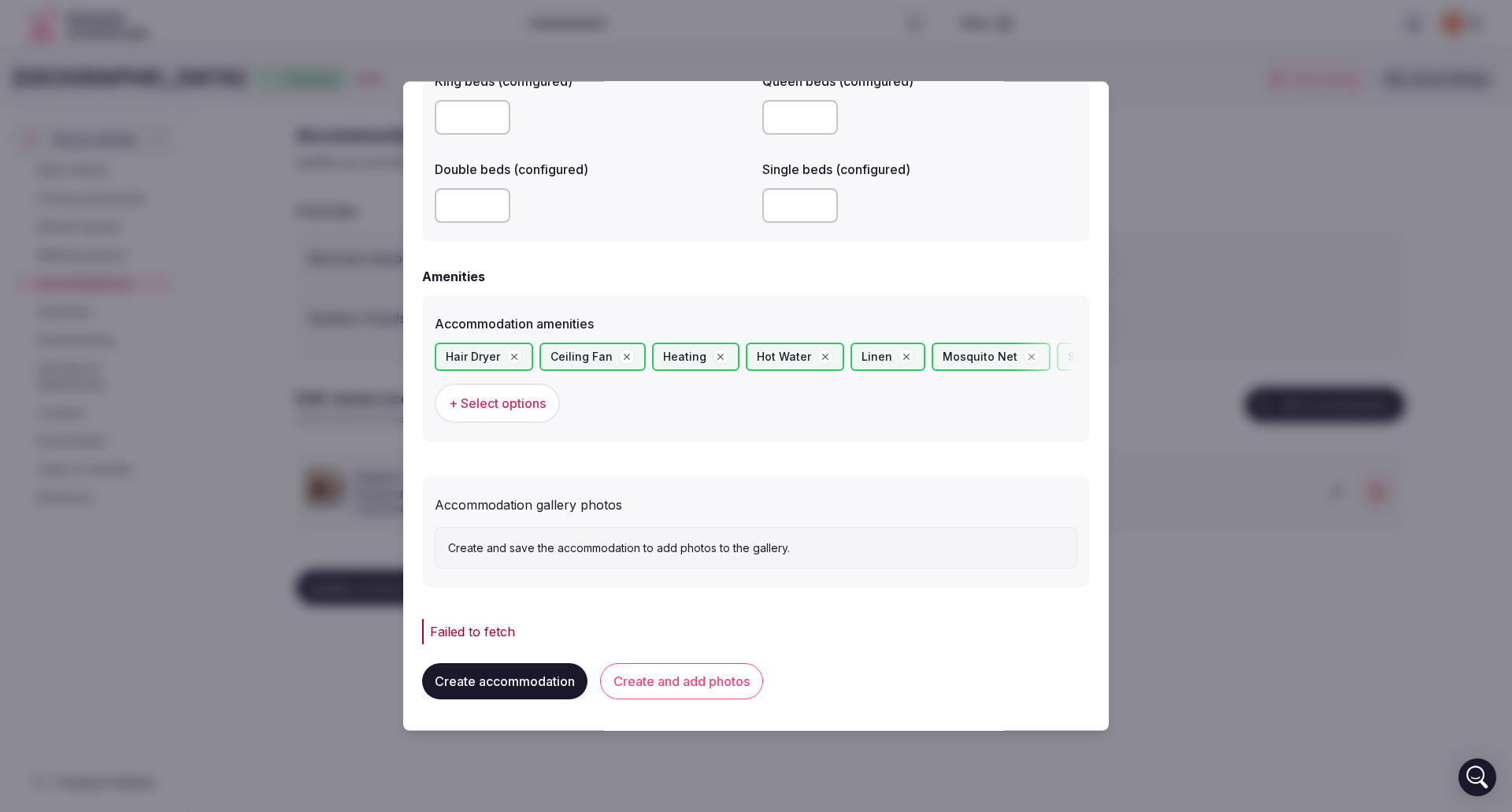
click at [510, 689] on button "Create accommodation" at bounding box center [505, 681] width 166 height 36
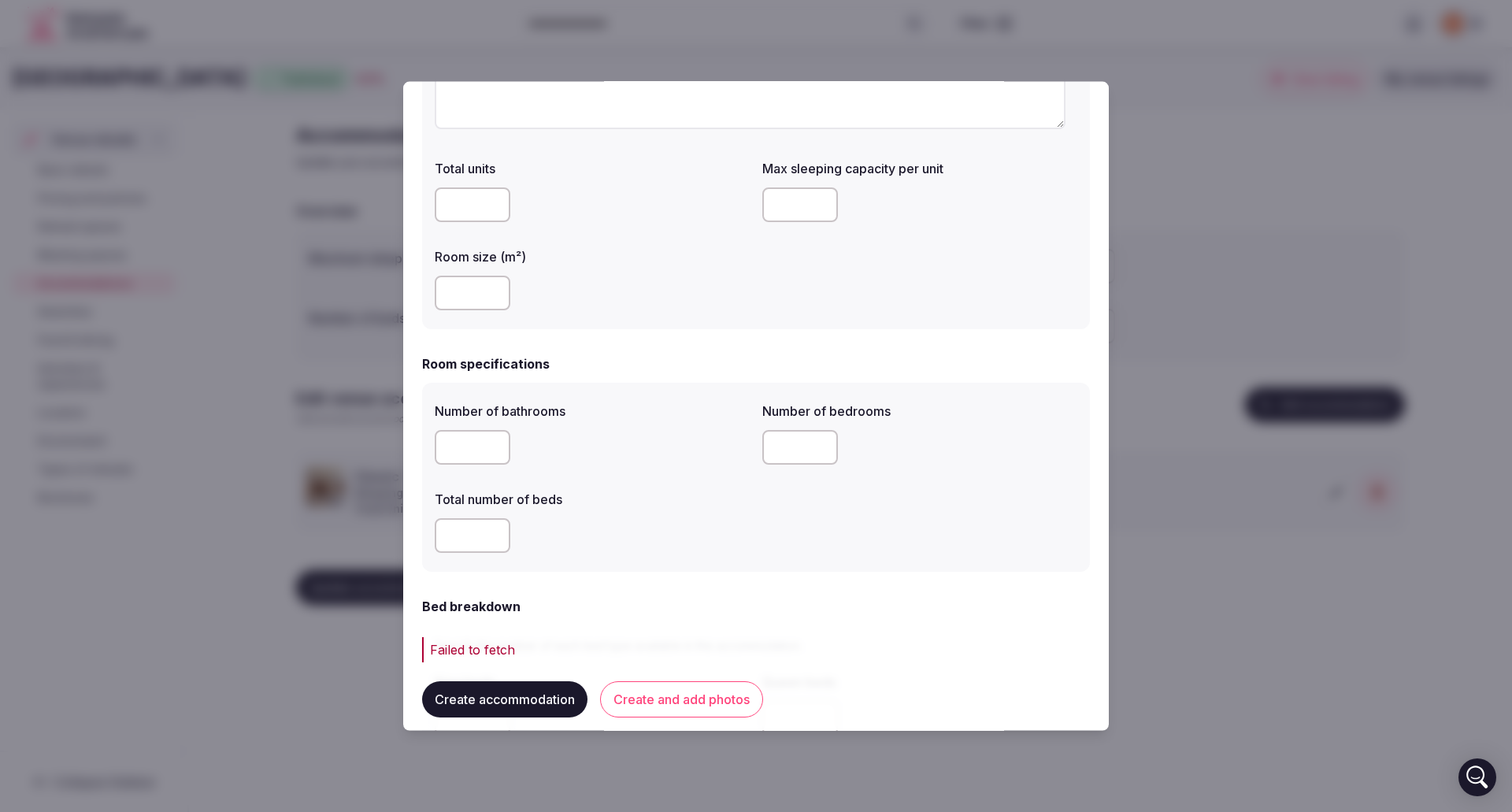
scroll to position [0, 0]
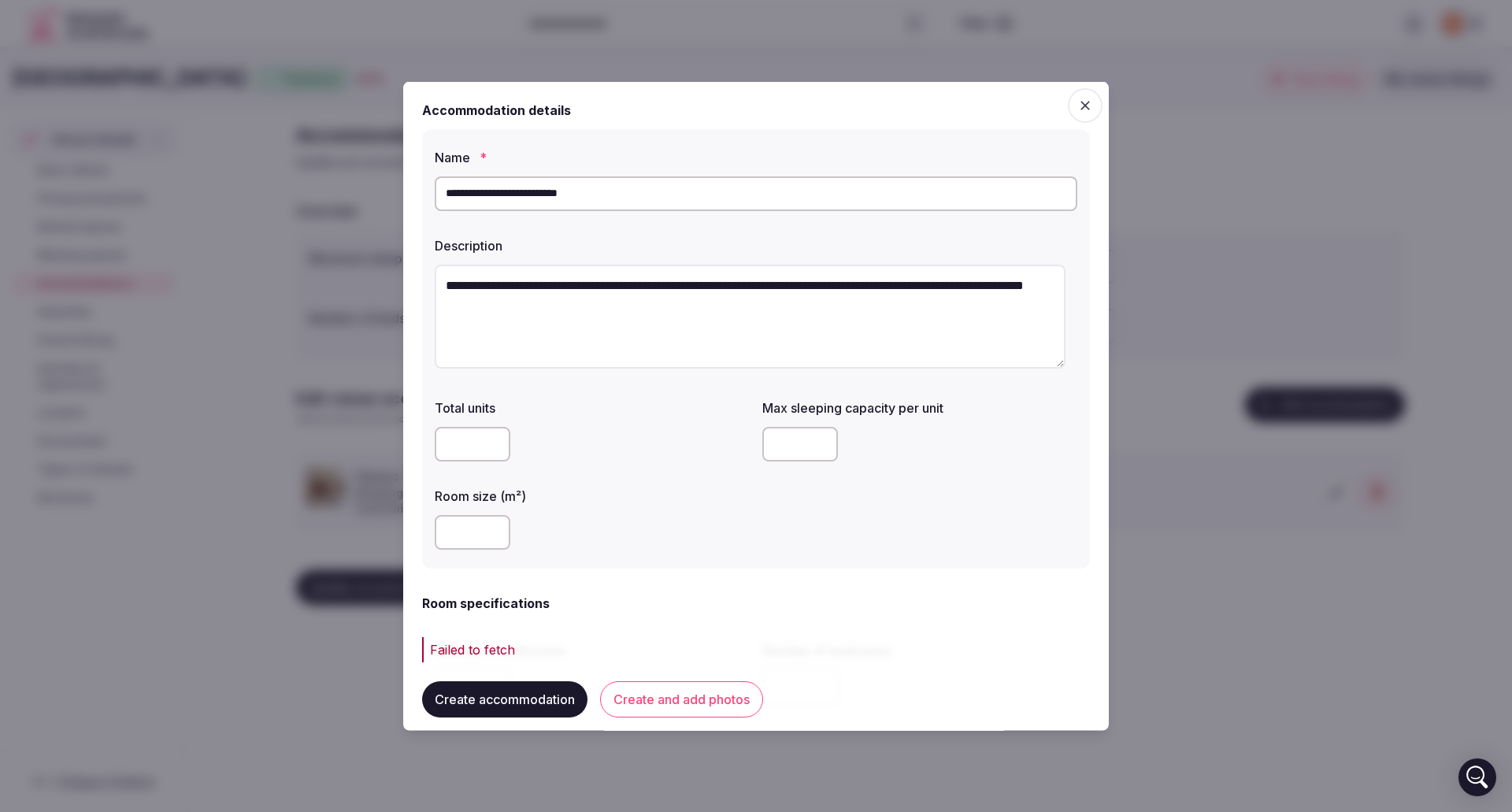
click at [520, 702] on button "Create accommodation" at bounding box center [505, 700] width 166 height 36
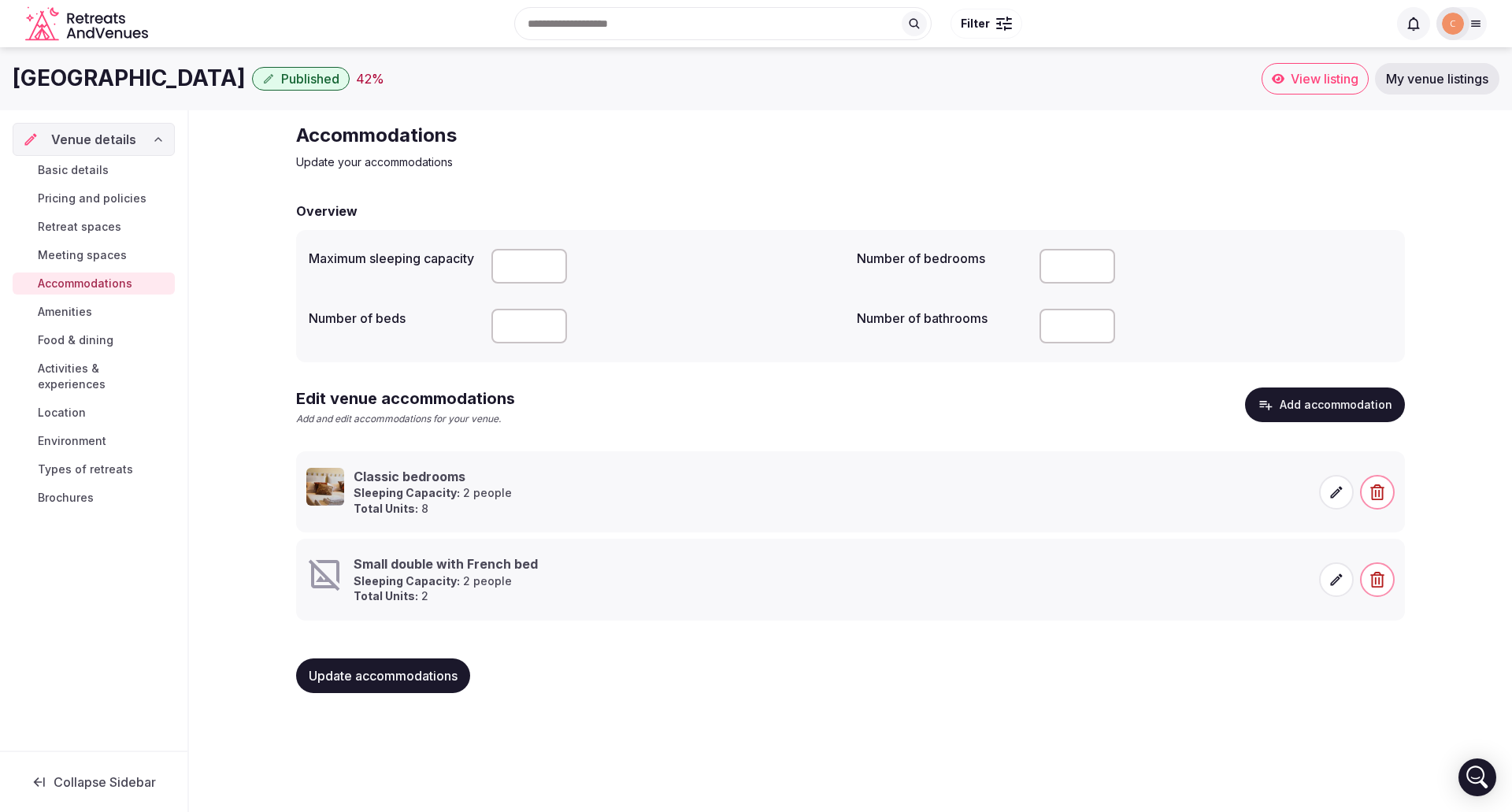
click at [1327, 578] on span at bounding box center [1337, 580] width 35 height 35
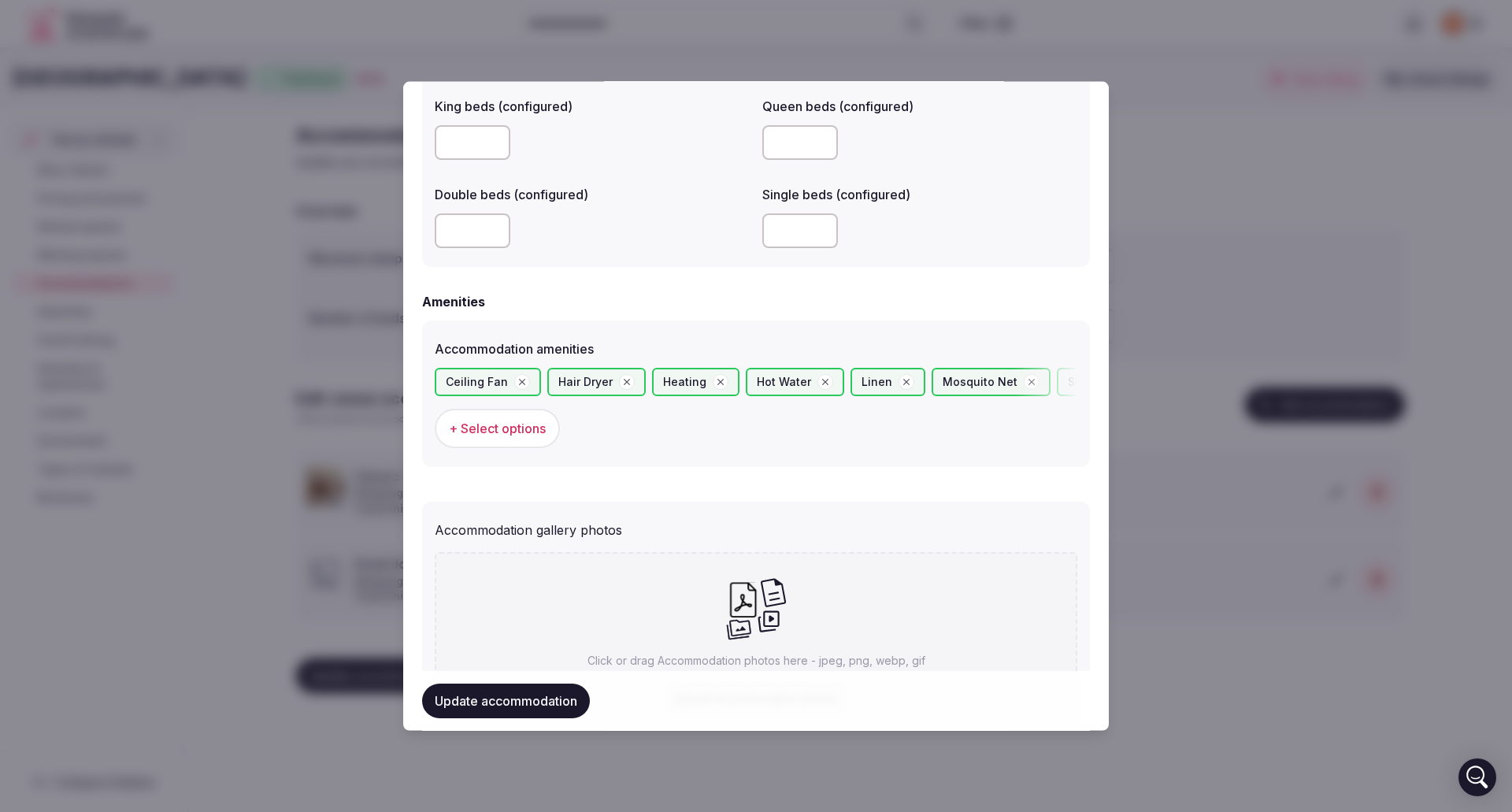
scroll to position [1417, 0]
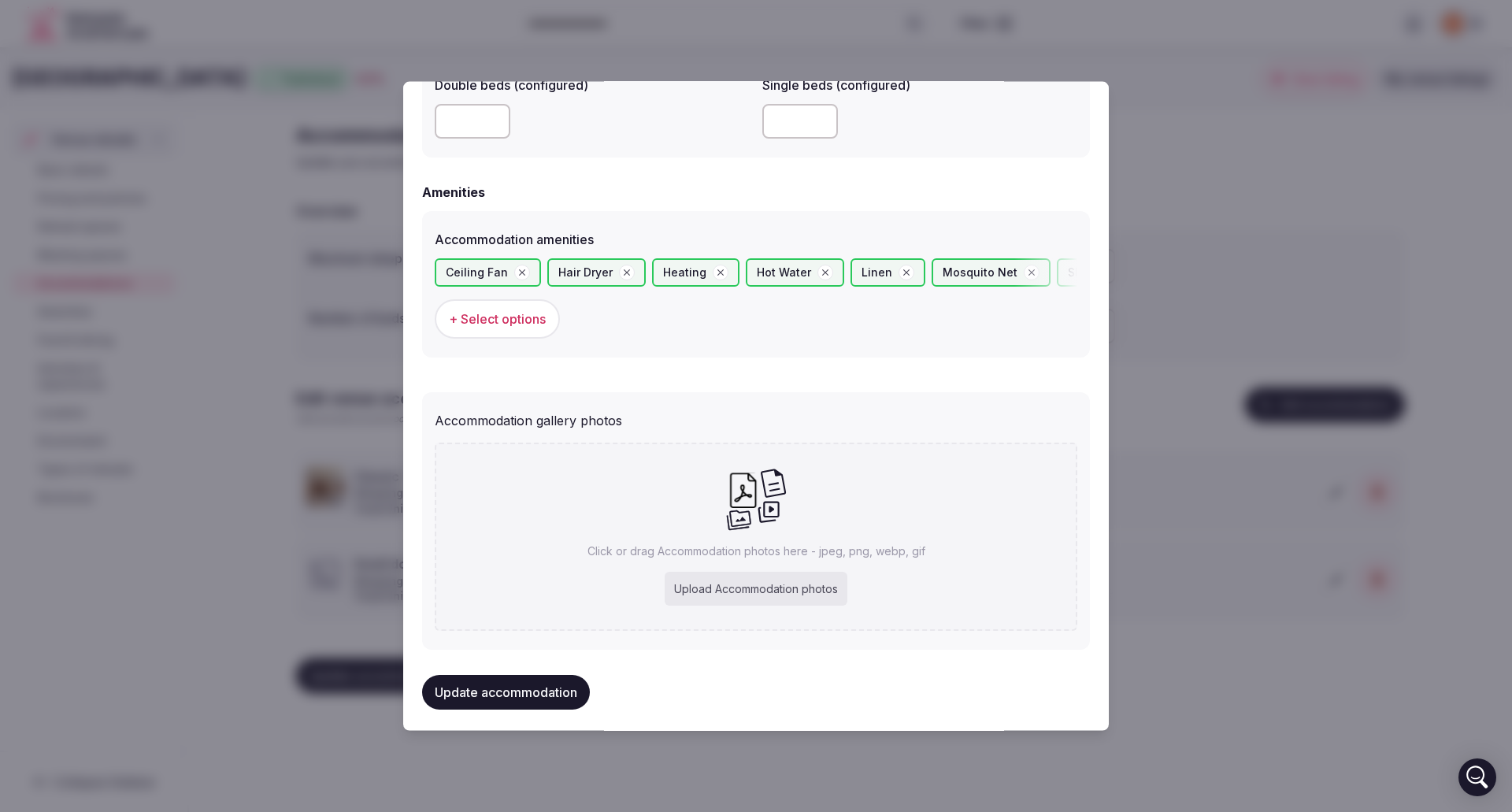
click at [766, 591] on div "Upload Accommodation photos" at bounding box center [756, 588] width 183 height 35
type input "**********"
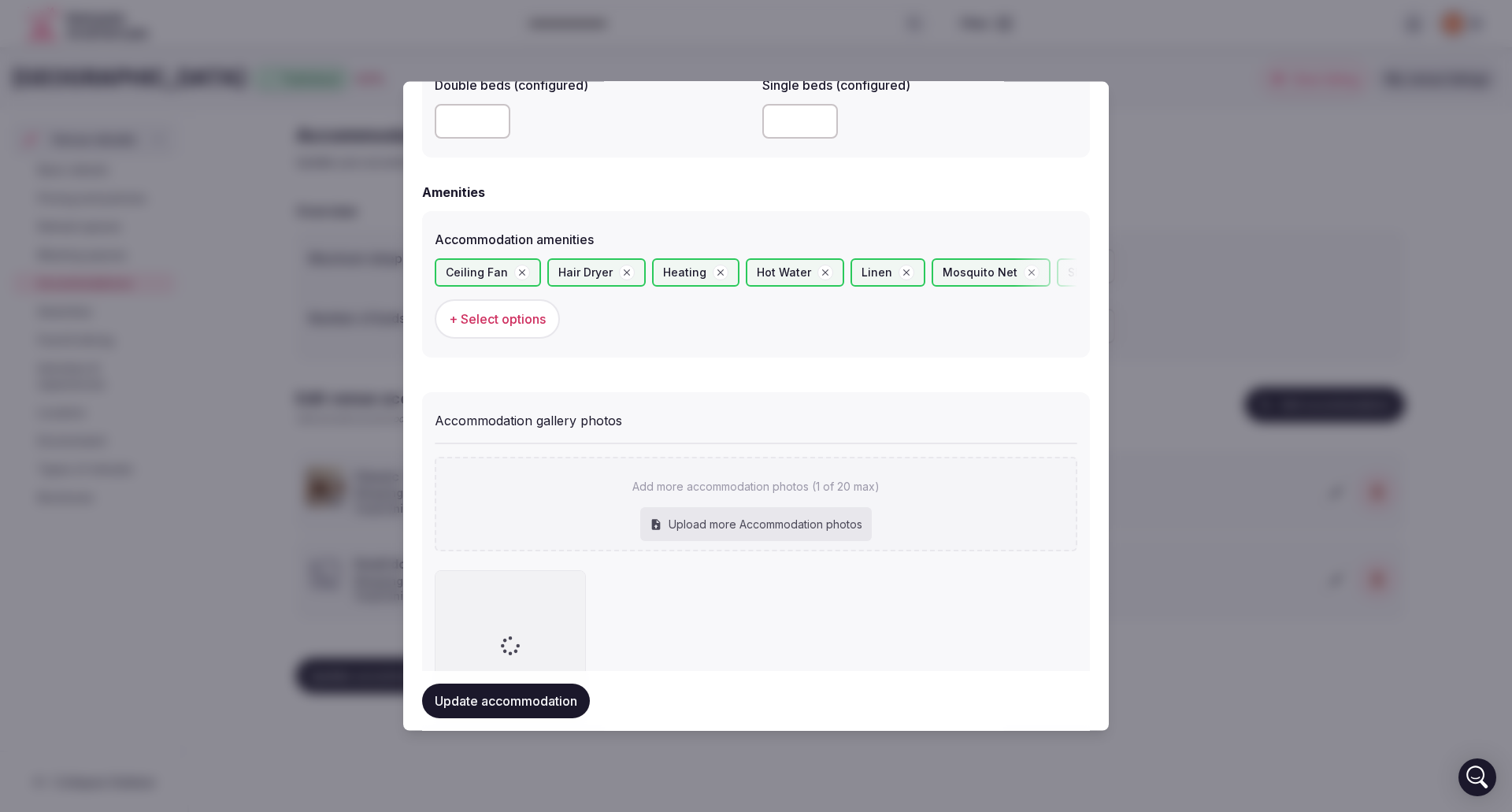
click at [751, 526] on div "Upload more Accommodation photos" at bounding box center [755, 524] width 231 height 35
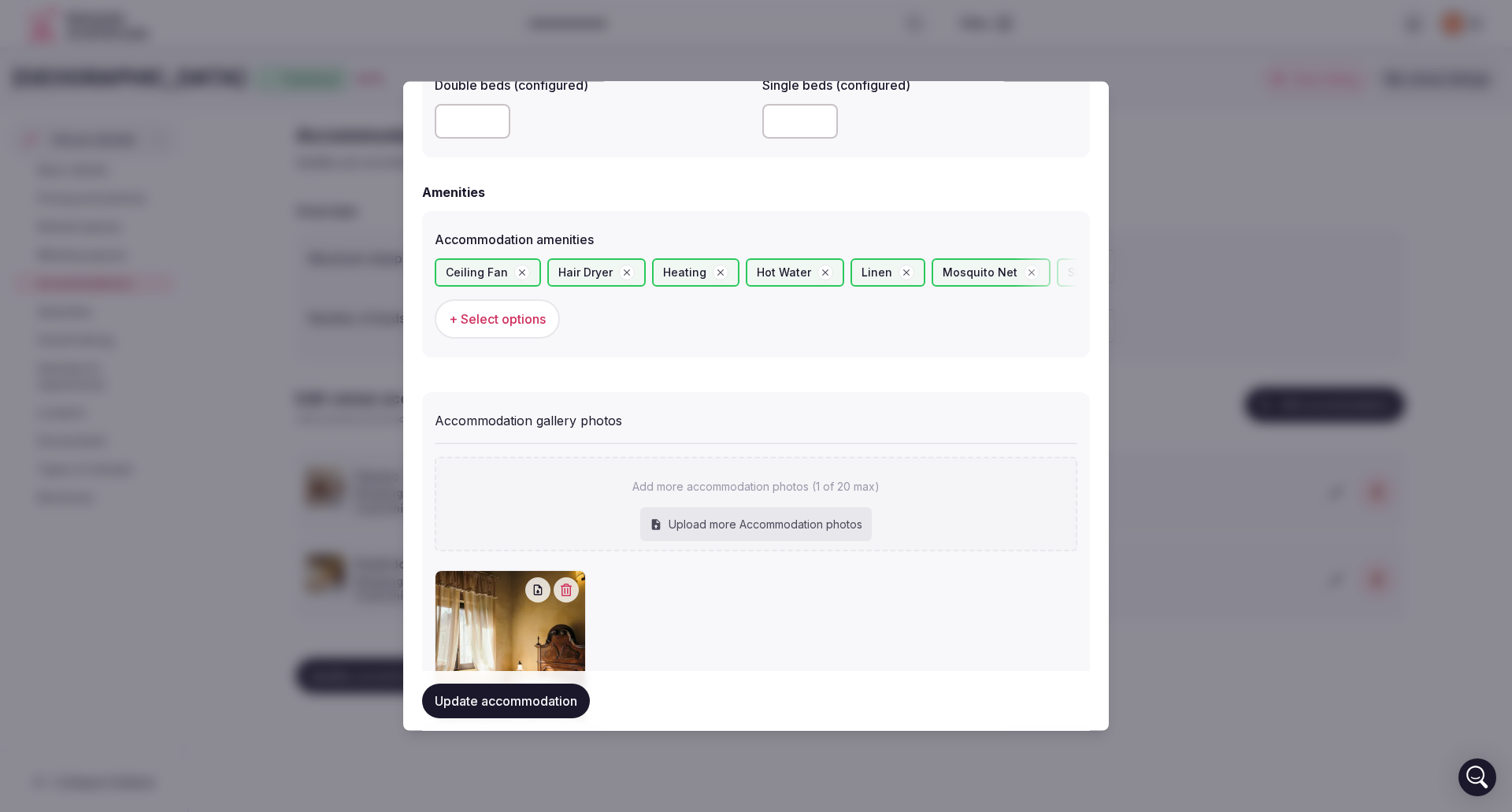
type input "**********"
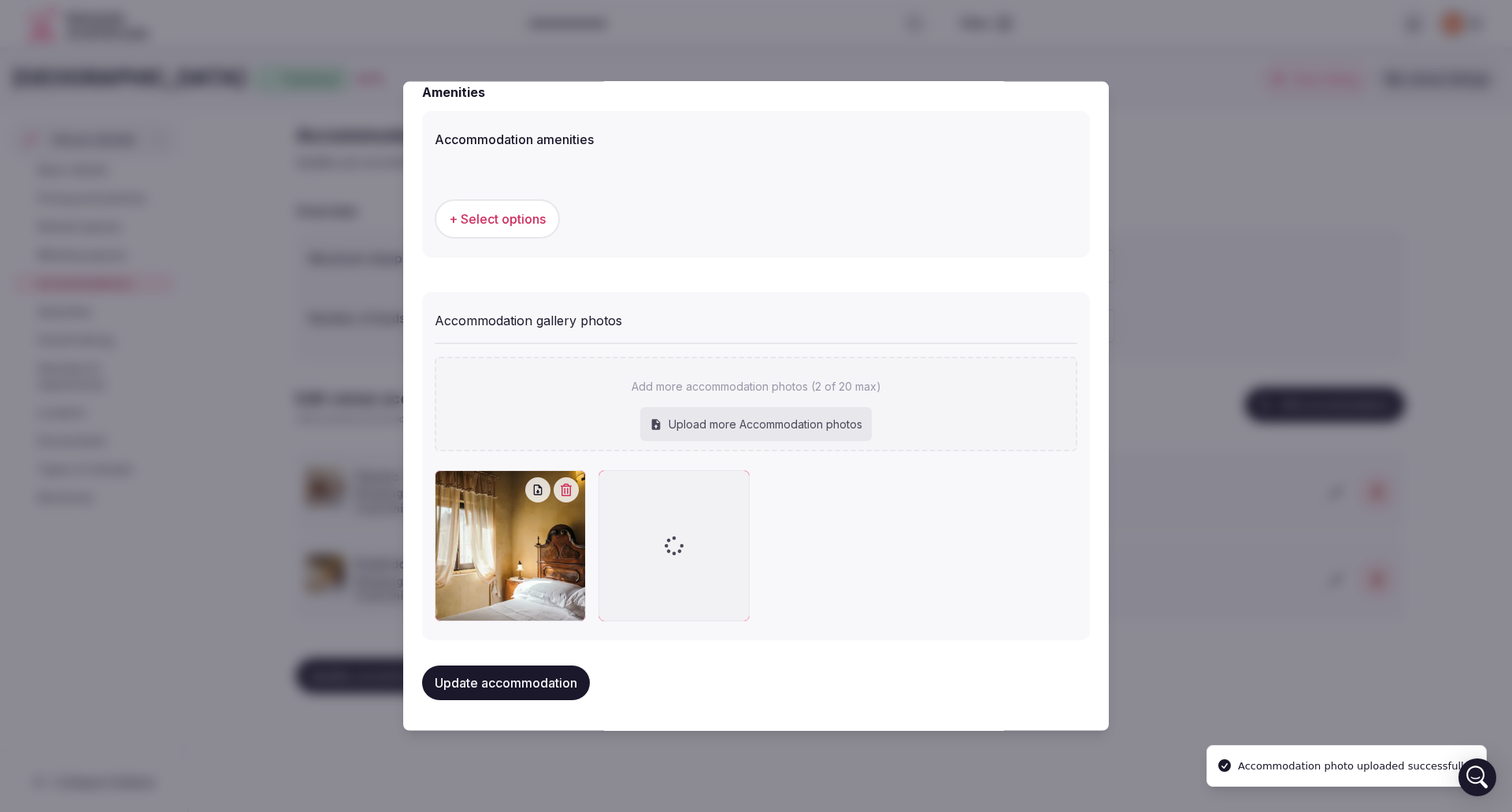
scroll to position [1515, 0]
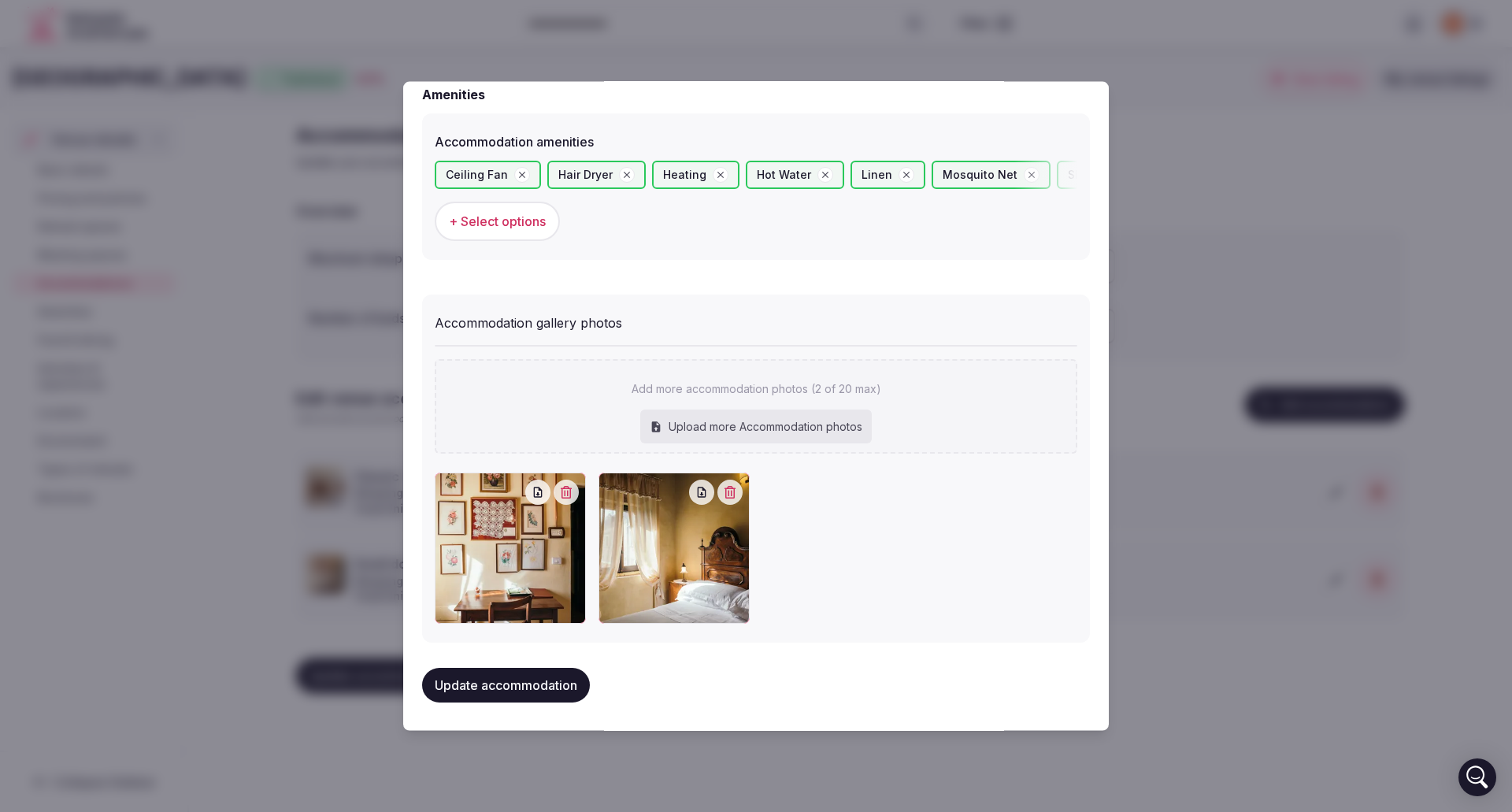
click at [530, 686] on button "Update accommodation" at bounding box center [506, 684] width 168 height 35
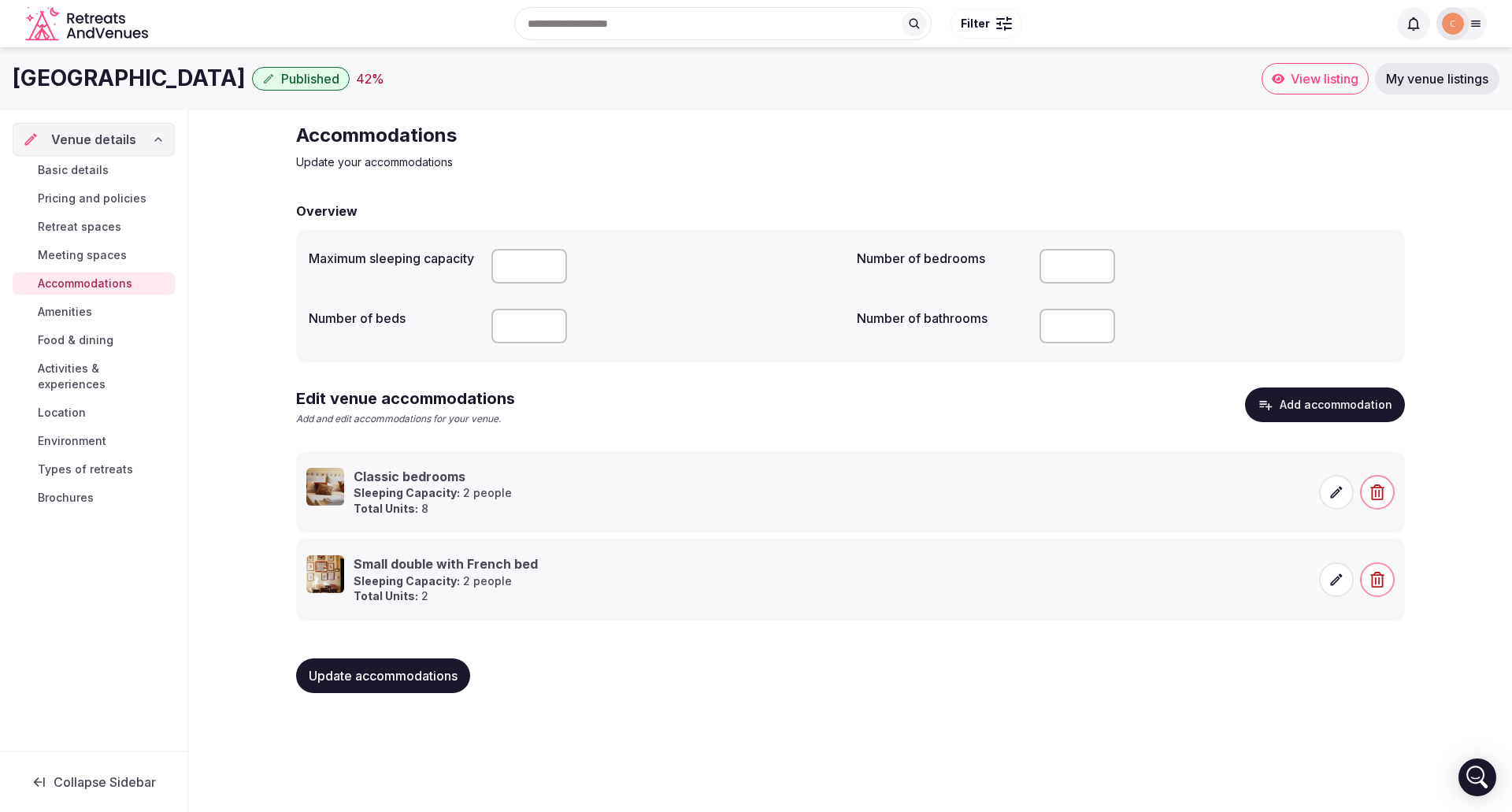
click at [1322, 411] on button "Add accommodation" at bounding box center [1325, 404] width 160 height 35
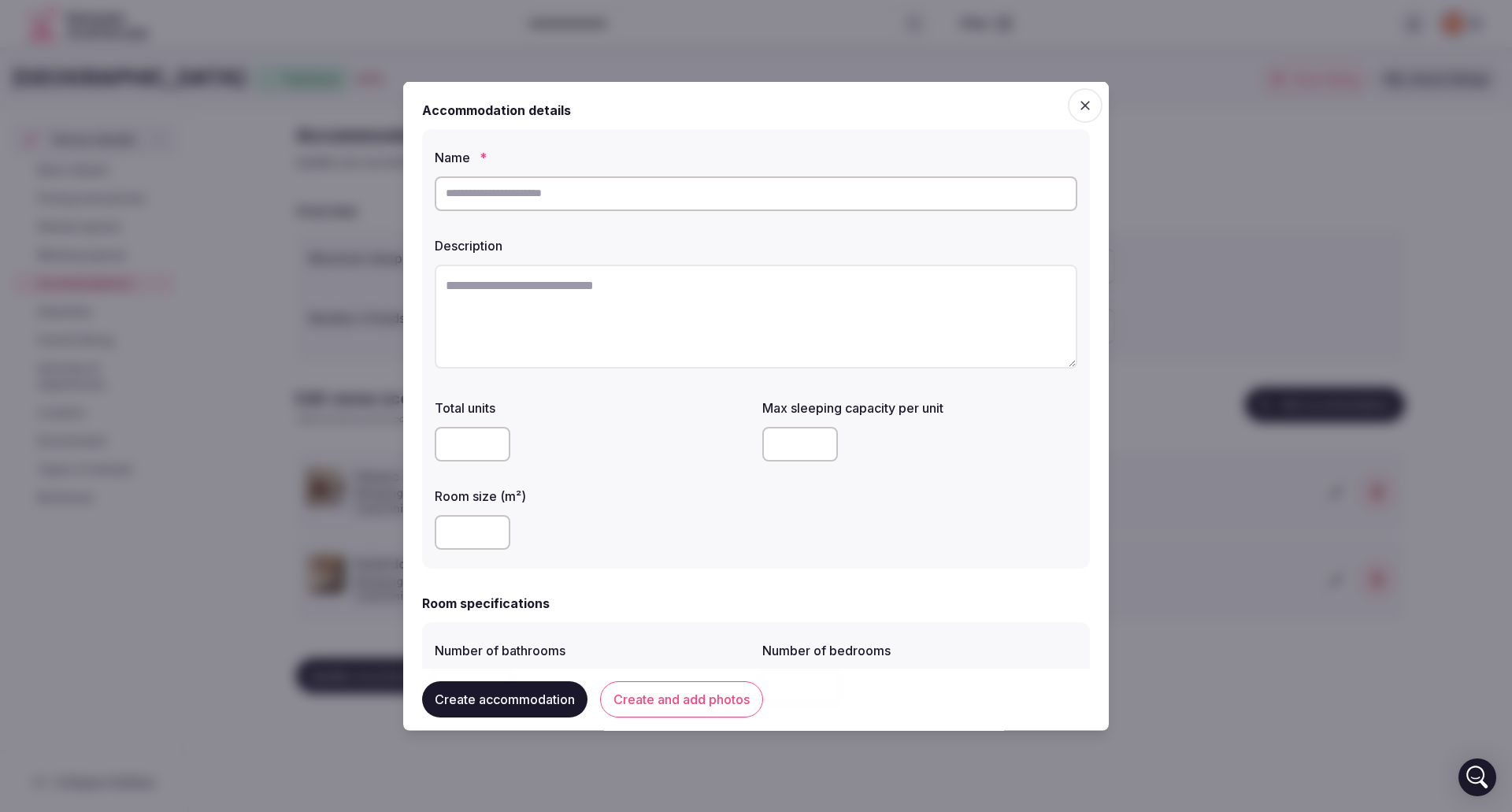
drag, startPoint x: 508, startPoint y: 194, endPoint x: 619, endPoint y: 211, distance: 112.3
click at [508, 194] on input "text" at bounding box center [756, 193] width 642 height 35
type input "*"
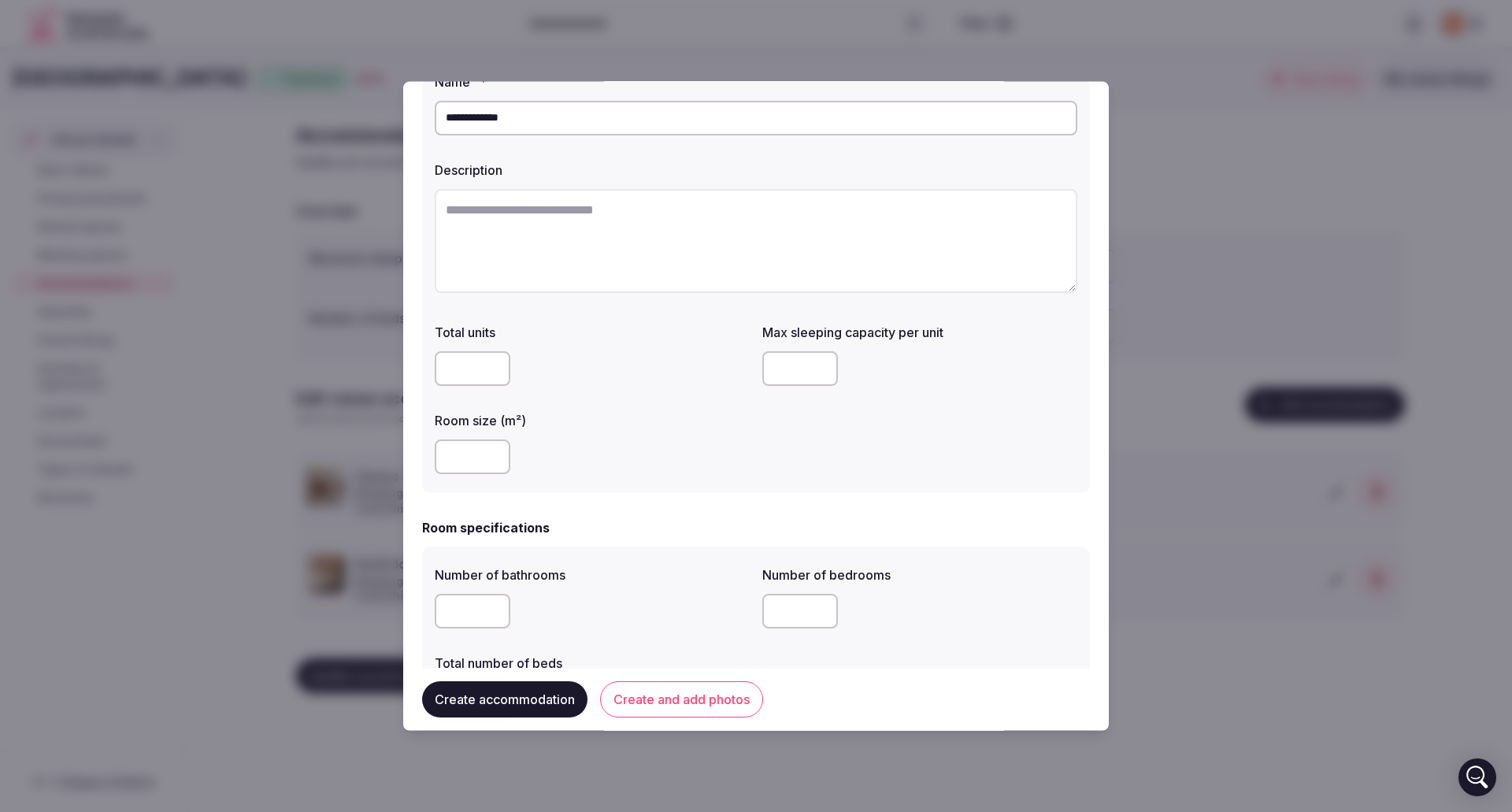
scroll to position [0, 0]
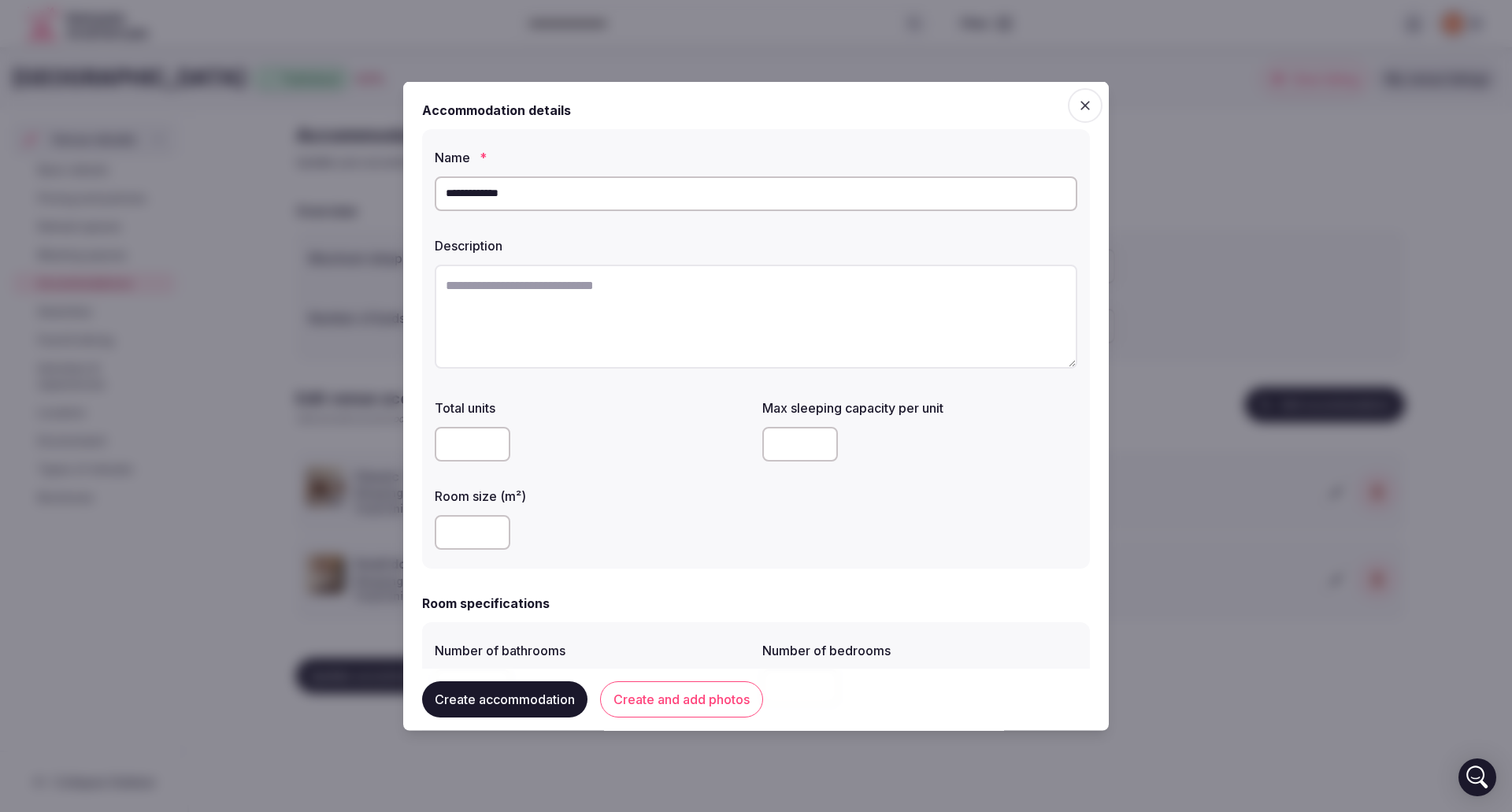
type input "**********"
click at [455, 287] on textarea at bounding box center [756, 315] width 642 height 104
click at [1077, 107] on icon "button" at bounding box center [1085, 105] width 16 height 16
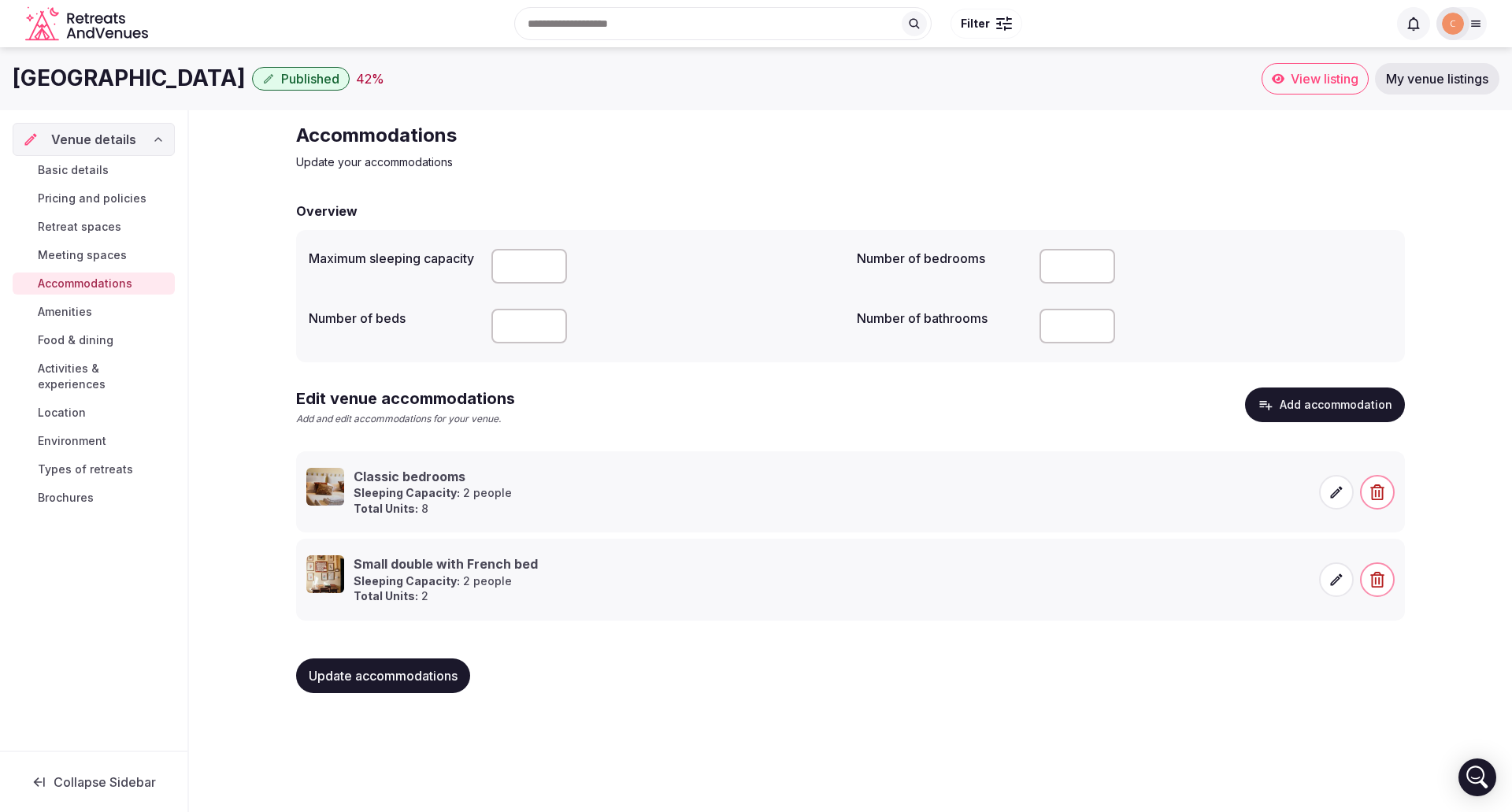
click at [432, 681] on span "Update accommodations" at bounding box center [383, 675] width 149 height 16
